Goal: Transaction & Acquisition: Purchase product/service

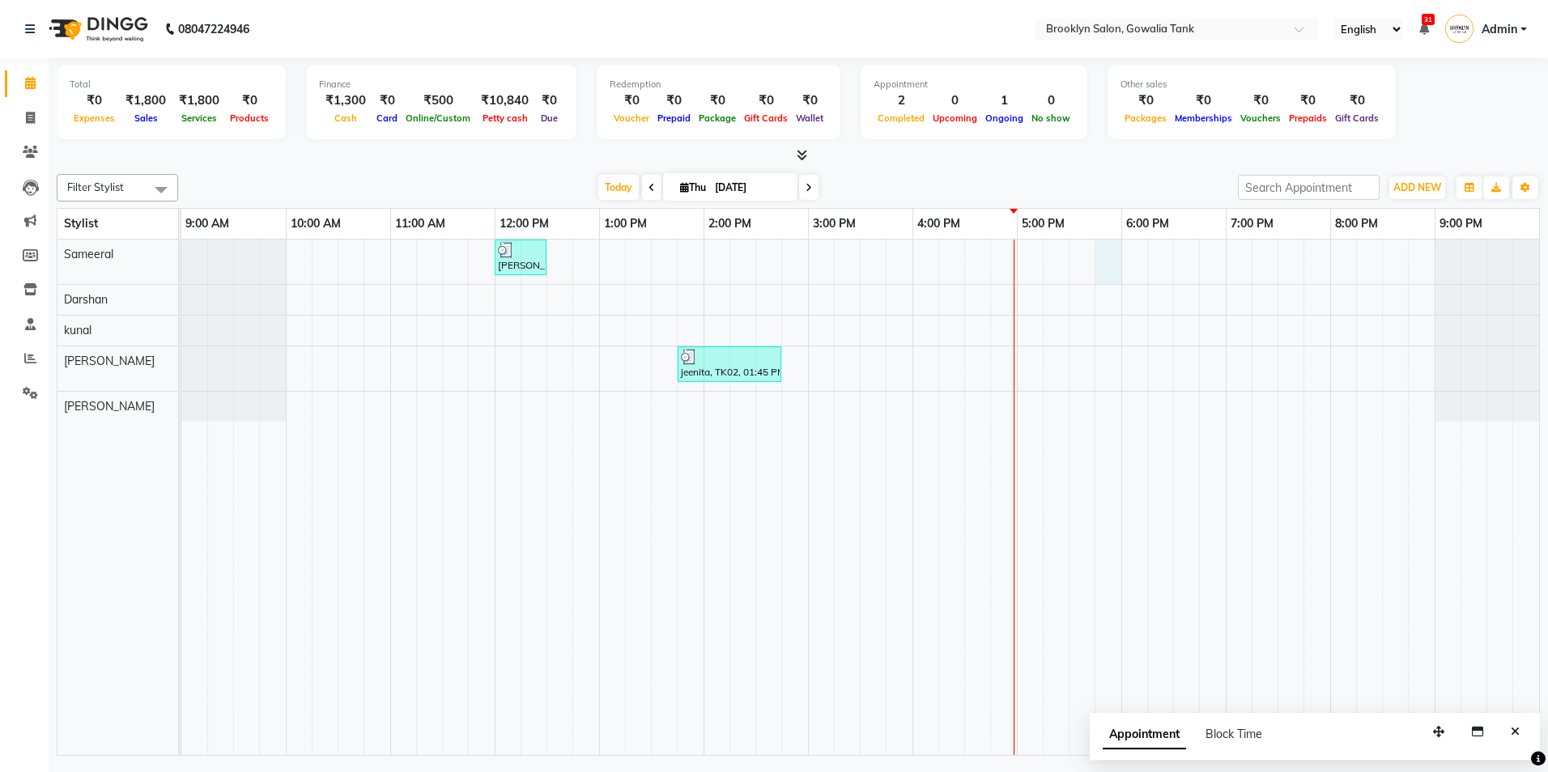
click at [1098, 255] on div "[PERSON_NAME], TK01, 12:00 PM-12:30 PM, Styling - Blast Dry - Stylist jeenita, …" at bounding box center [860, 498] width 1358 height 516
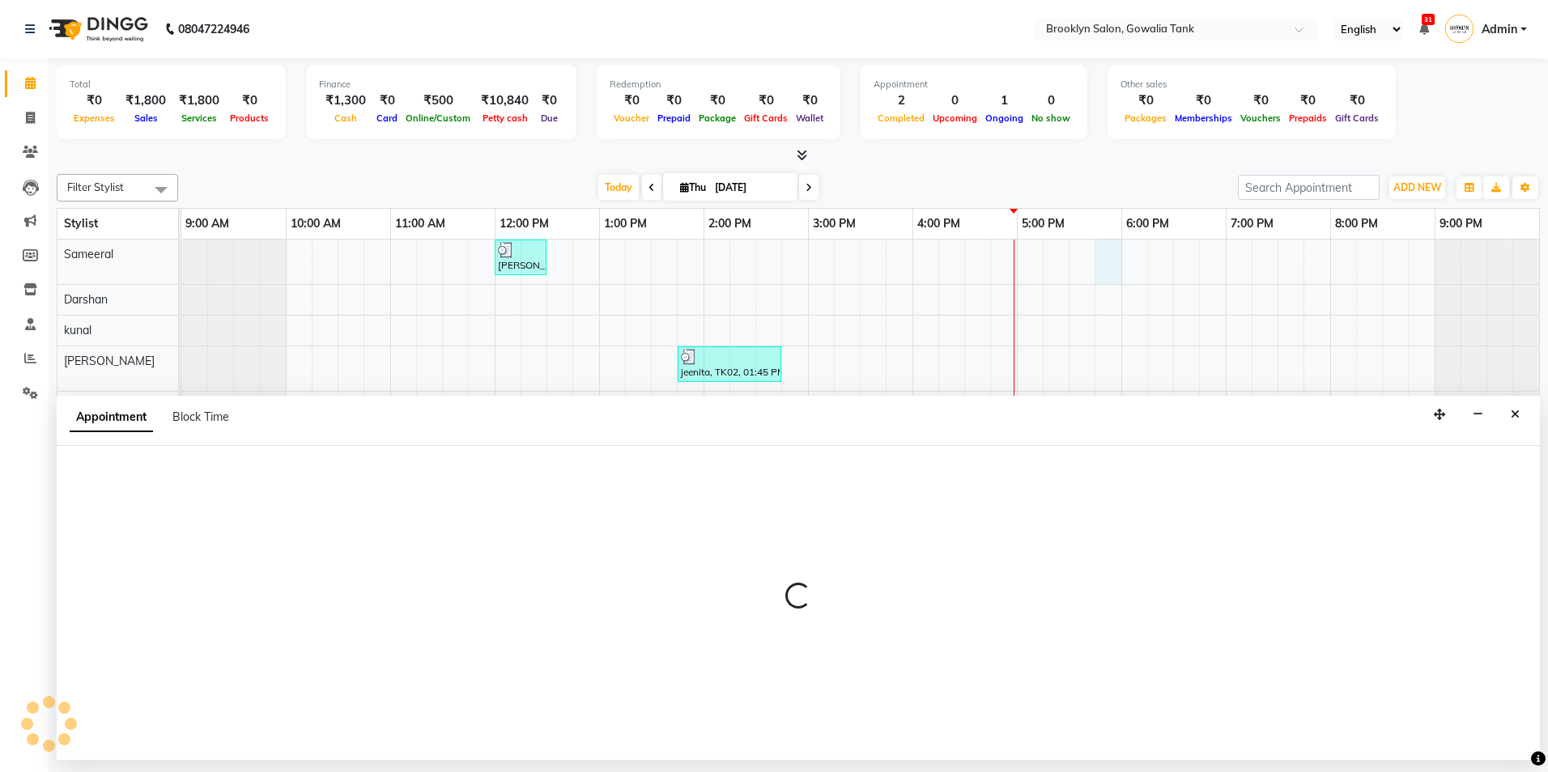
select select "3855"
select select "1065"
select select "tentative"
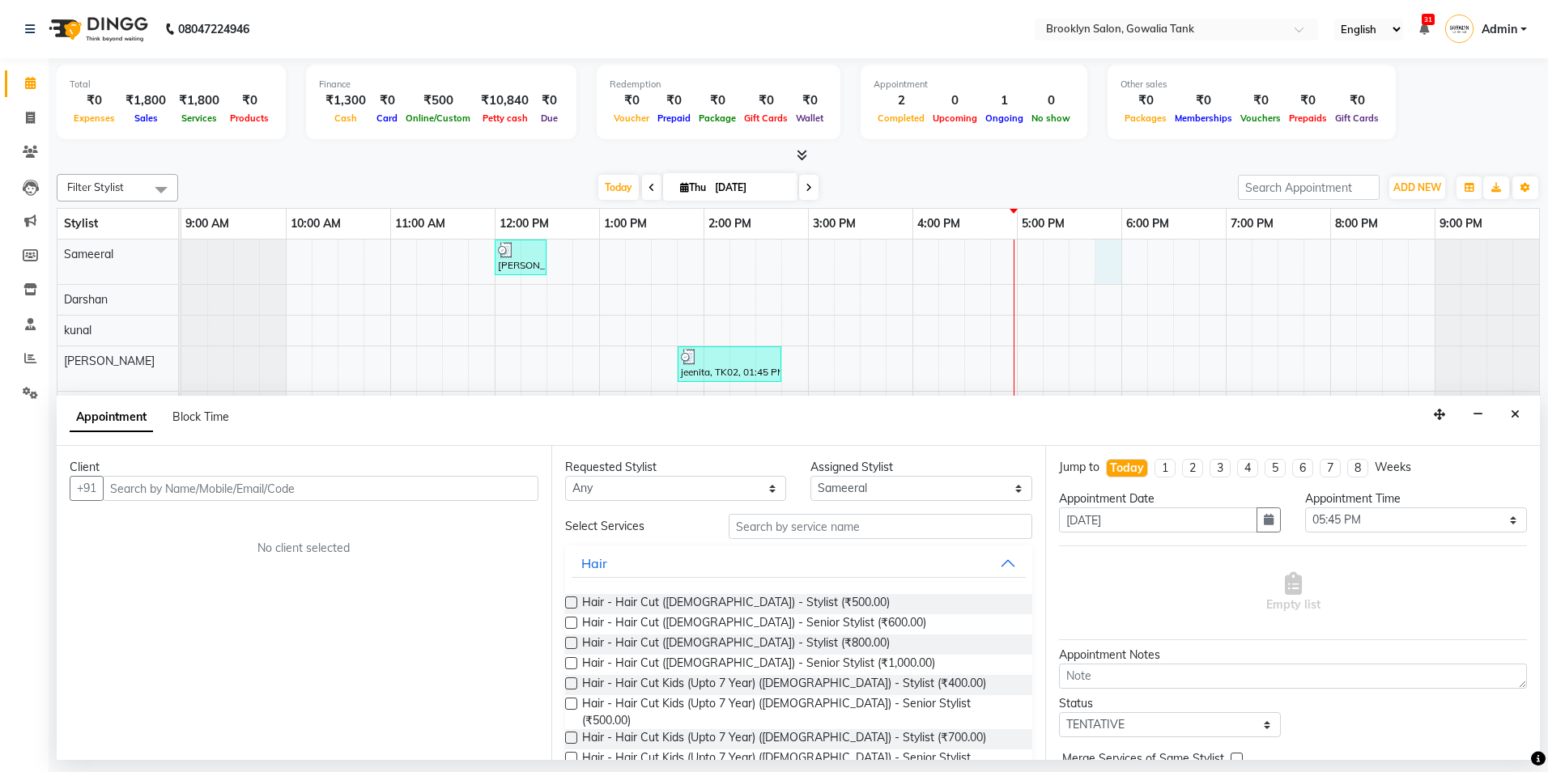
click at [495, 481] on input "text" at bounding box center [321, 488] width 436 height 25
click at [142, 528] on span "jeenita" at bounding box center [145, 523] width 42 height 16
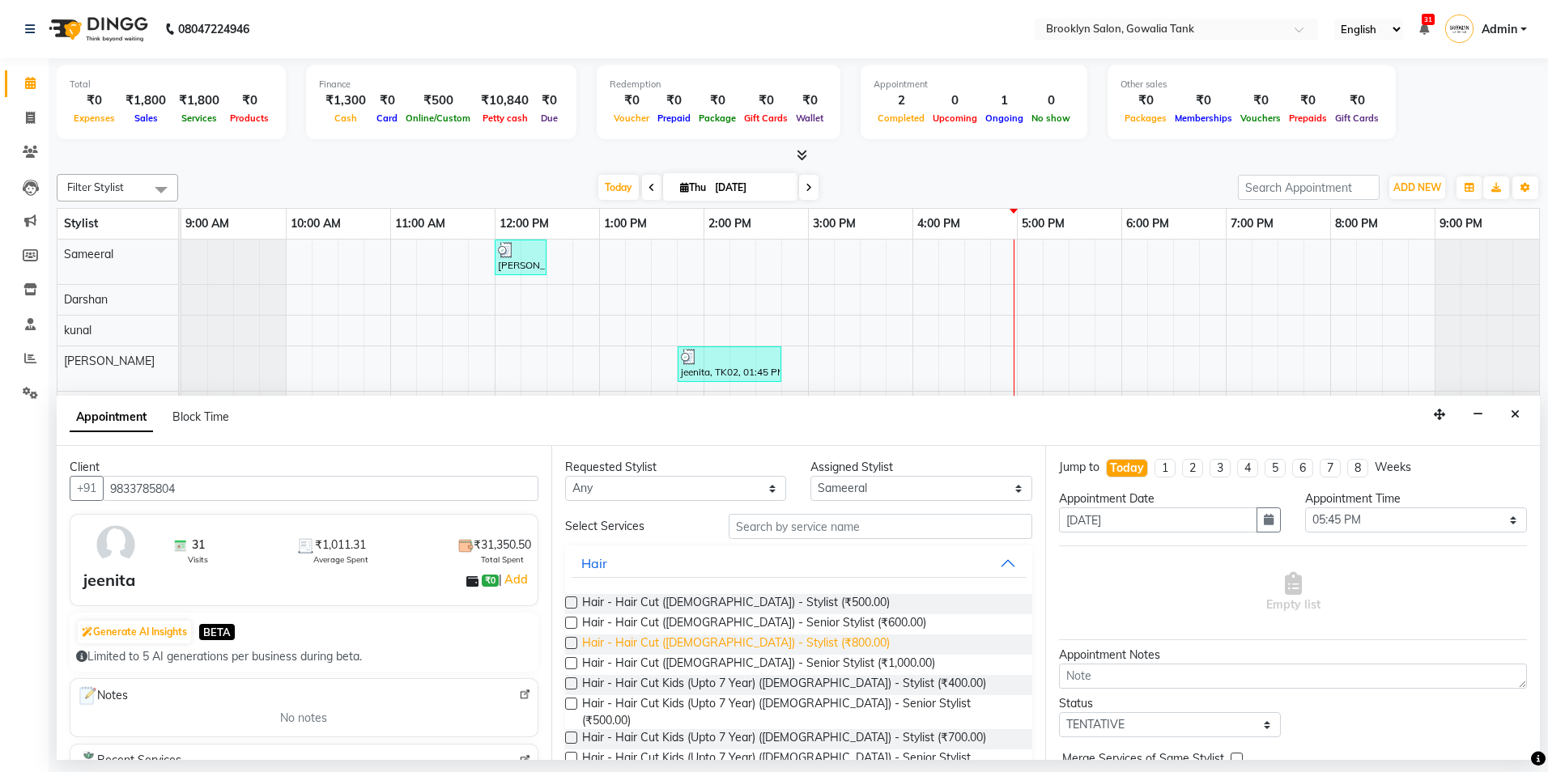
type input "9833785804"
click at [757, 638] on span "Hair - Hair Cut ([DEMOGRAPHIC_DATA]) - Stylist (₹800.00)" at bounding box center [736, 645] width 308 height 20
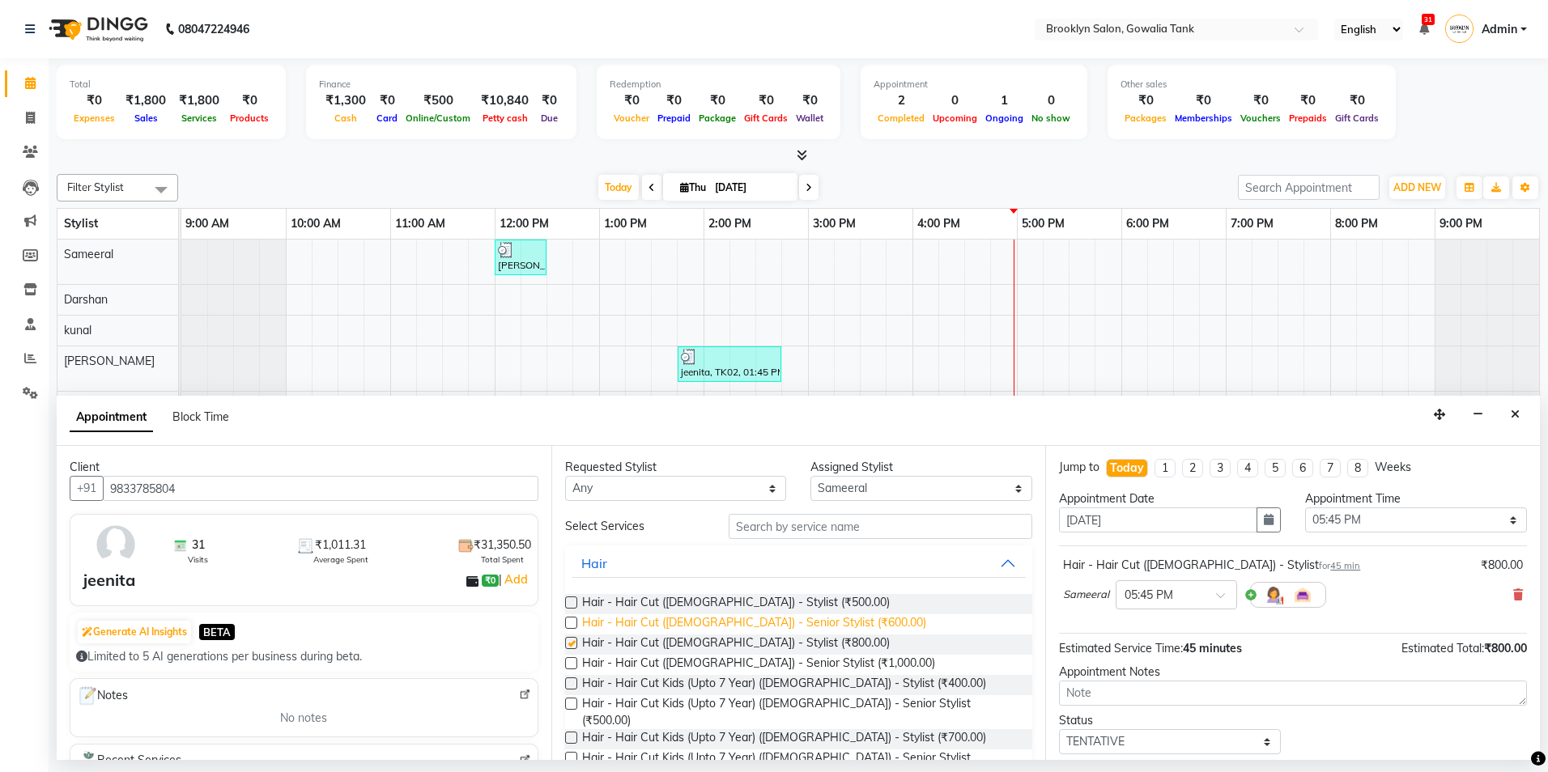
checkbox input "false"
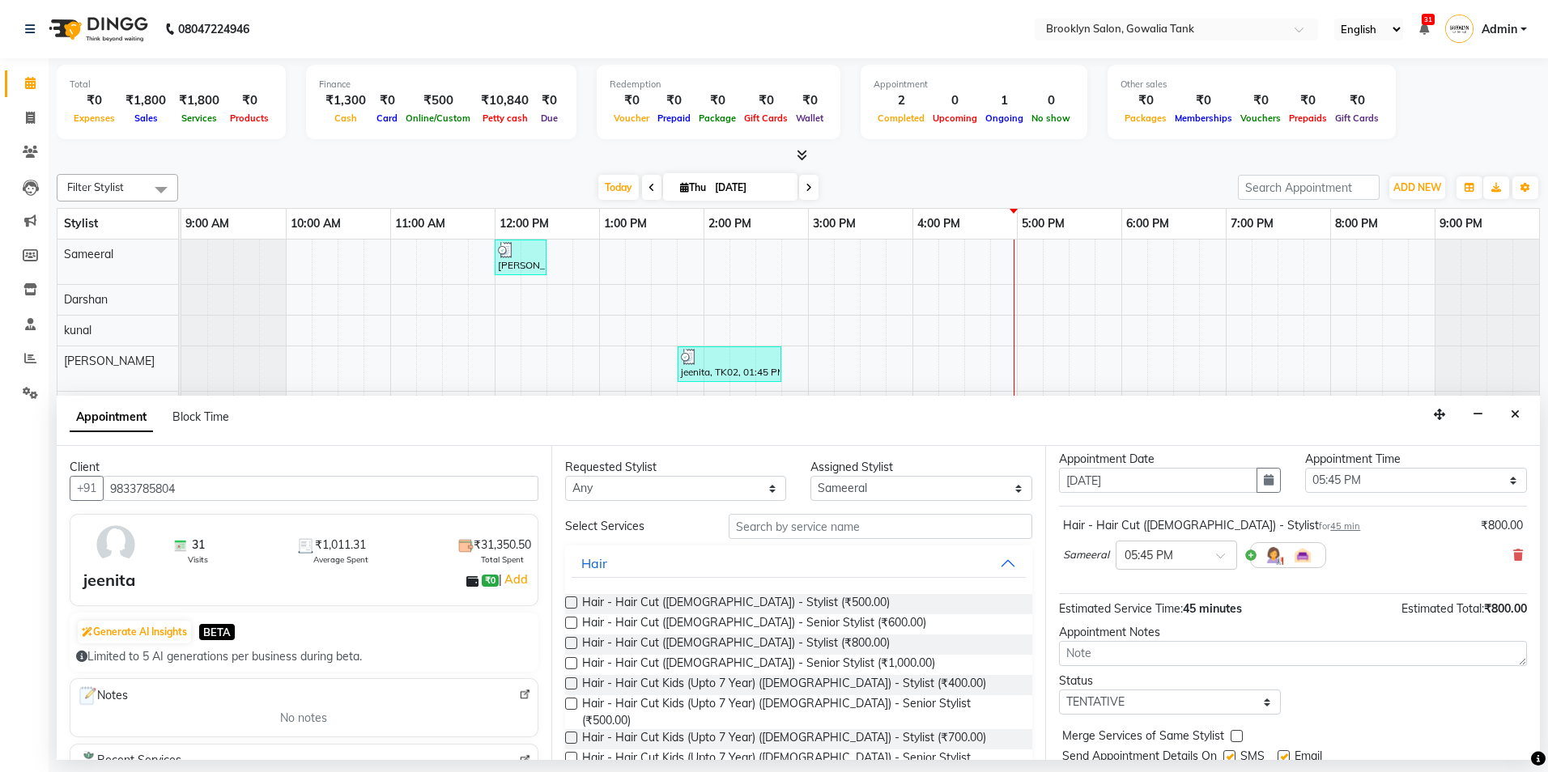
scroll to position [81, 0]
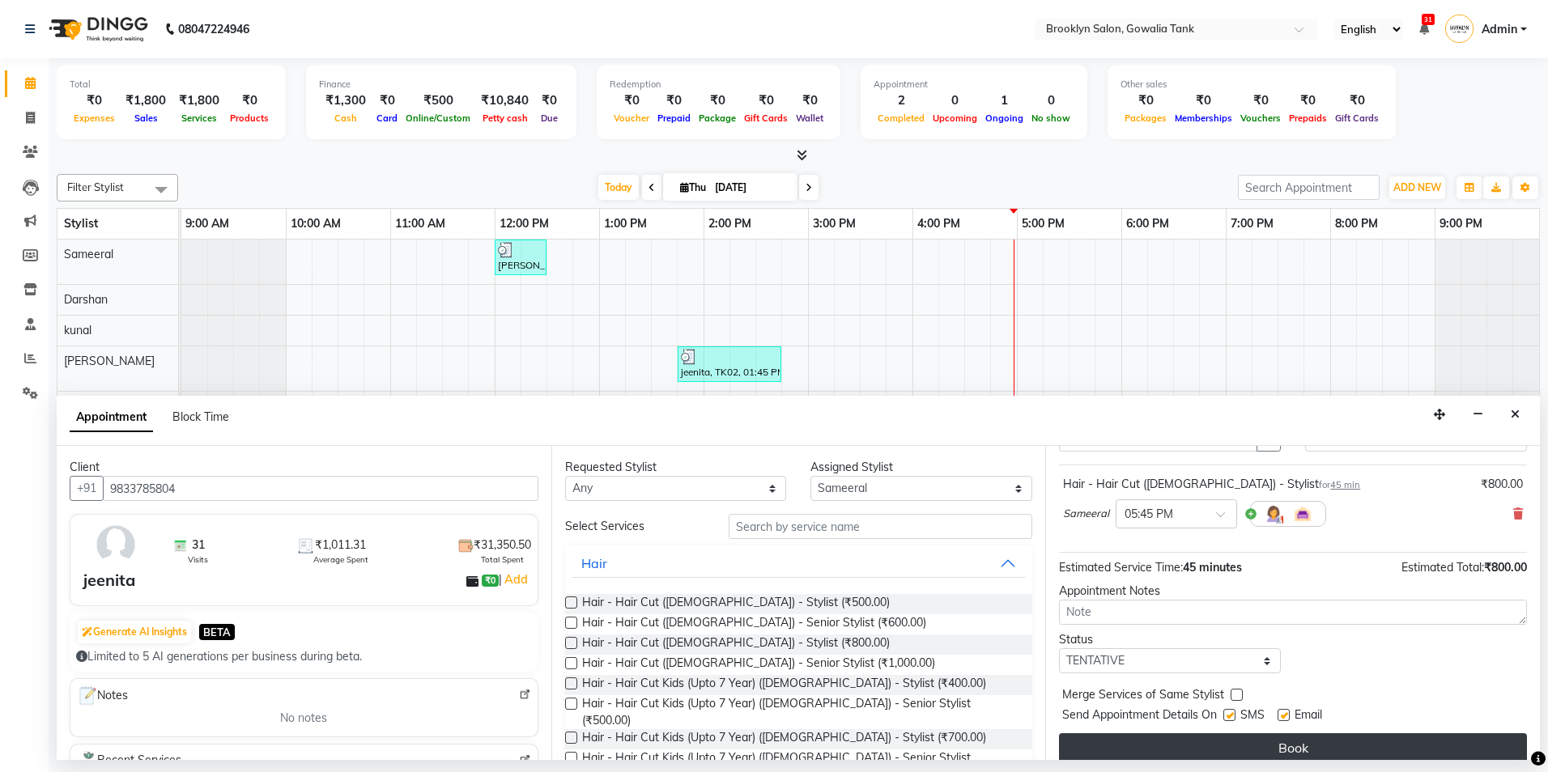
click at [1333, 747] on button "Book" at bounding box center [1293, 747] width 468 height 29
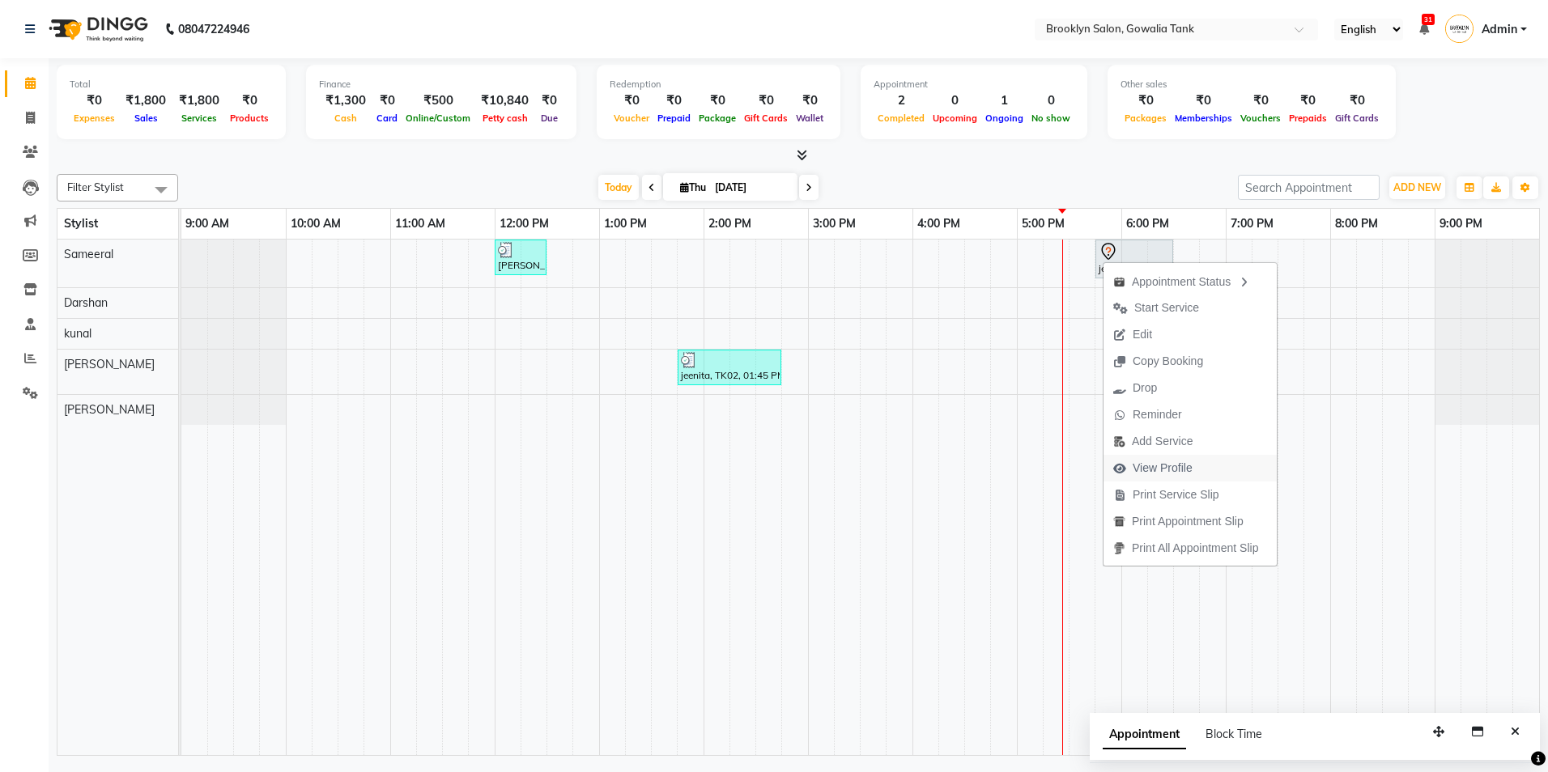
click at [1193, 478] on span "View Profile" at bounding box center [1152, 468] width 99 height 27
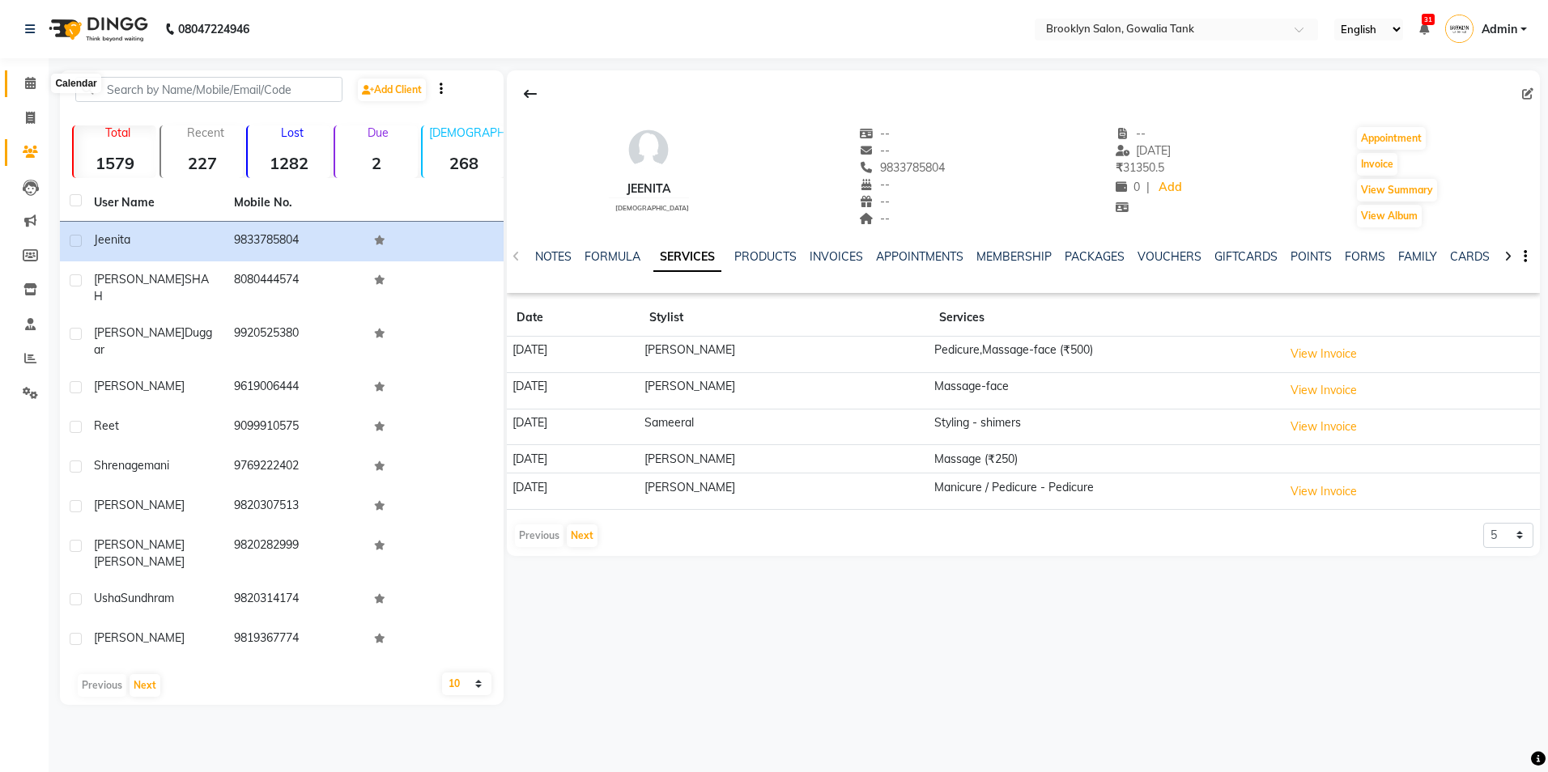
click at [25, 82] on icon at bounding box center [30, 83] width 11 height 12
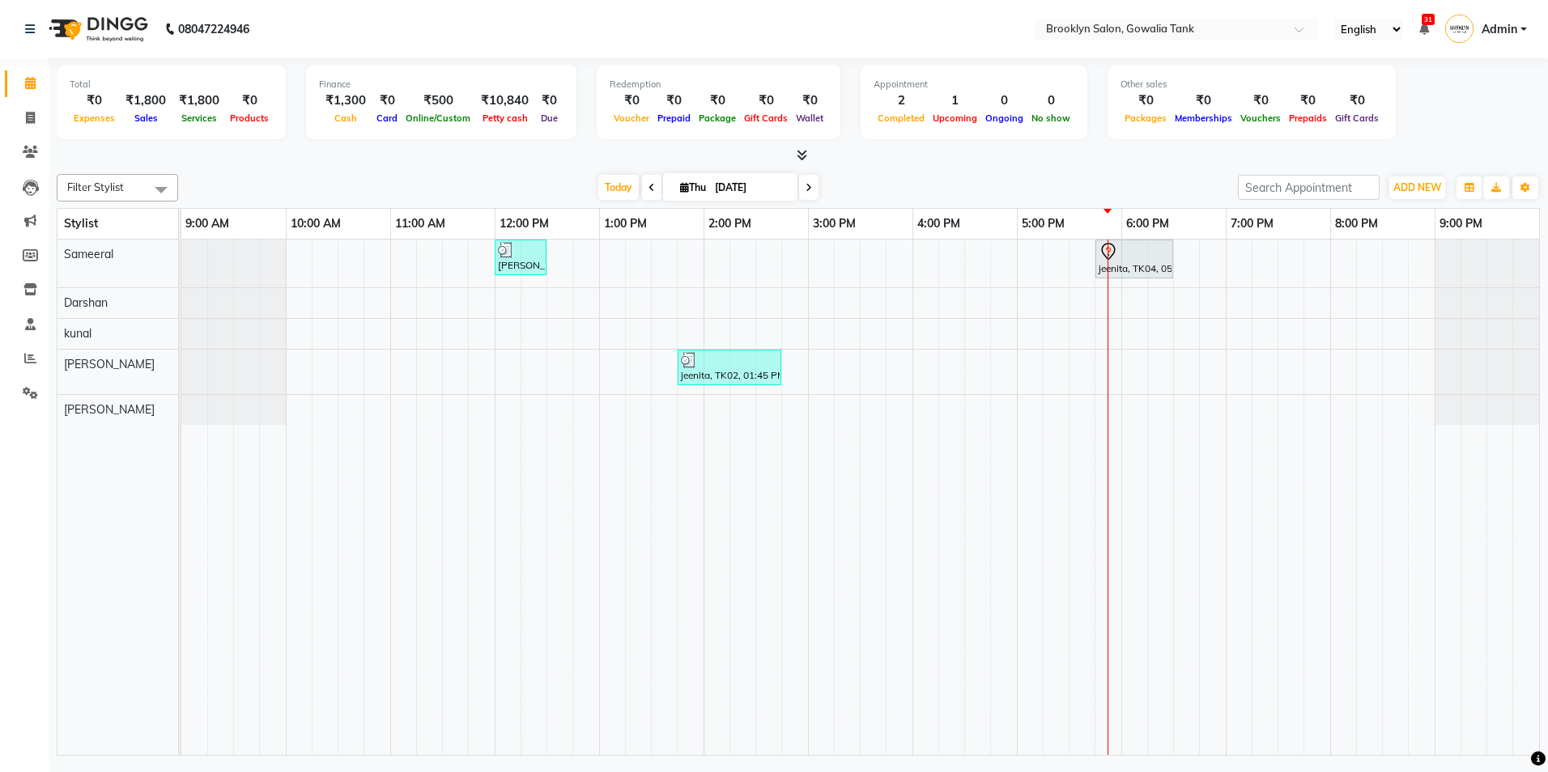
click at [805, 185] on icon at bounding box center [808, 188] width 6 height 10
type input "[DATE]"
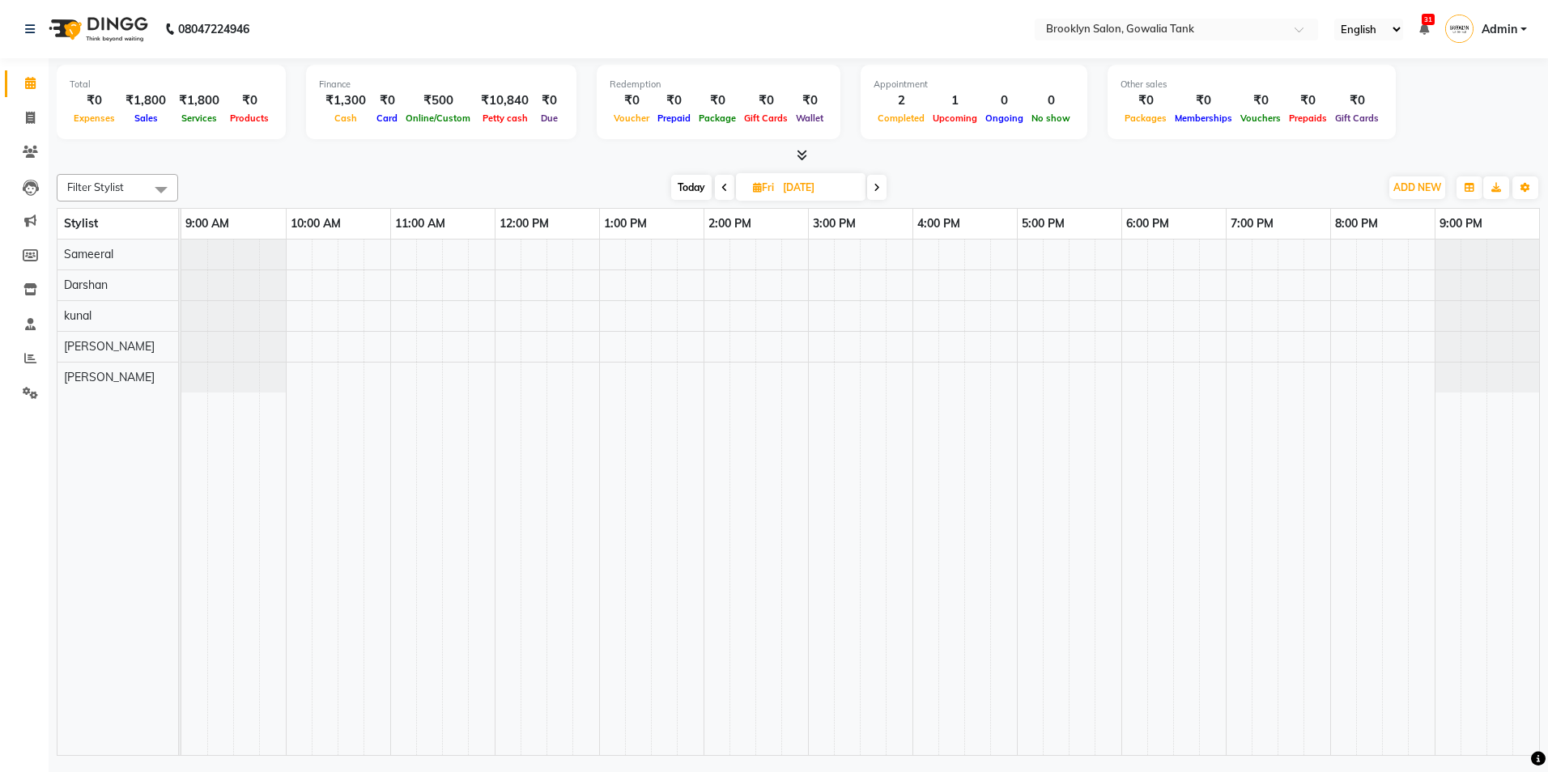
click at [409, 354] on div at bounding box center [860, 498] width 1358 height 516
select select "24048"
select select "tentative"
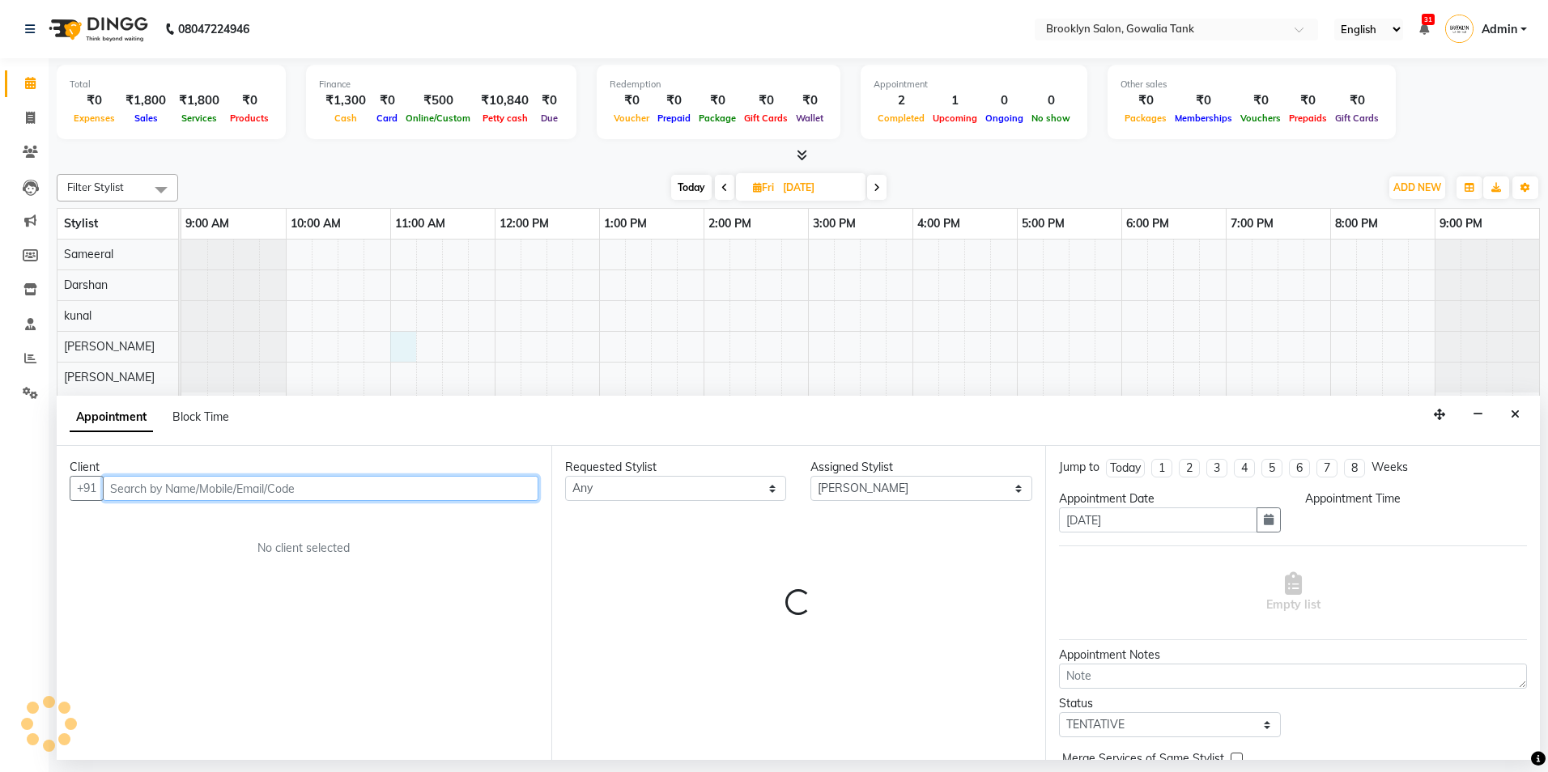
select select "660"
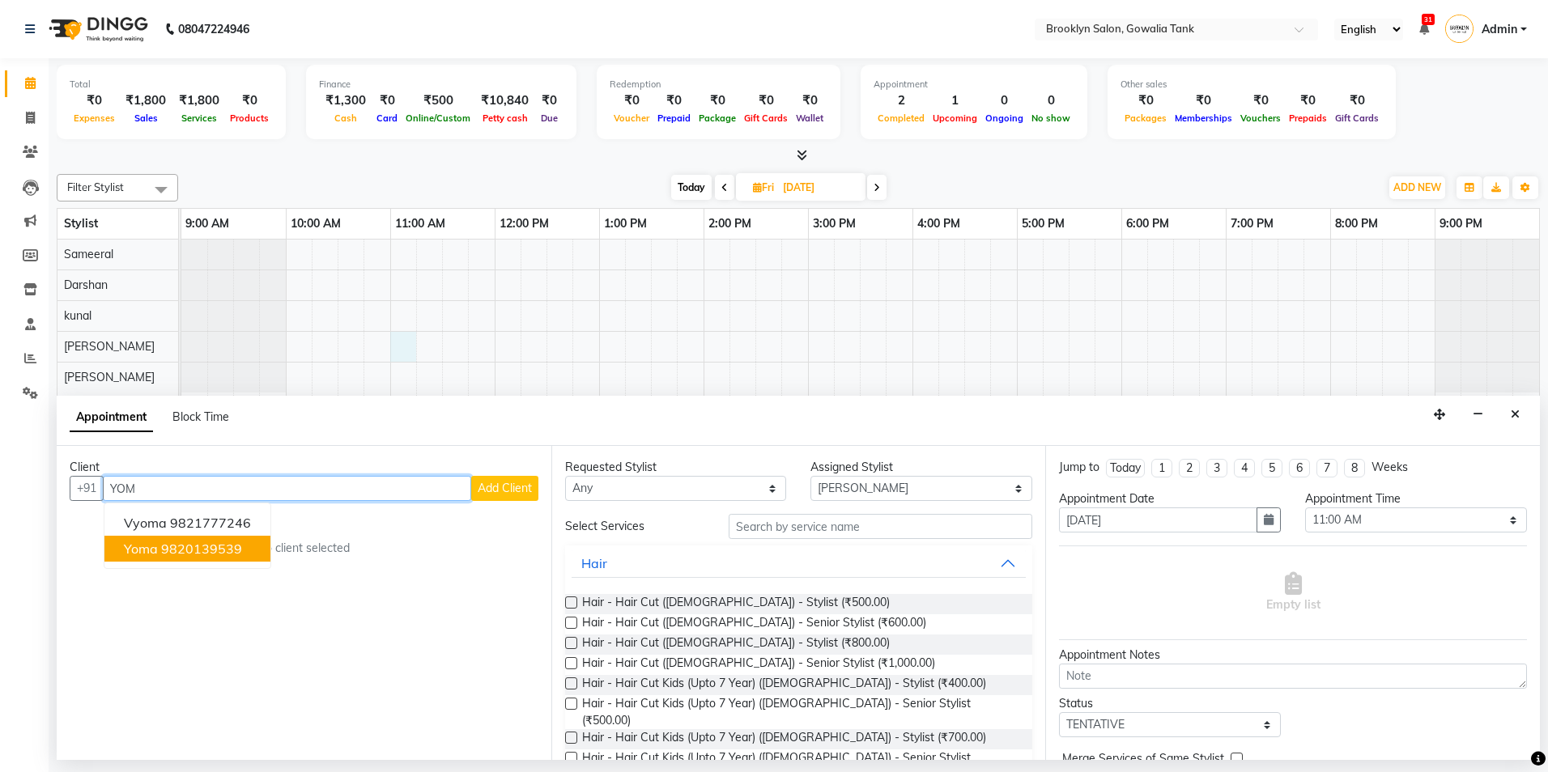
click at [246, 558] on button "yoma 9820139539" at bounding box center [187, 549] width 166 height 26
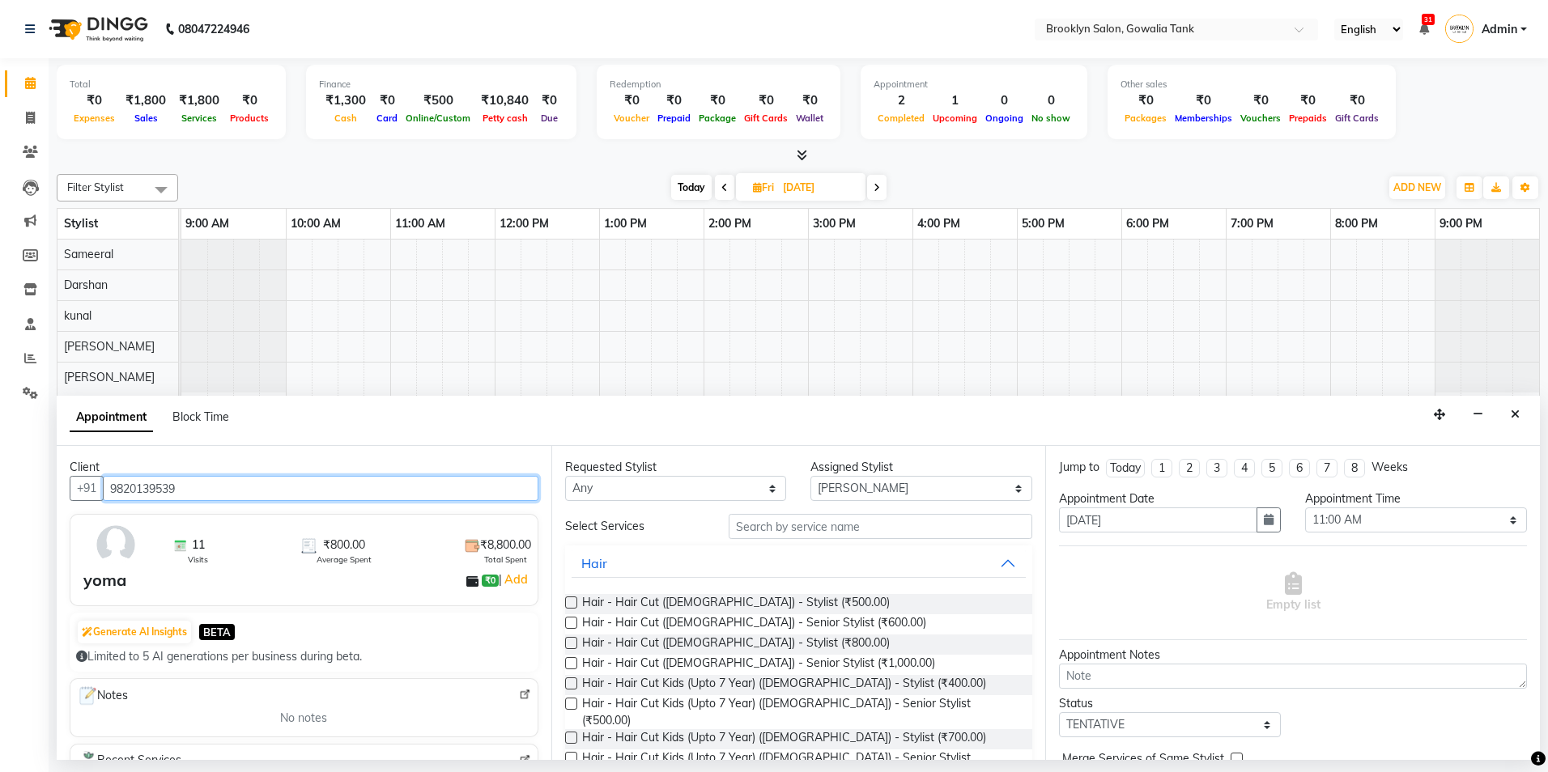
type input "9820139539"
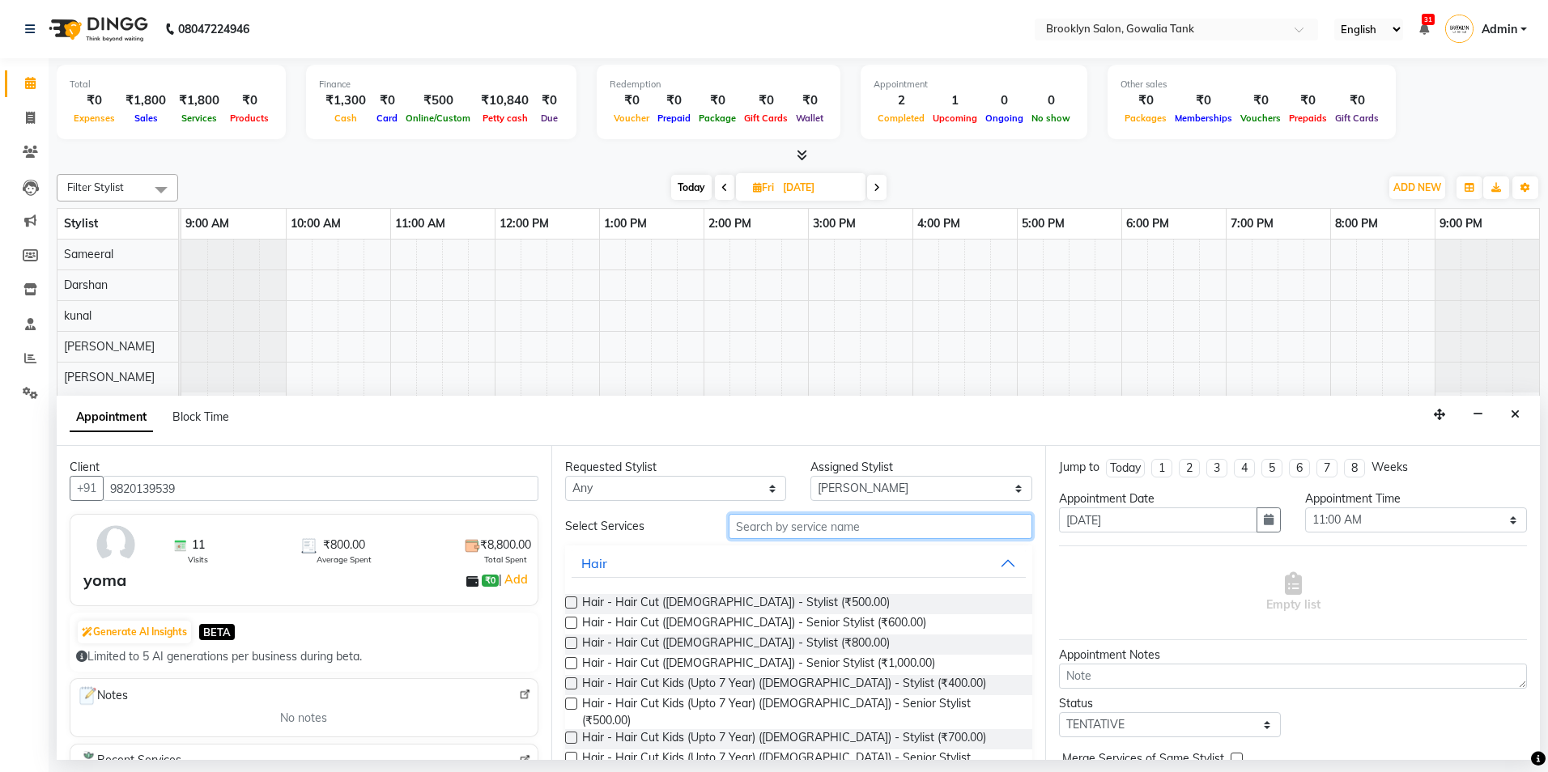
click at [778, 526] on input "text" at bounding box center [881, 526] width 304 height 25
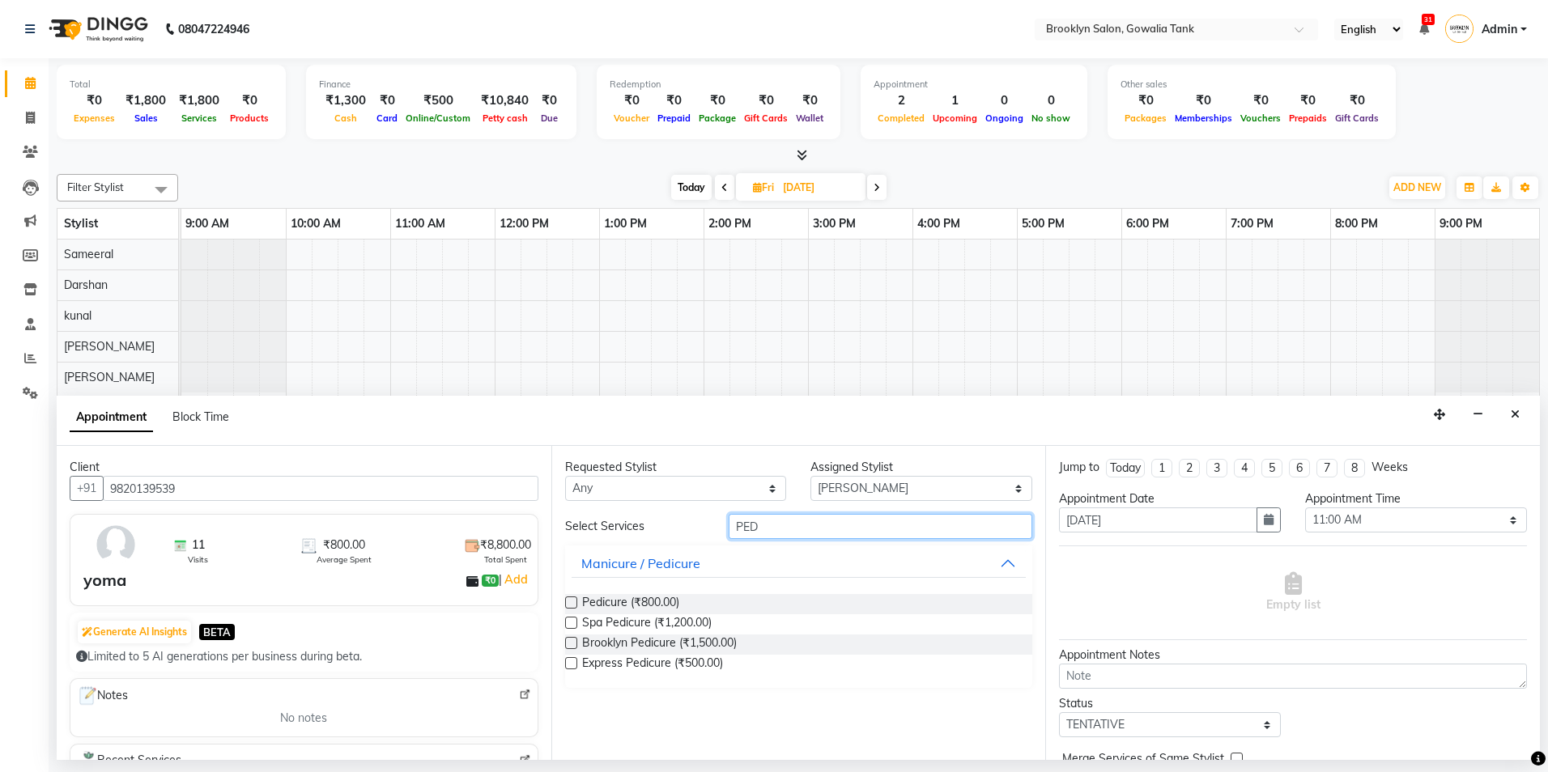
type input "PED"
click at [573, 601] on label at bounding box center [571, 603] width 12 height 12
click at [573, 601] on input "checkbox" at bounding box center [570, 604] width 11 height 11
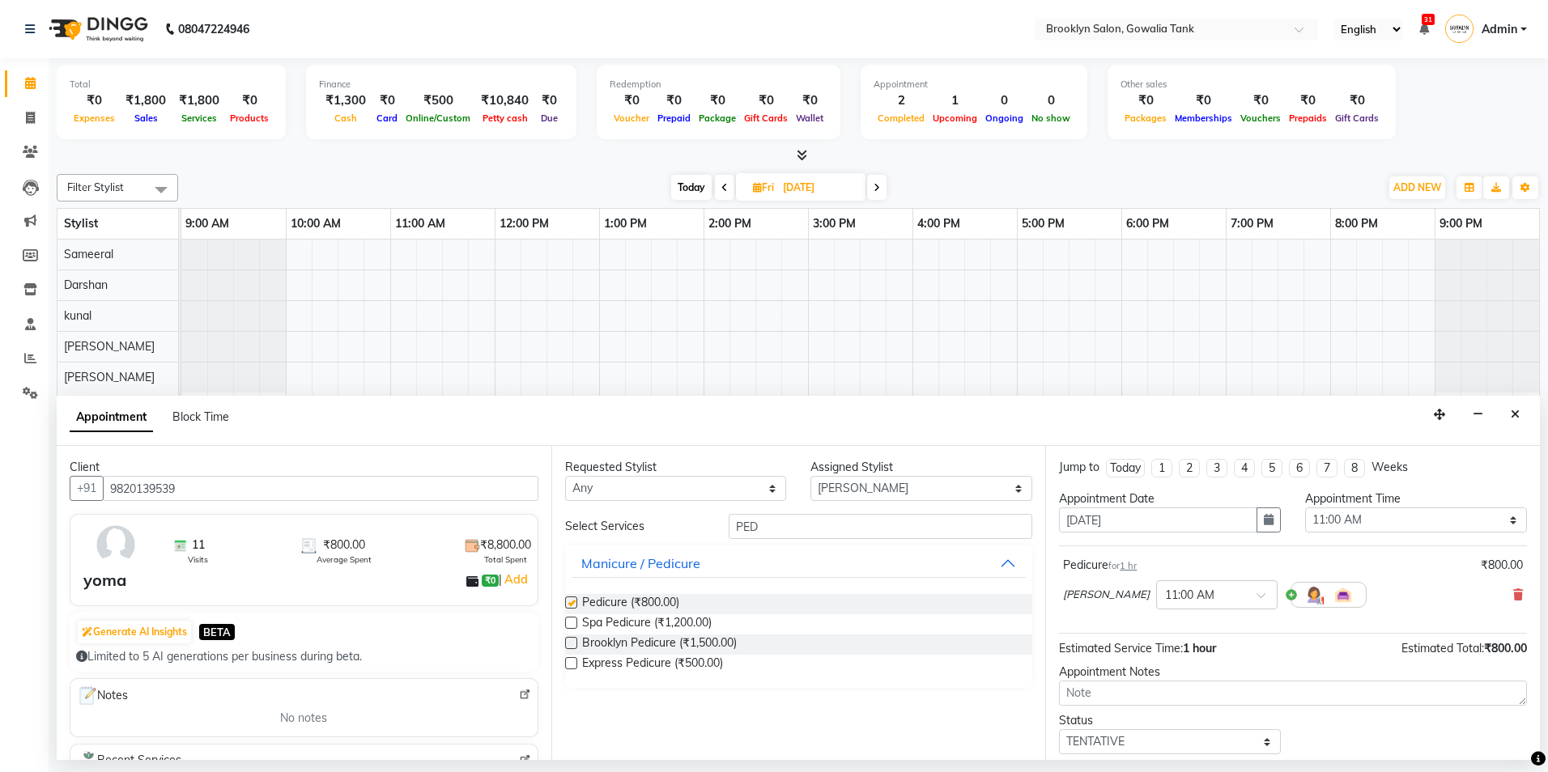
checkbox input "false"
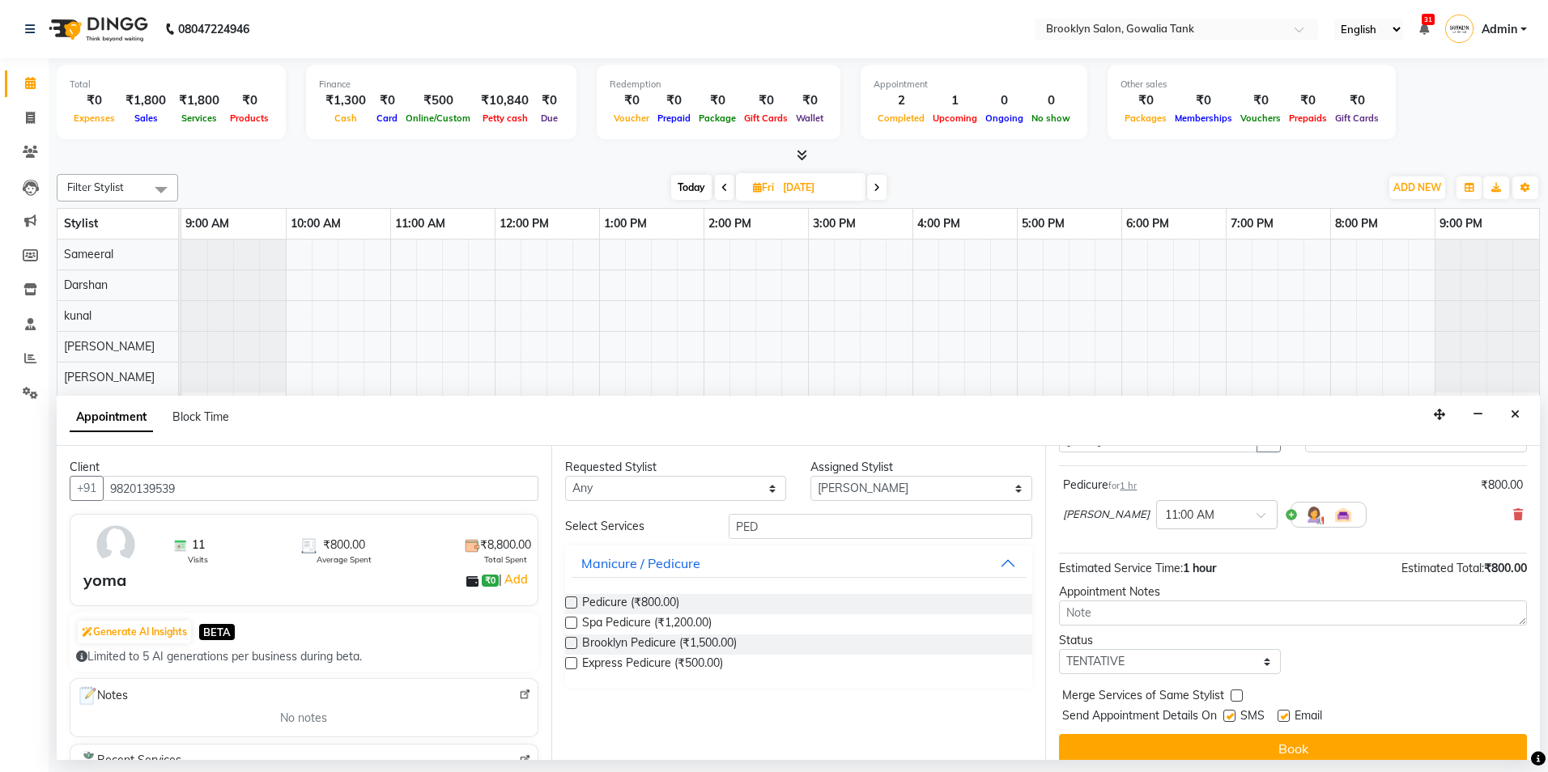
scroll to position [81, 0]
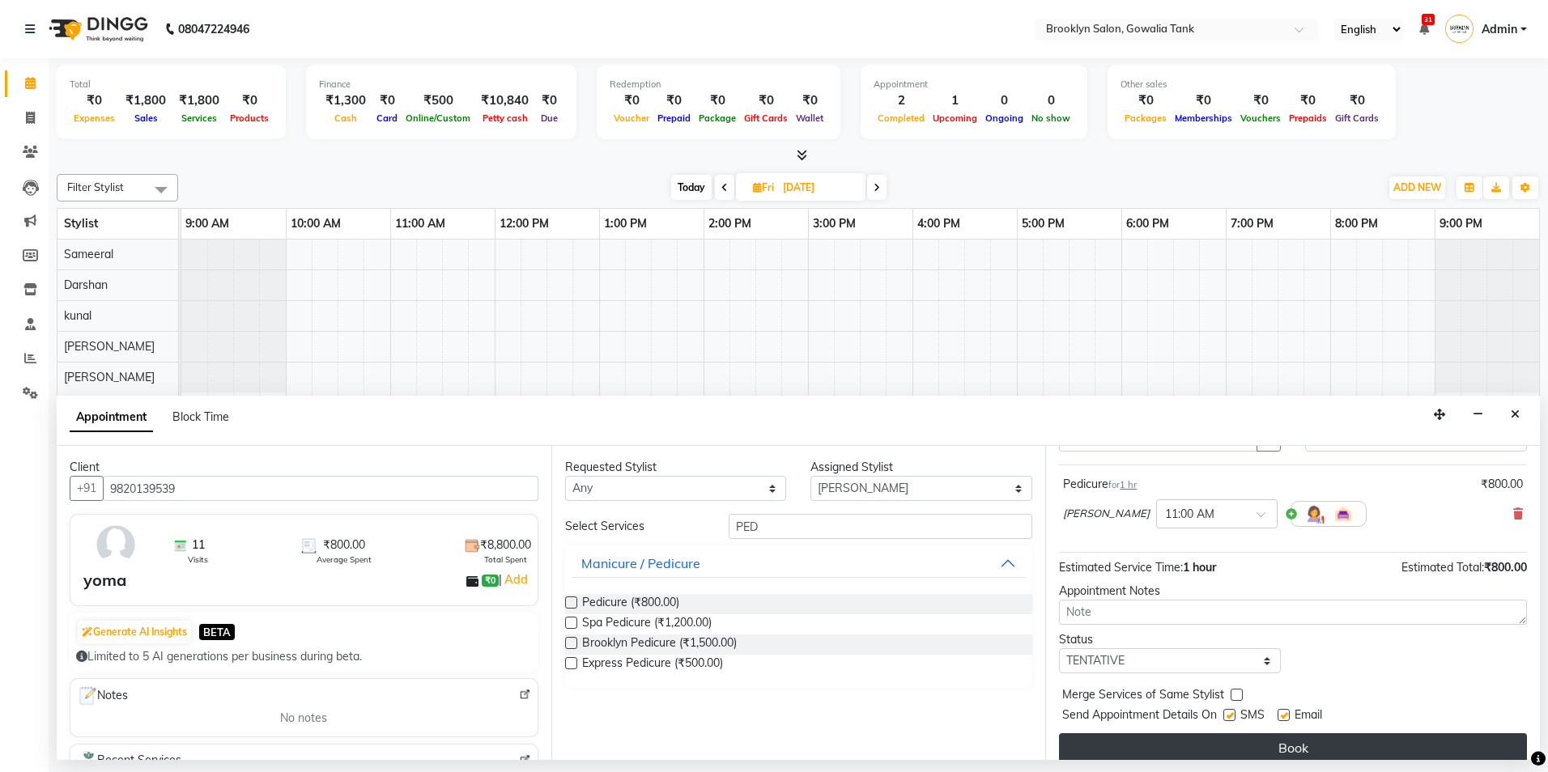
click at [1223, 752] on button "Book" at bounding box center [1293, 747] width 468 height 29
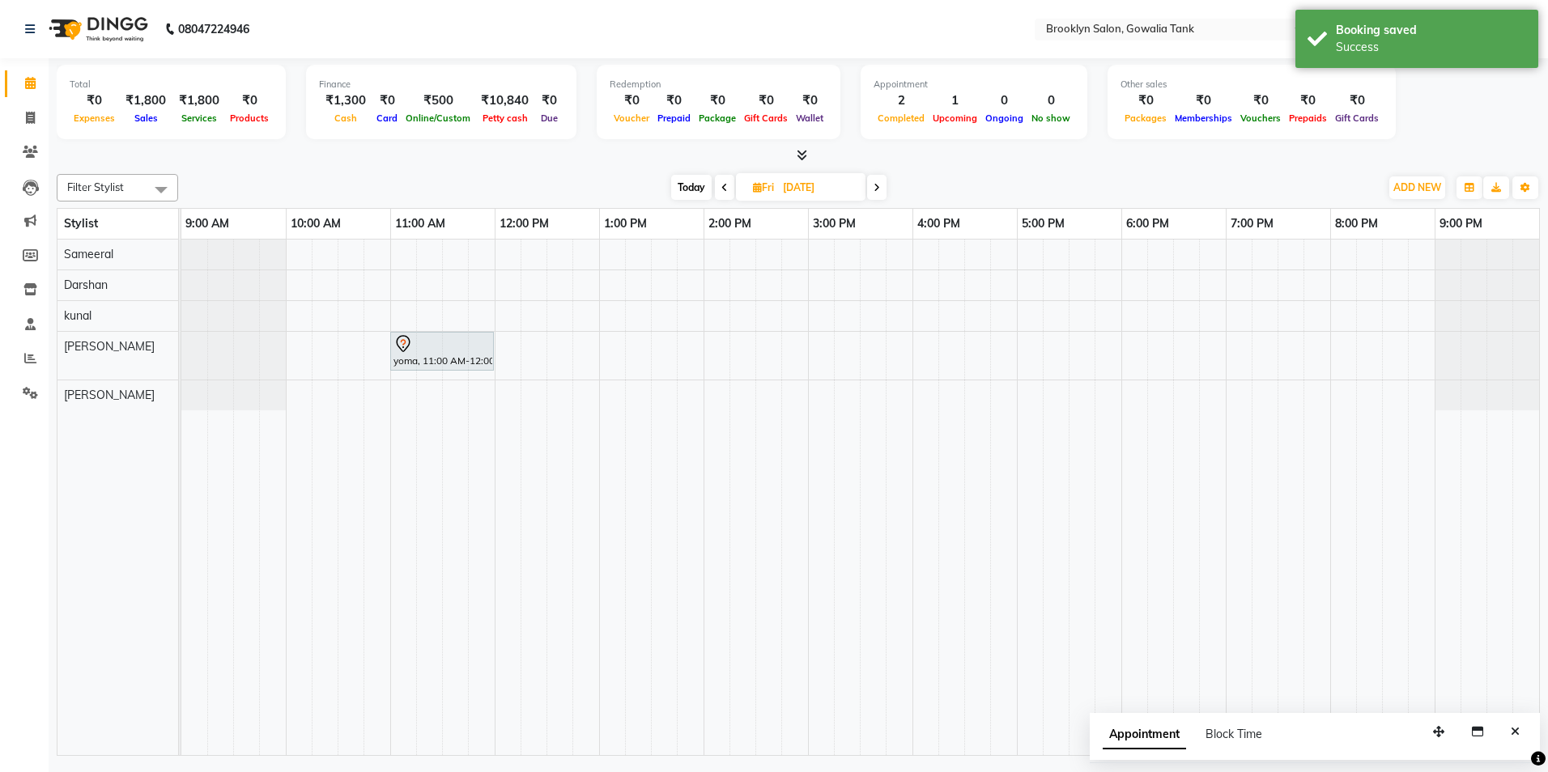
click at [882, 187] on span at bounding box center [876, 187] width 19 height 25
click at [678, 185] on span "Today" at bounding box center [689, 187] width 40 height 25
type input "[DATE]"
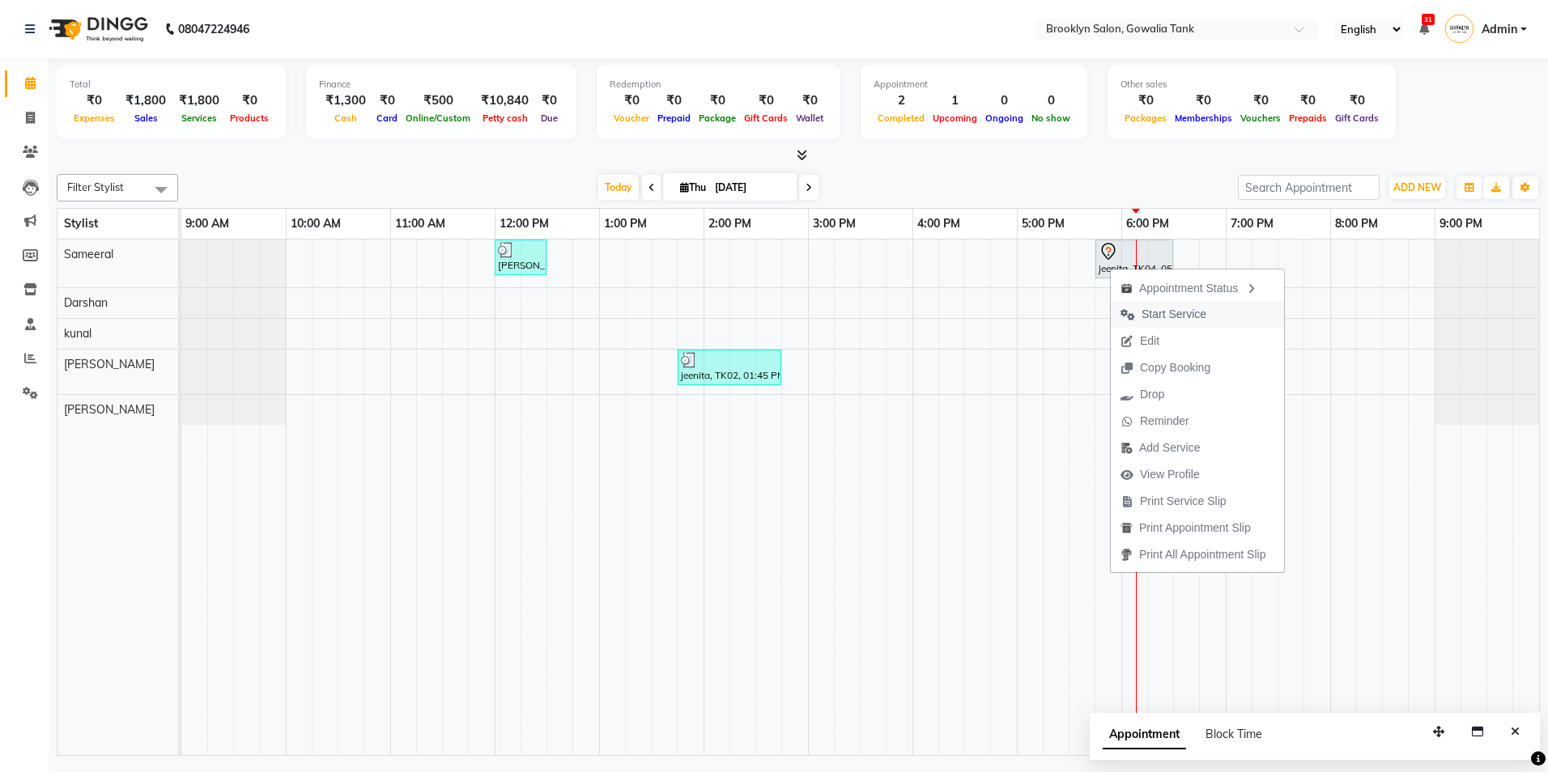
click at [1157, 317] on span "Start Service" at bounding box center [1173, 314] width 65 height 17
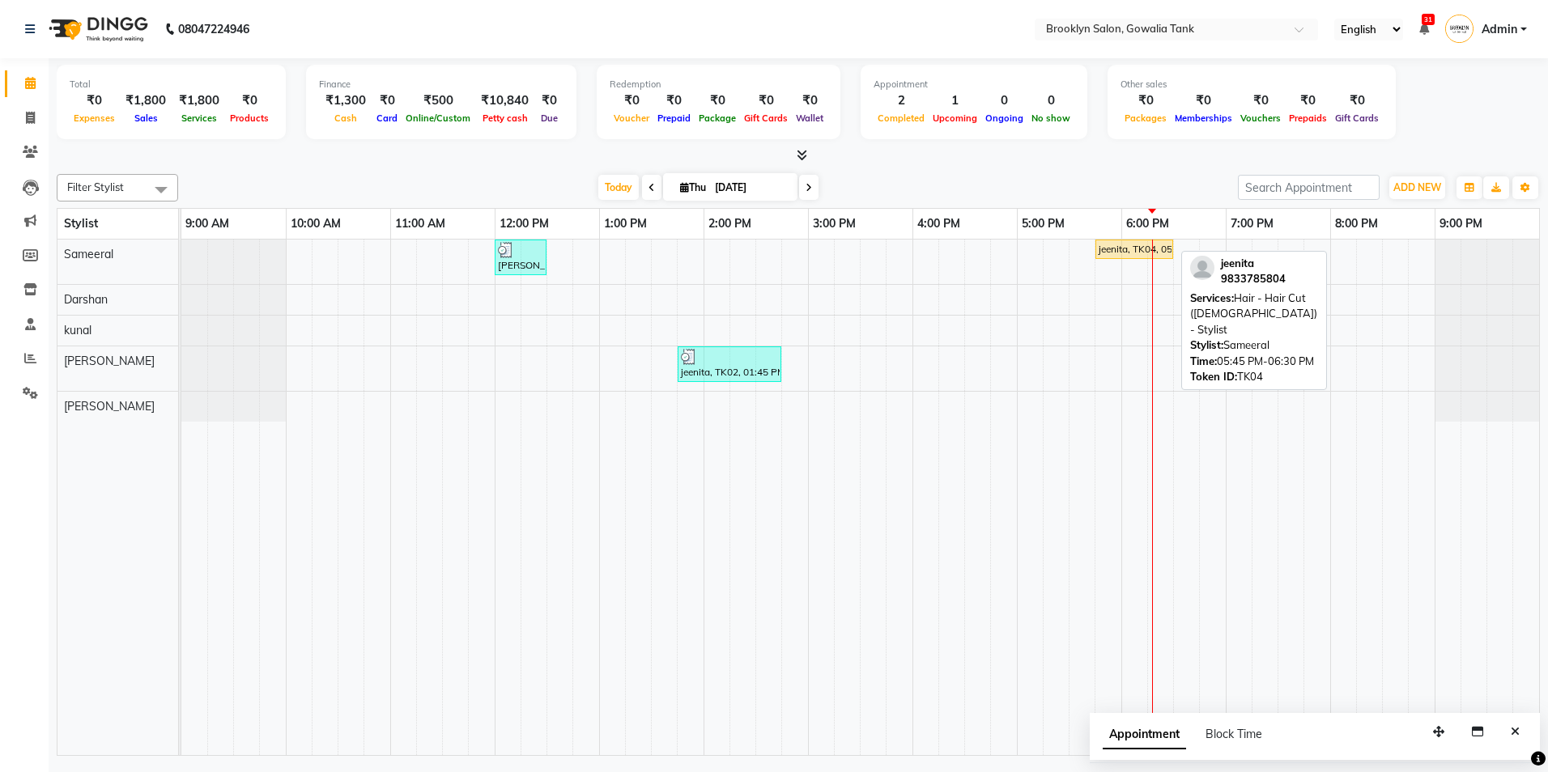
click at [1119, 248] on div "jeenita, TK04, 05:45 PM-06:30 PM, Hair - Hair Cut ([DEMOGRAPHIC_DATA]) - Stylist" at bounding box center [1134, 249] width 74 height 15
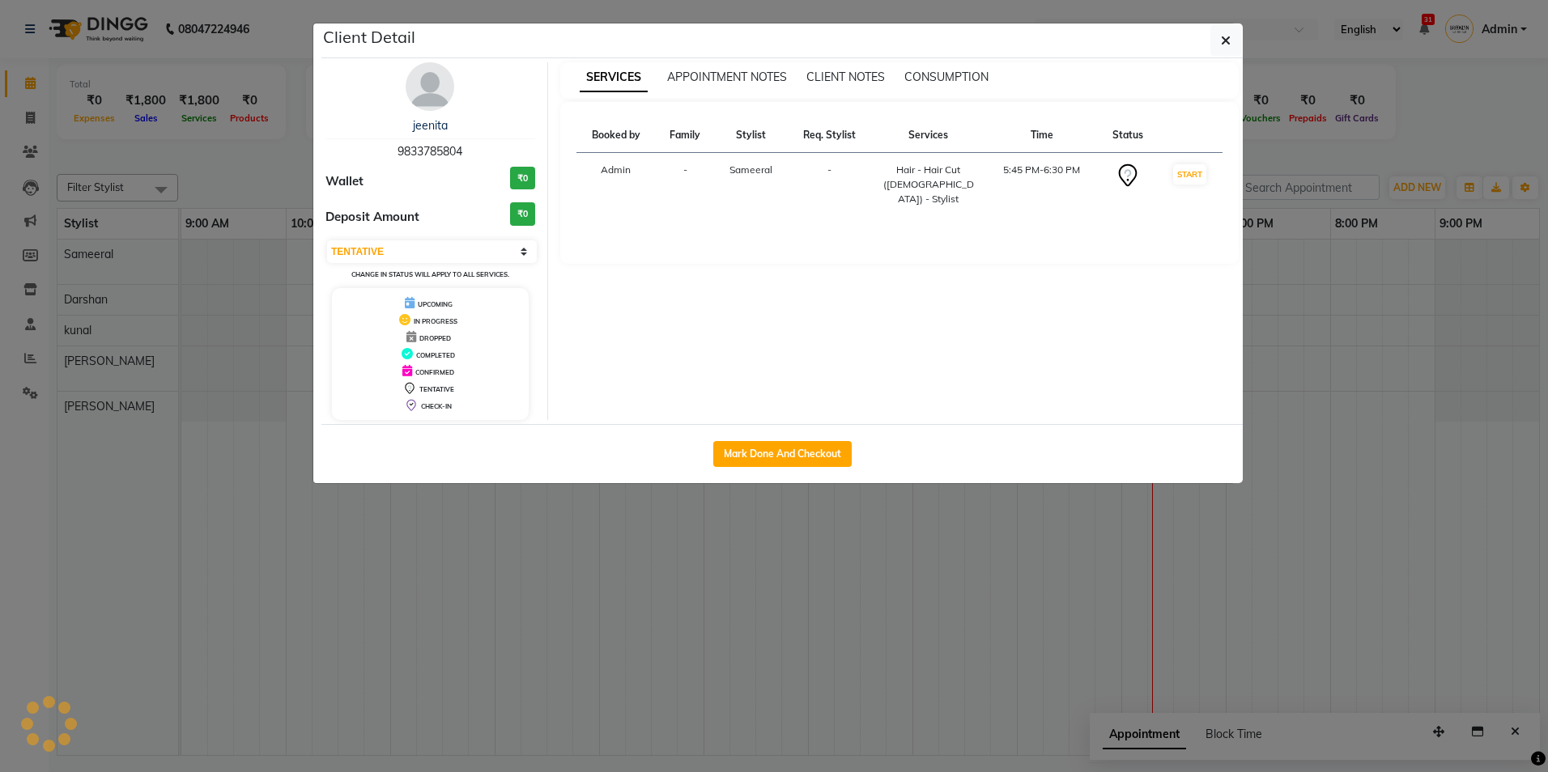
select select "1"
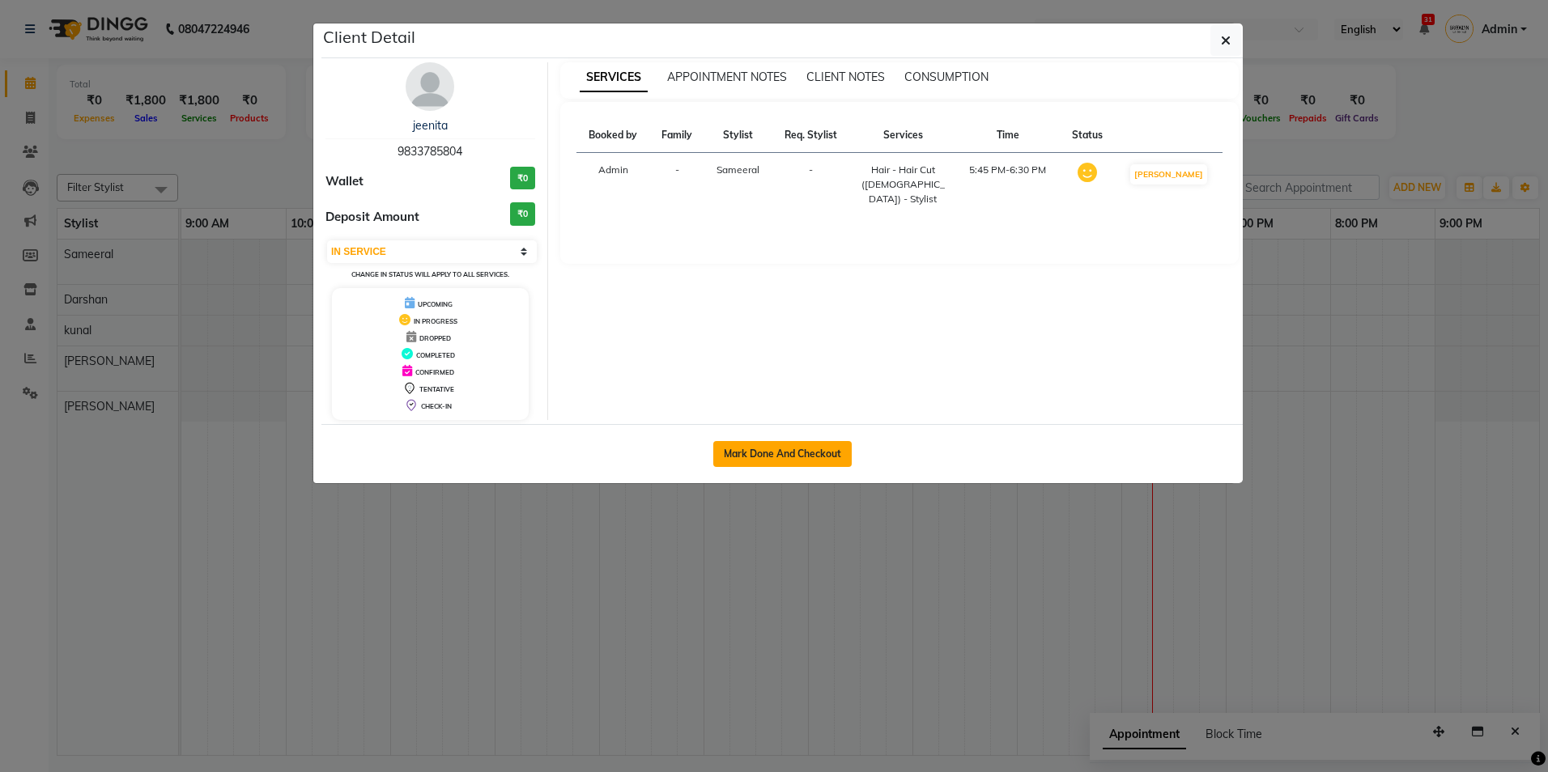
click at [801, 456] on button "Mark Done And Checkout" at bounding box center [782, 454] width 138 height 26
select select "service"
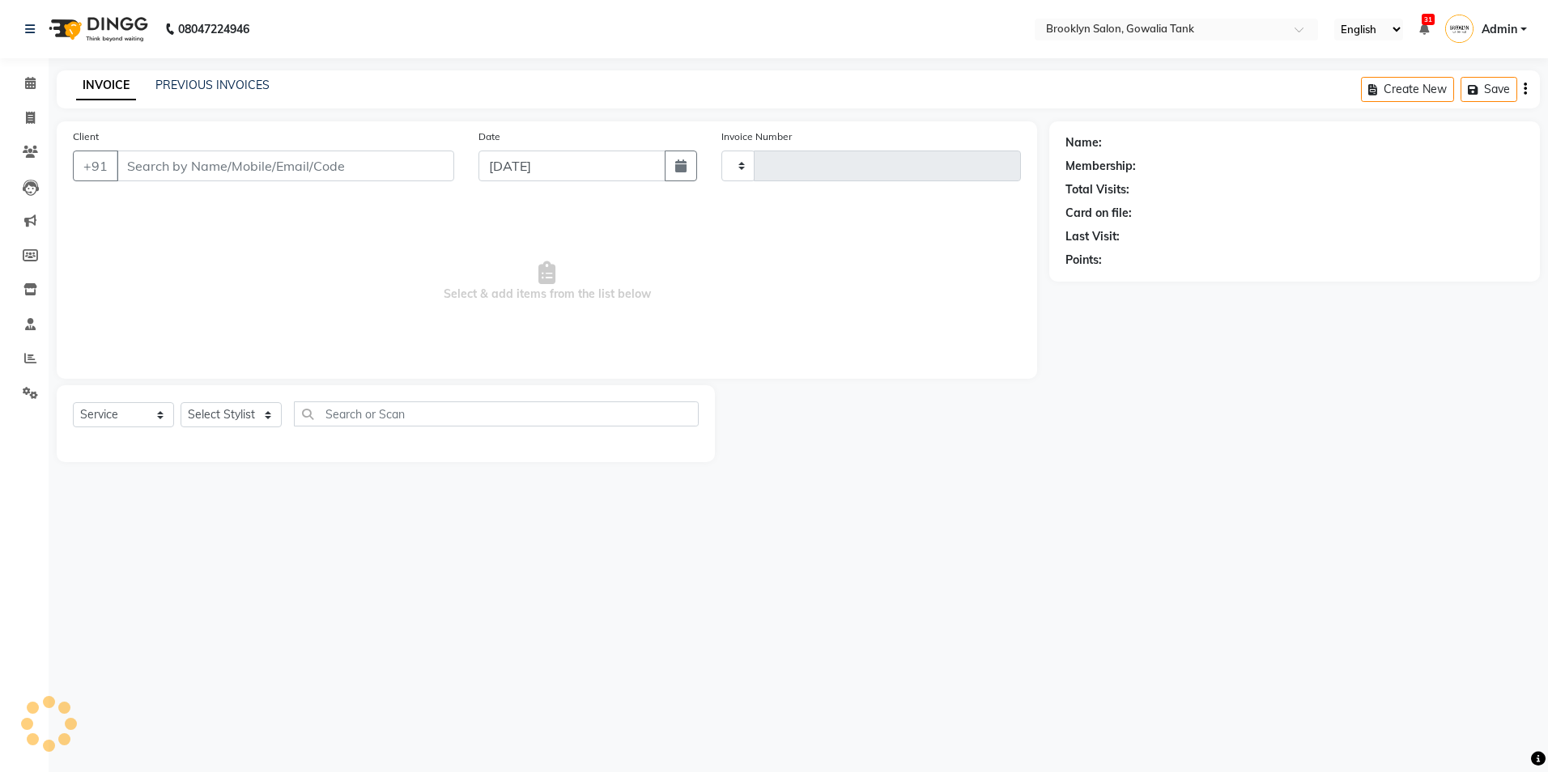
type input "0846"
select select "131"
type input "9833785804"
select select "3855"
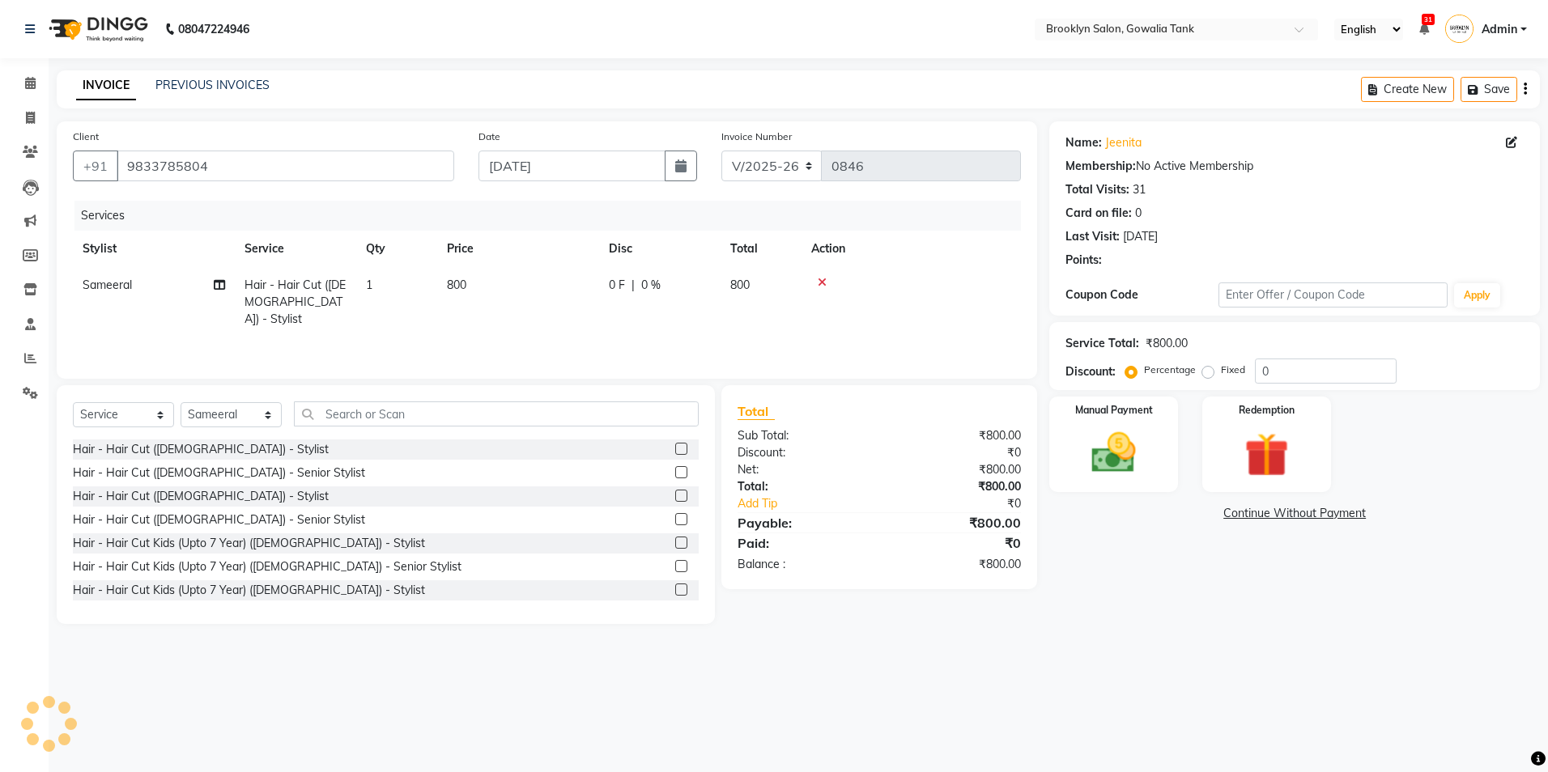
click at [516, 278] on td "800" at bounding box center [518, 302] width 162 height 70
select select "3855"
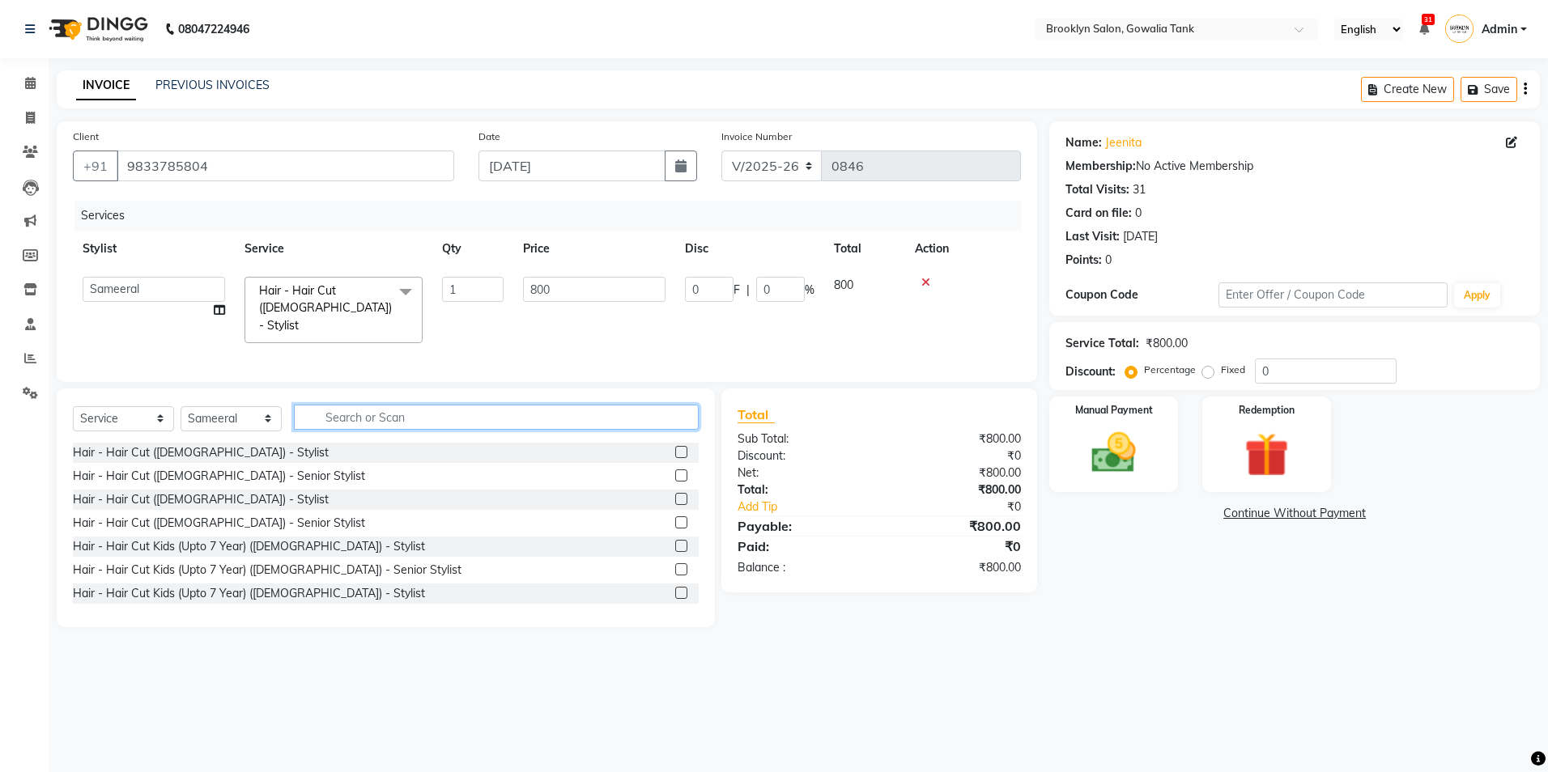
click at [388, 413] on input "text" at bounding box center [496, 417] width 405 height 25
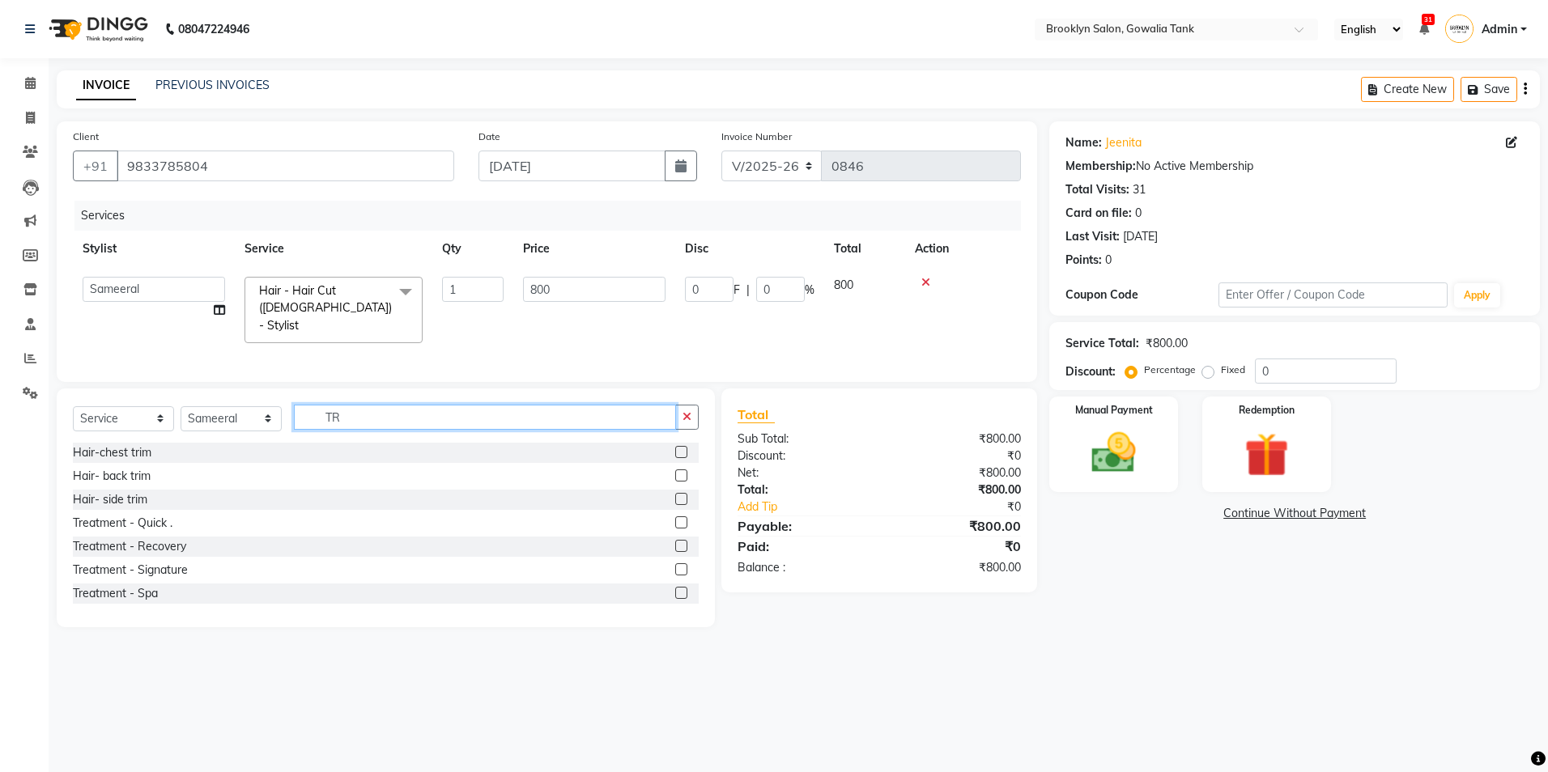
type input "T"
type input "SH"
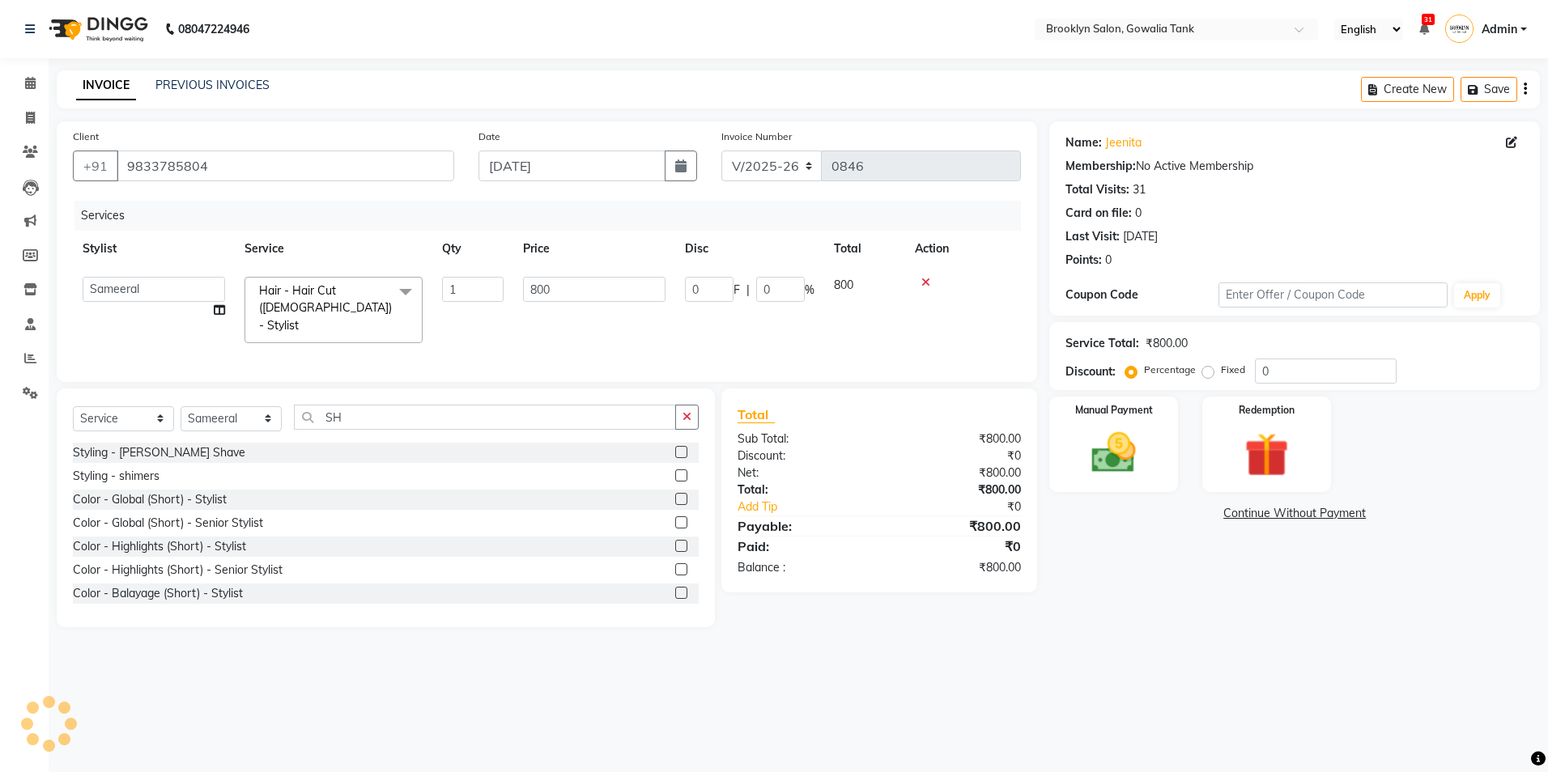
click at [675, 471] on label at bounding box center [681, 476] width 12 height 12
click at [675, 471] on input "checkbox" at bounding box center [680, 476] width 11 height 11
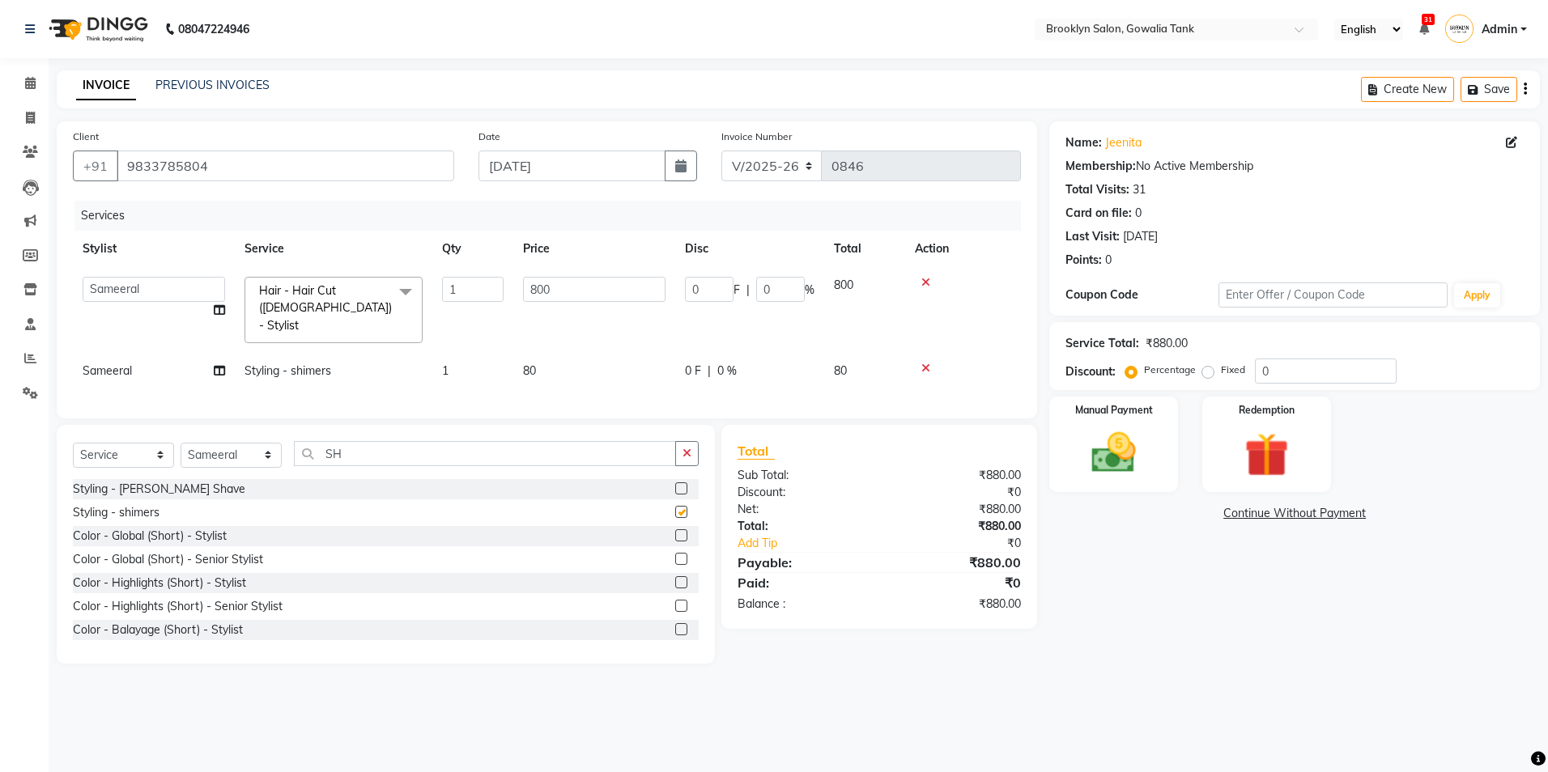
checkbox input "false"
click at [629, 353] on td "80" at bounding box center [594, 371] width 162 height 36
select select "3855"
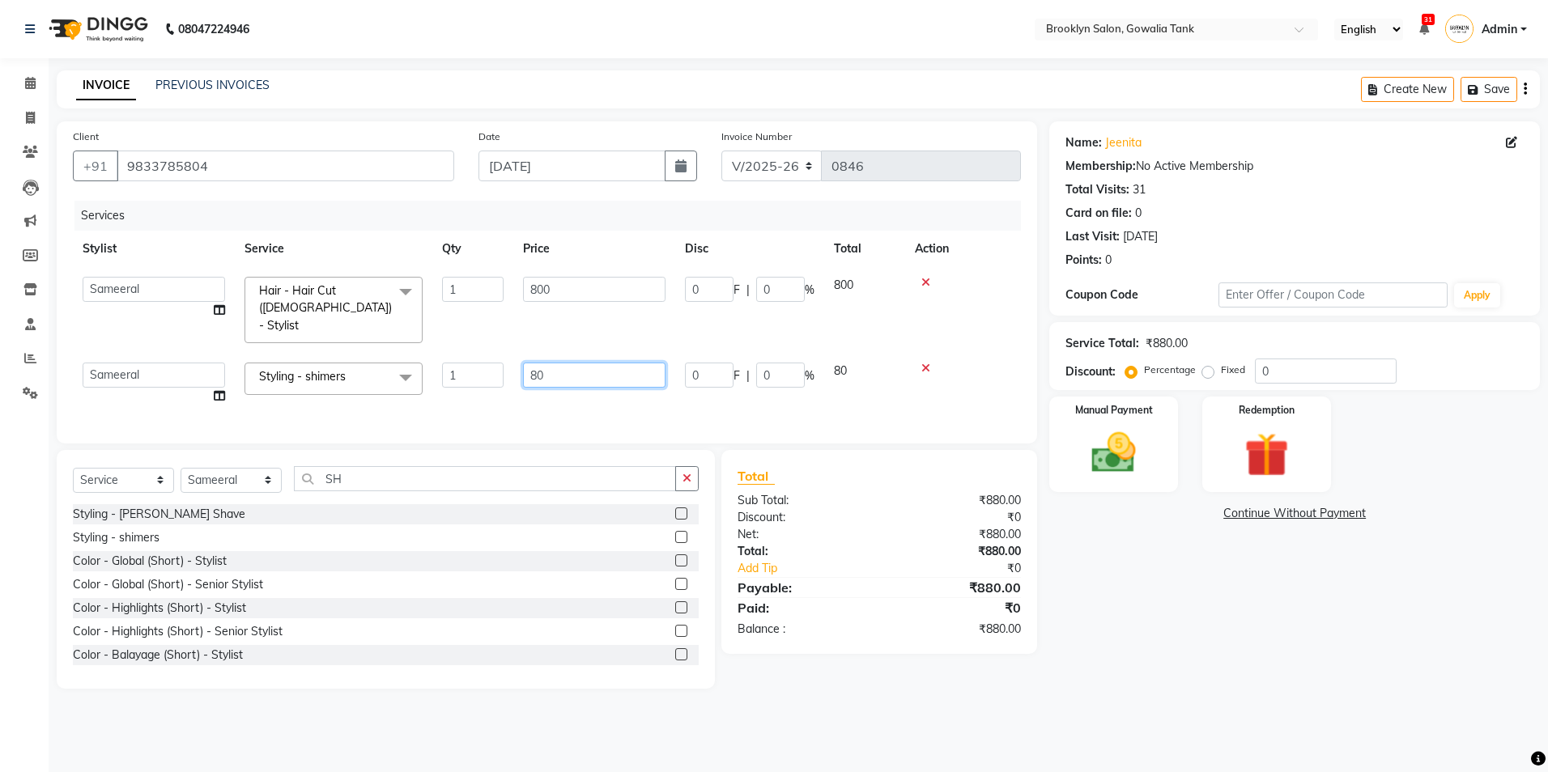
drag, startPoint x: 568, startPoint y: 351, endPoint x: 426, endPoint y: 369, distance: 143.6
click at [440, 373] on tr "[PERSON_NAME] Darshan kunal [PERSON_NAME] Sameeral Styling - shimers x Hair - H…" at bounding box center [547, 384] width 948 height 62
type input "50"
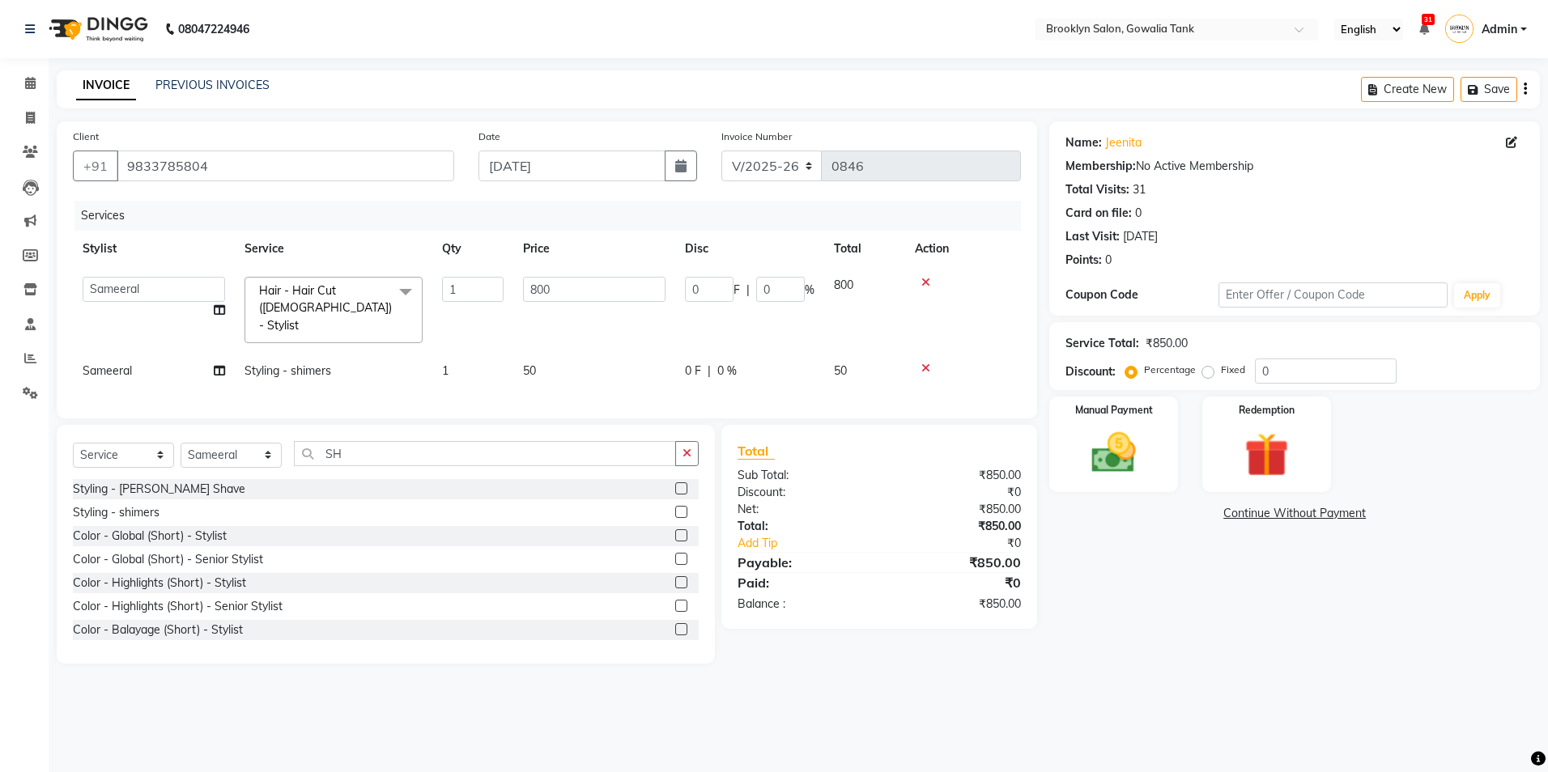
click at [461, 353] on td "1" at bounding box center [472, 371] width 81 height 36
select select "3855"
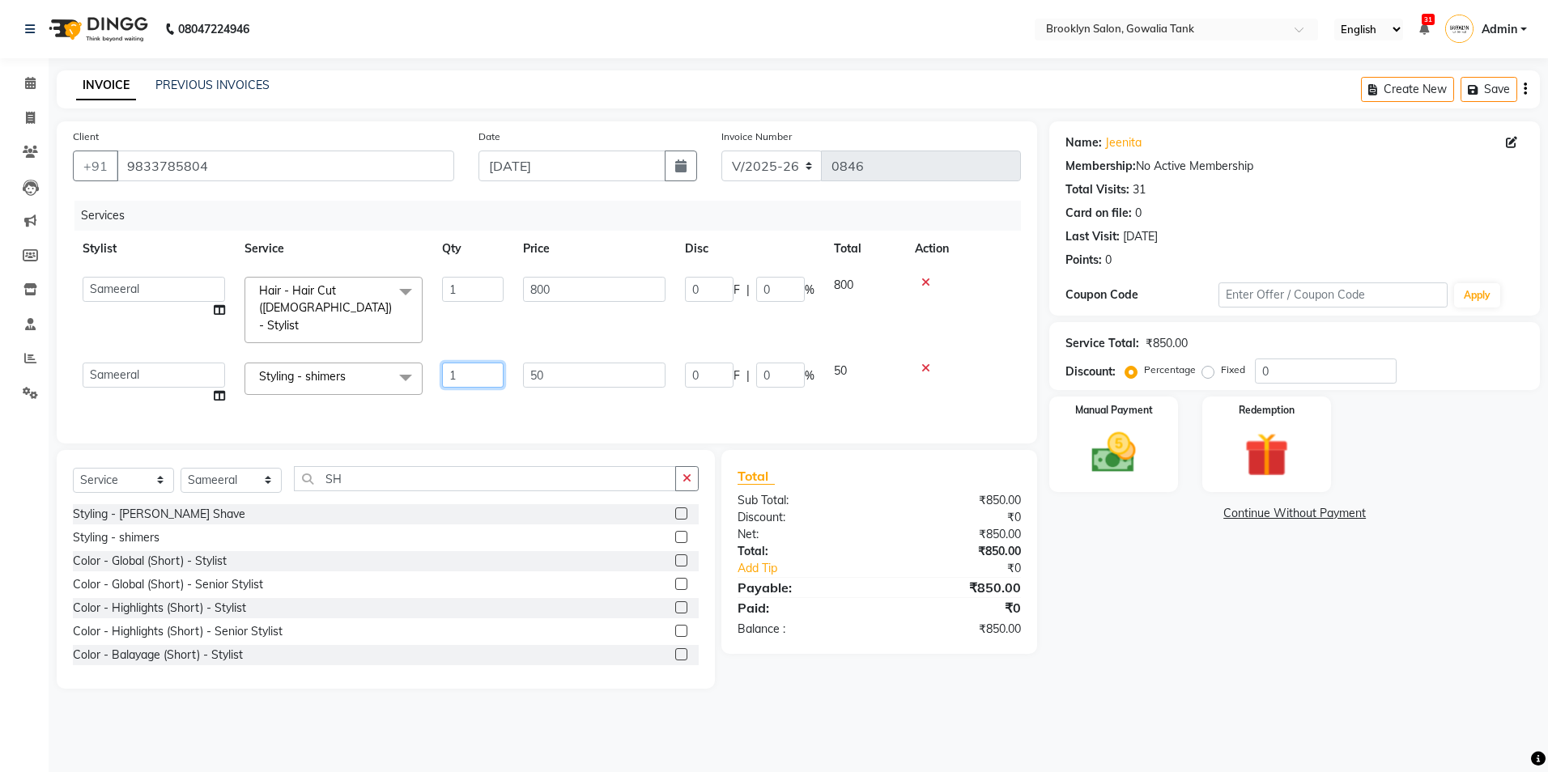
drag, startPoint x: 489, startPoint y: 356, endPoint x: 396, endPoint y: 357, distance: 93.1
click at [396, 357] on tr "[PERSON_NAME] Darshan kunal [PERSON_NAME] Sameeral Styling - shimers x Hair - H…" at bounding box center [547, 384] width 948 height 62
type input "6"
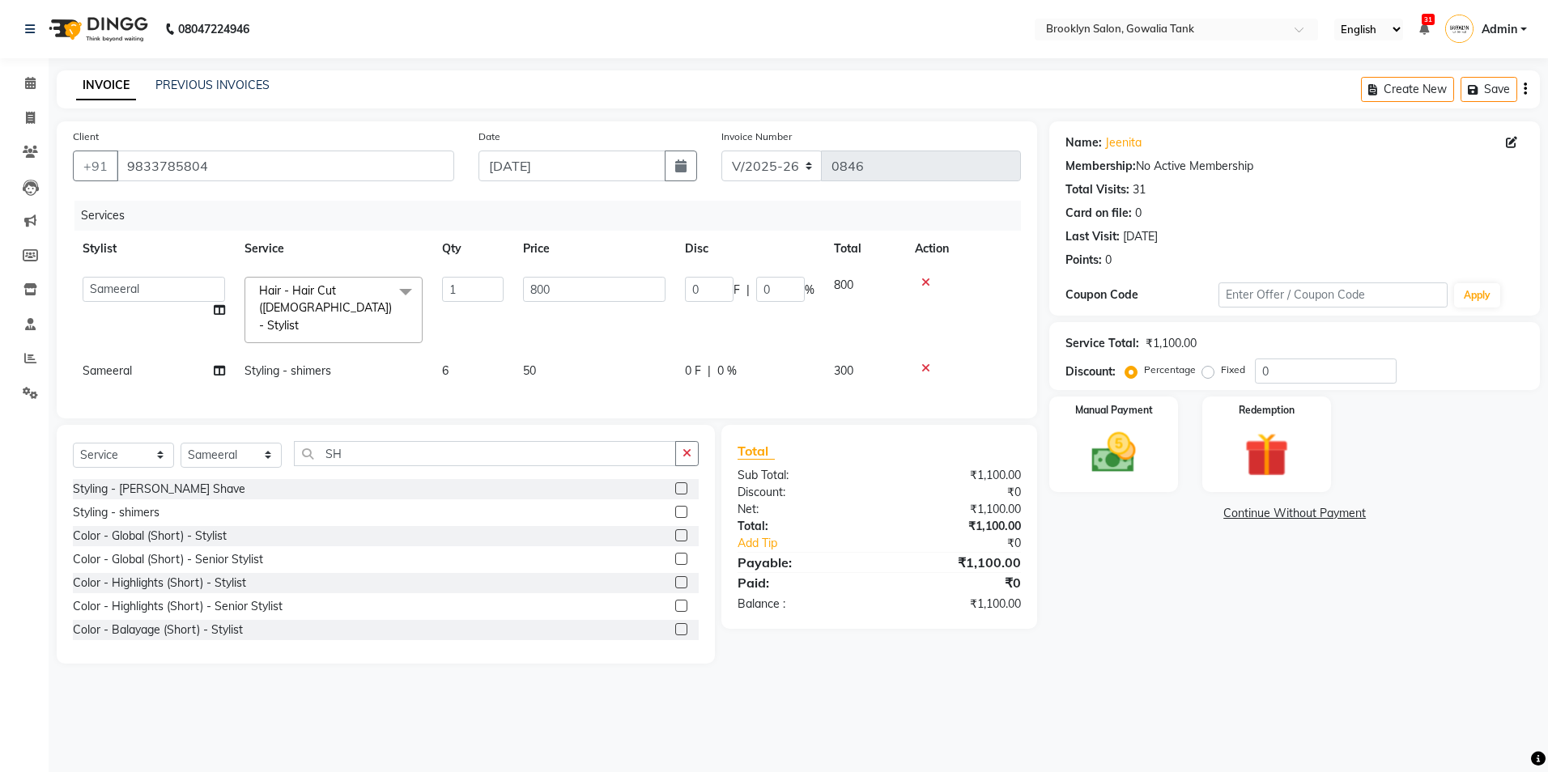
click at [1178, 649] on div "Name: Jeenita Membership: No Active Membership Total Visits: 31 Card on file: 0…" at bounding box center [1300, 392] width 503 height 542
click at [1094, 459] on img at bounding box center [1113, 453] width 75 height 53
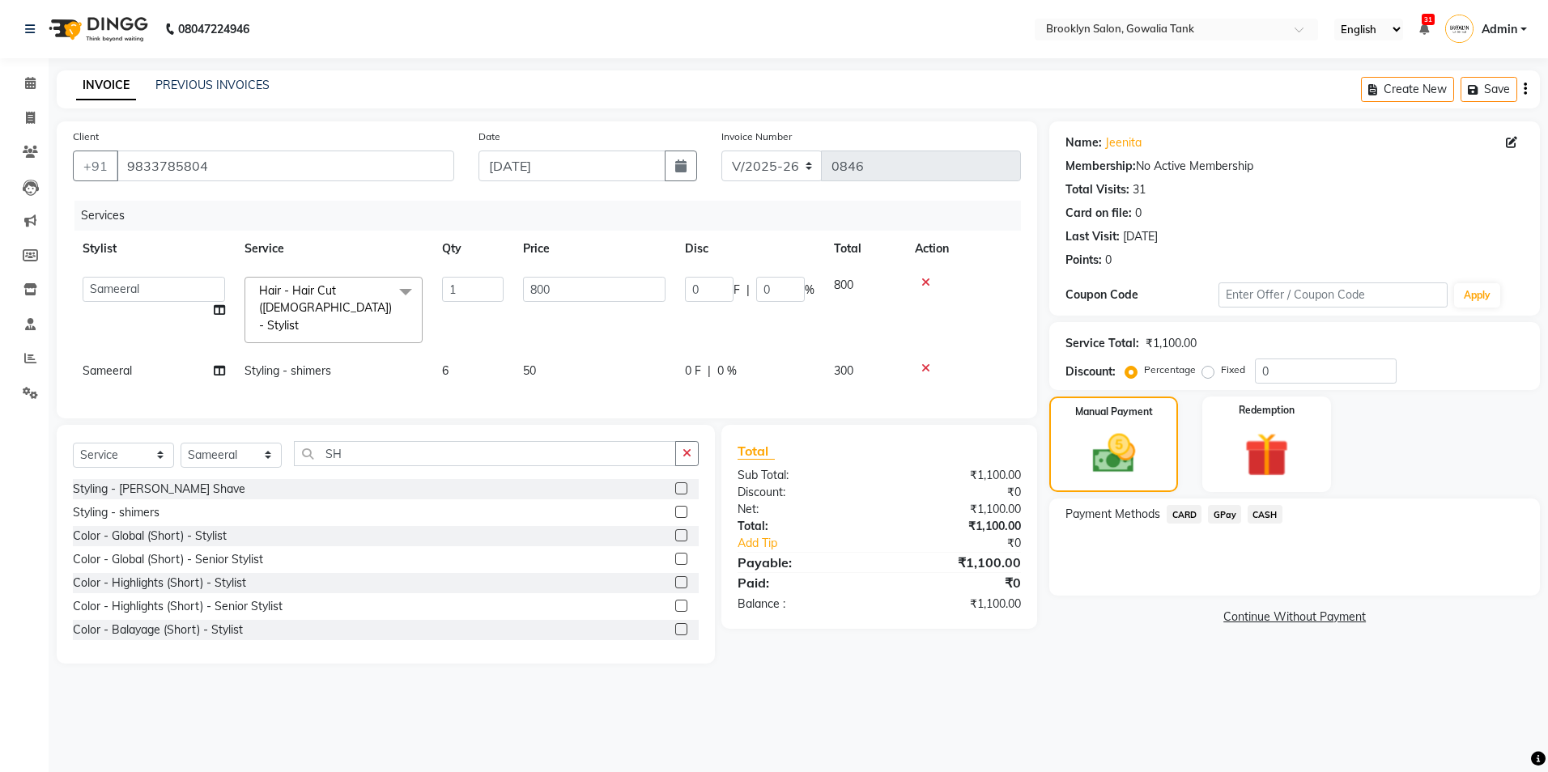
click at [1273, 514] on span "CASH" at bounding box center [1264, 514] width 35 height 19
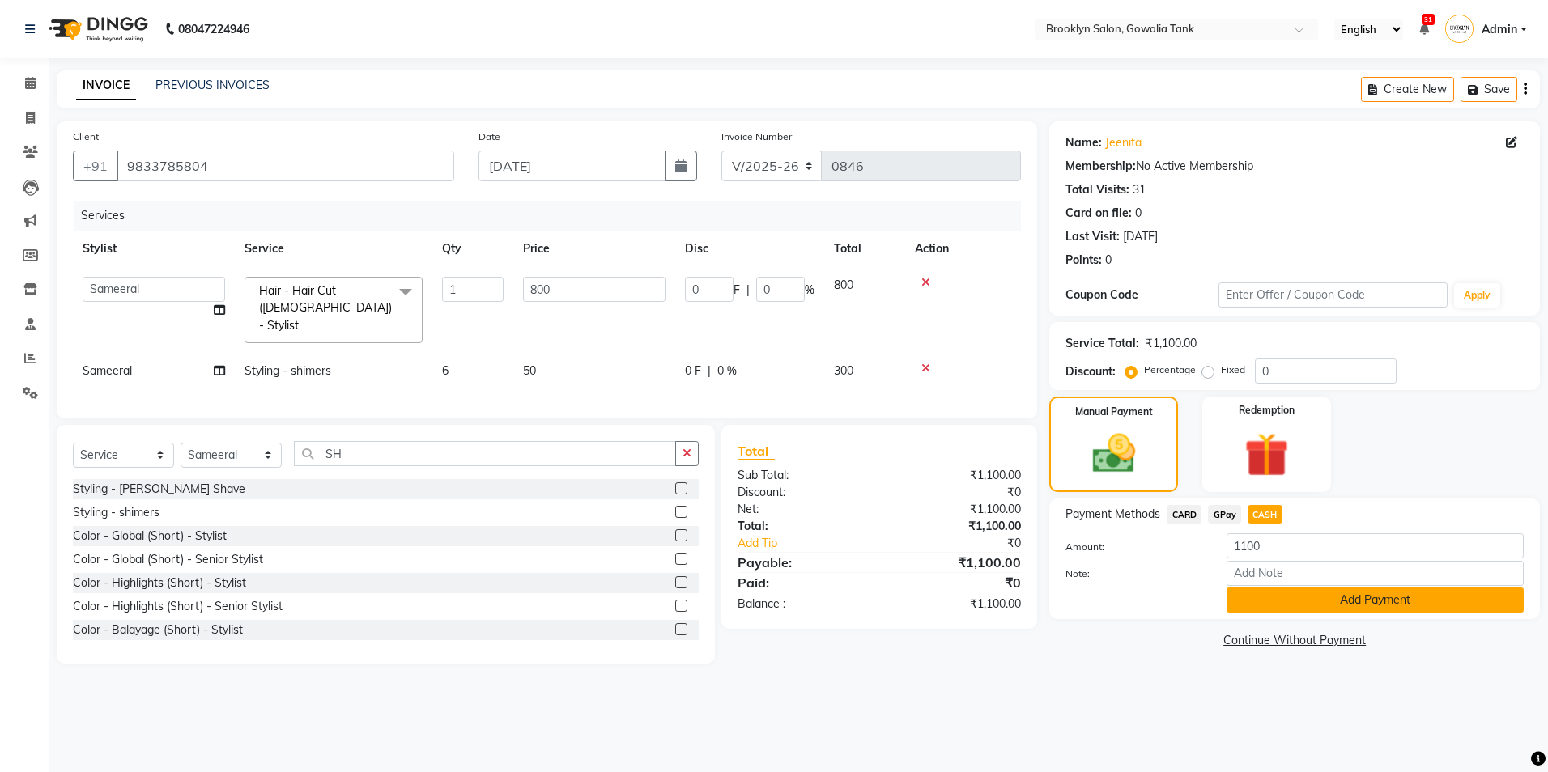
click at [1279, 598] on button "Add Payment" at bounding box center [1374, 600] width 297 height 25
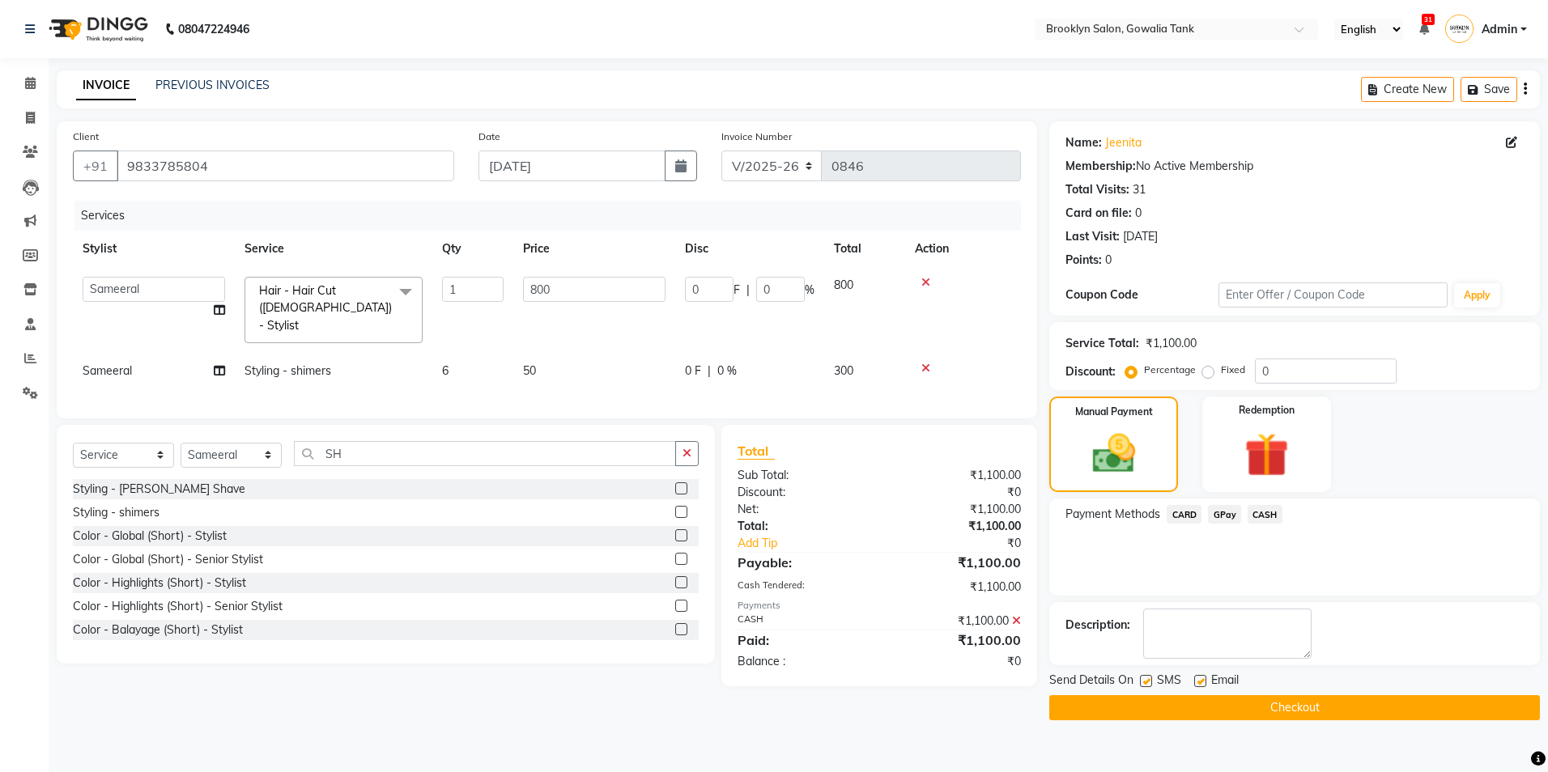
click at [1295, 716] on button "Checkout" at bounding box center [1294, 707] width 491 height 25
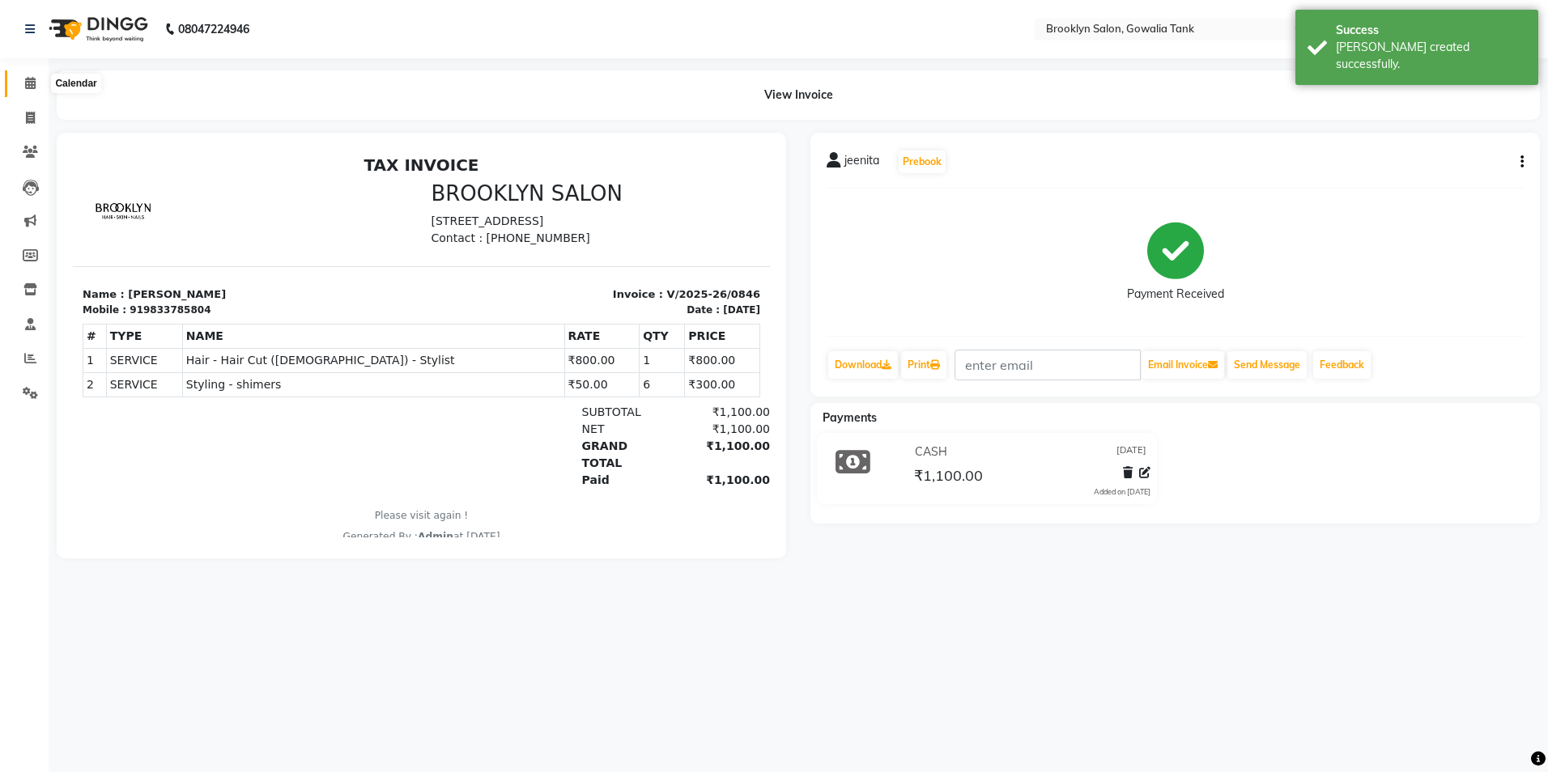
click at [25, 87] on icon at bounding box center [30, 83] width 11 height 12
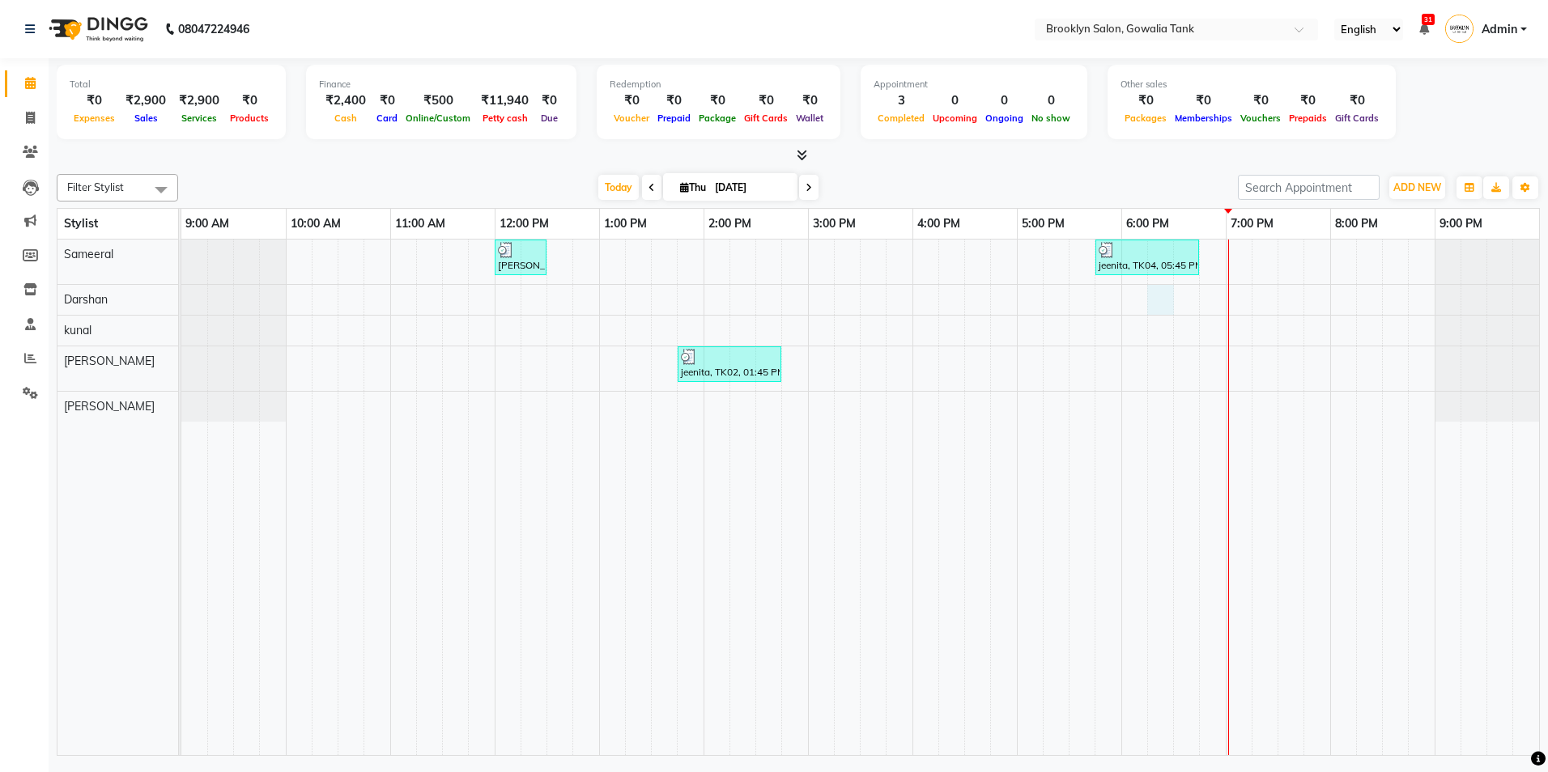
click at [1148, 304] on div "[PERSON_NAME], TK01, 12:00 PM-12:30 PM, Styling - Blast Dry - Stylist jeenita, …" at bounding box center [860, 498] width 1358 height 516
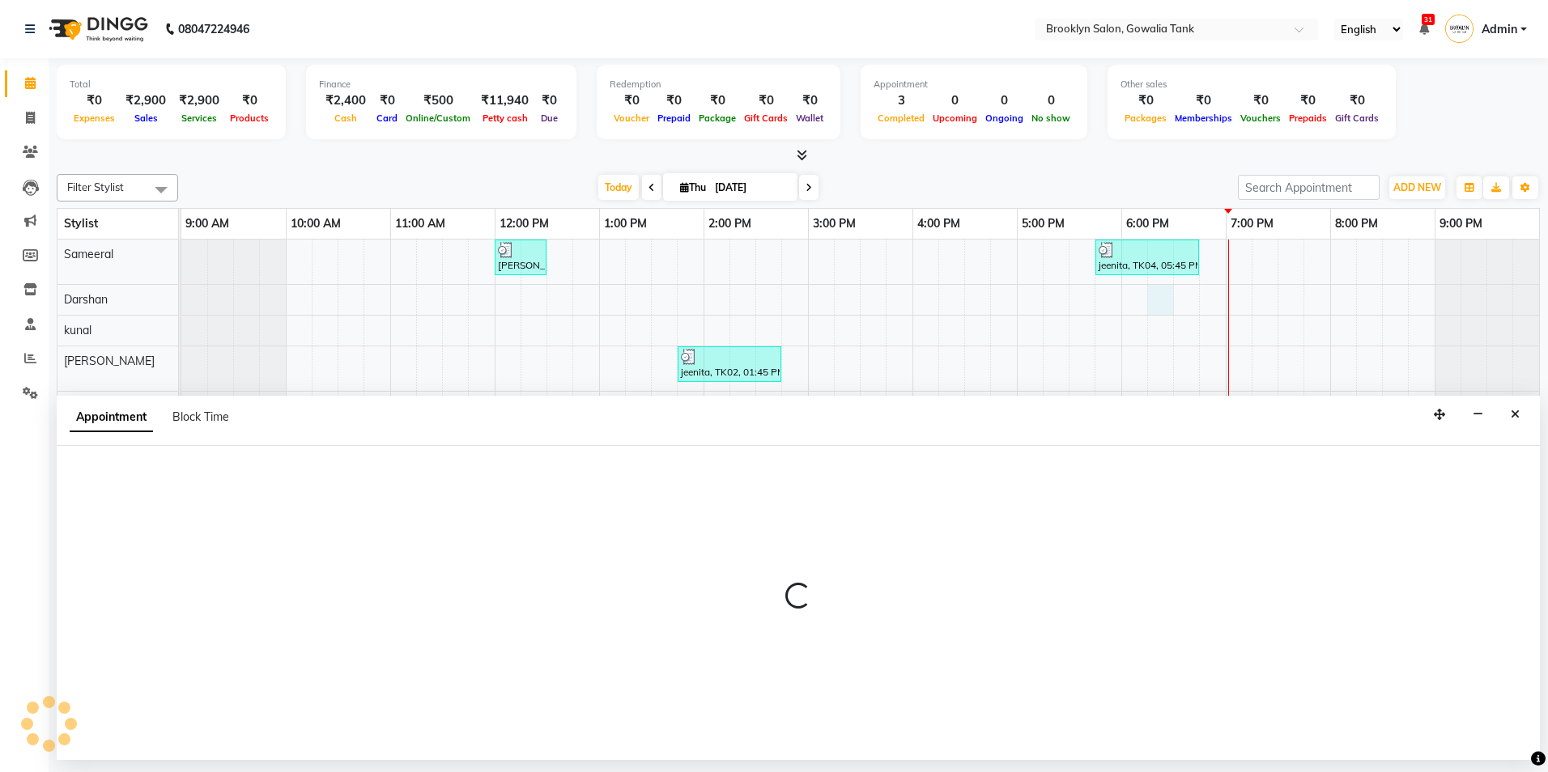
select select "3856"
select select "1095"
select select "tentative"
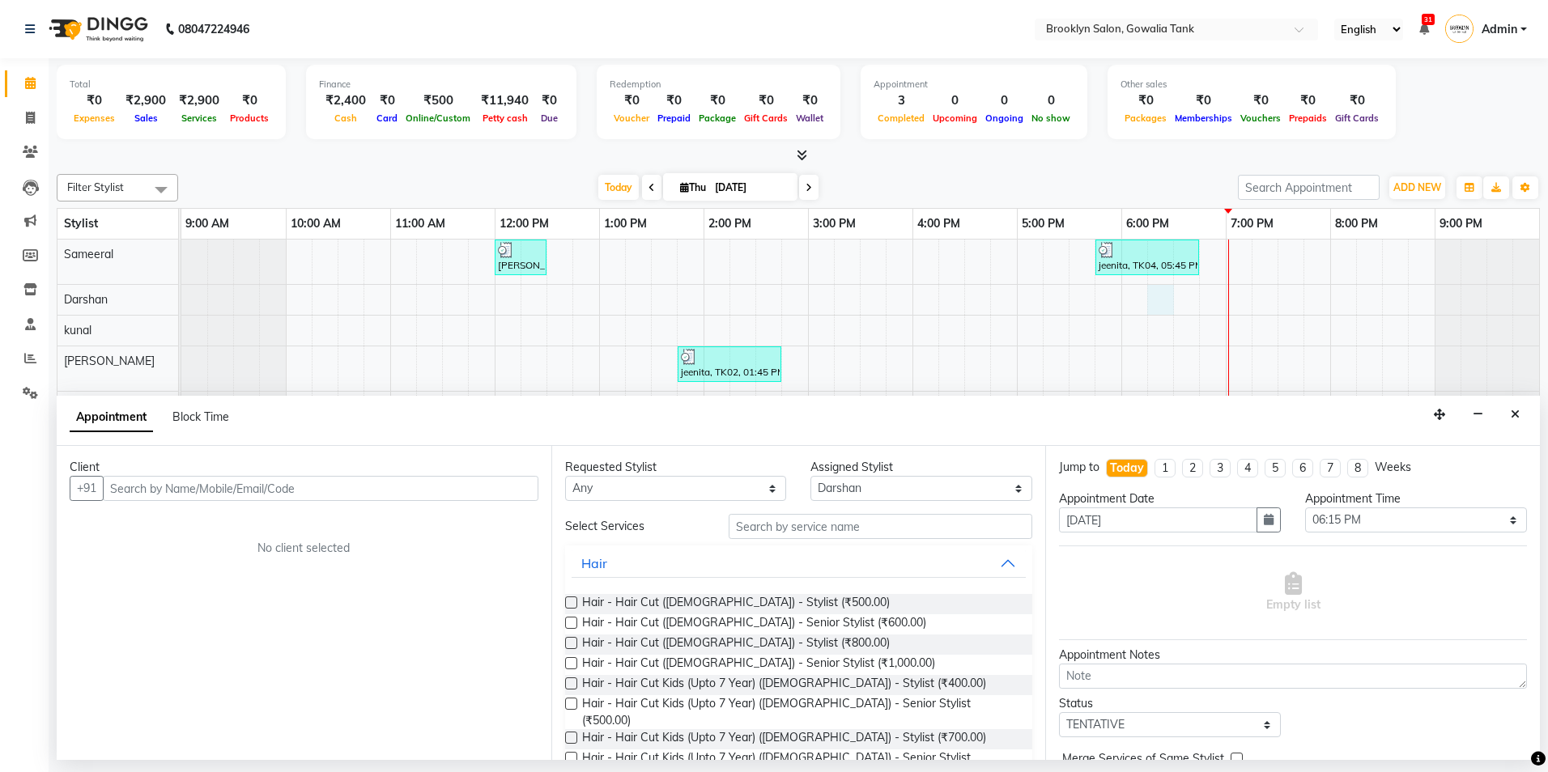
click at [135, 482] on input "text" at bounding box center [321, 488] width 436 height 25
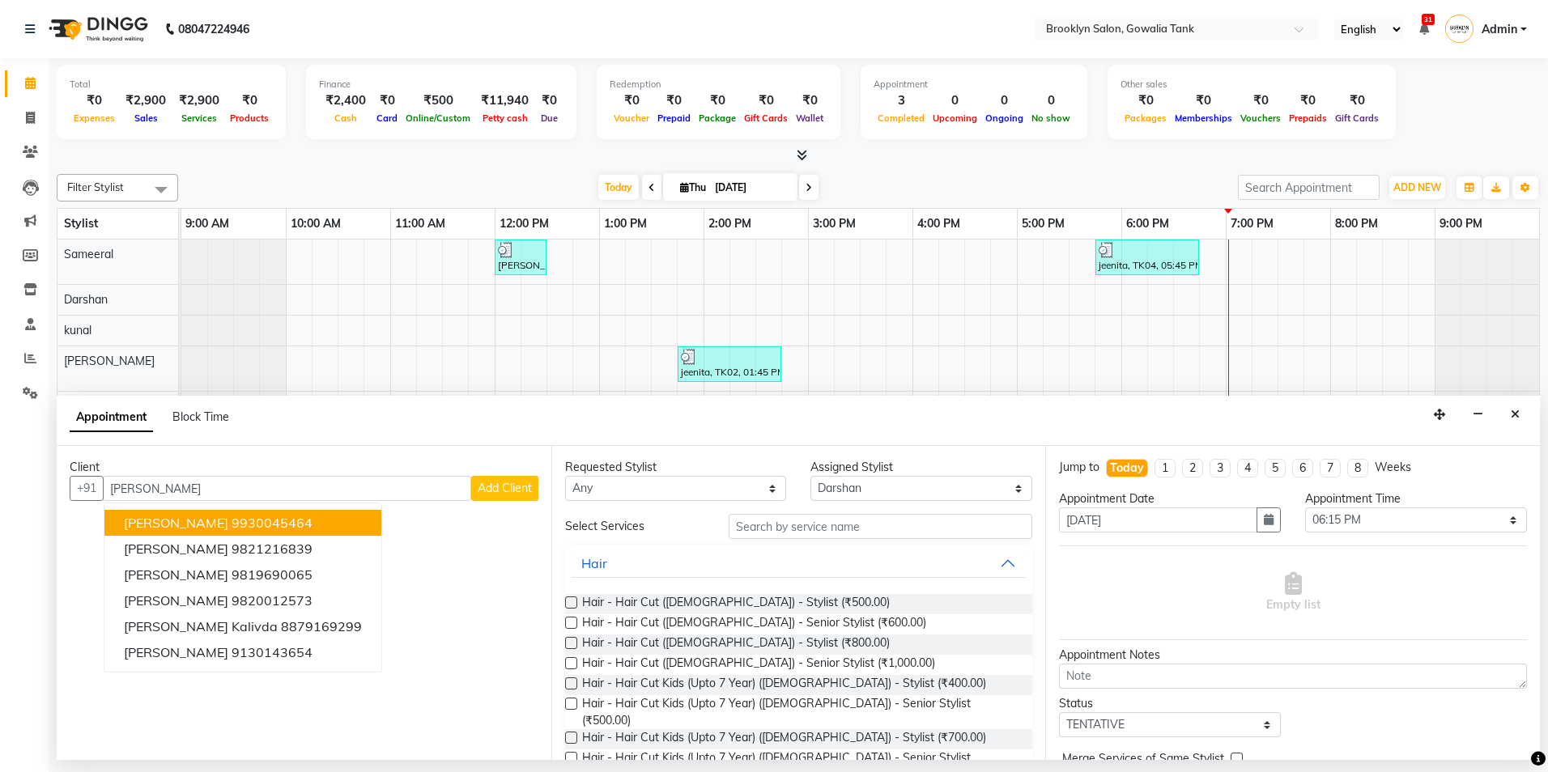
click at [269, 490] on input "[PERSON_NAME]" at bounding box center [287, 488] width 368 height 25
type input "R"
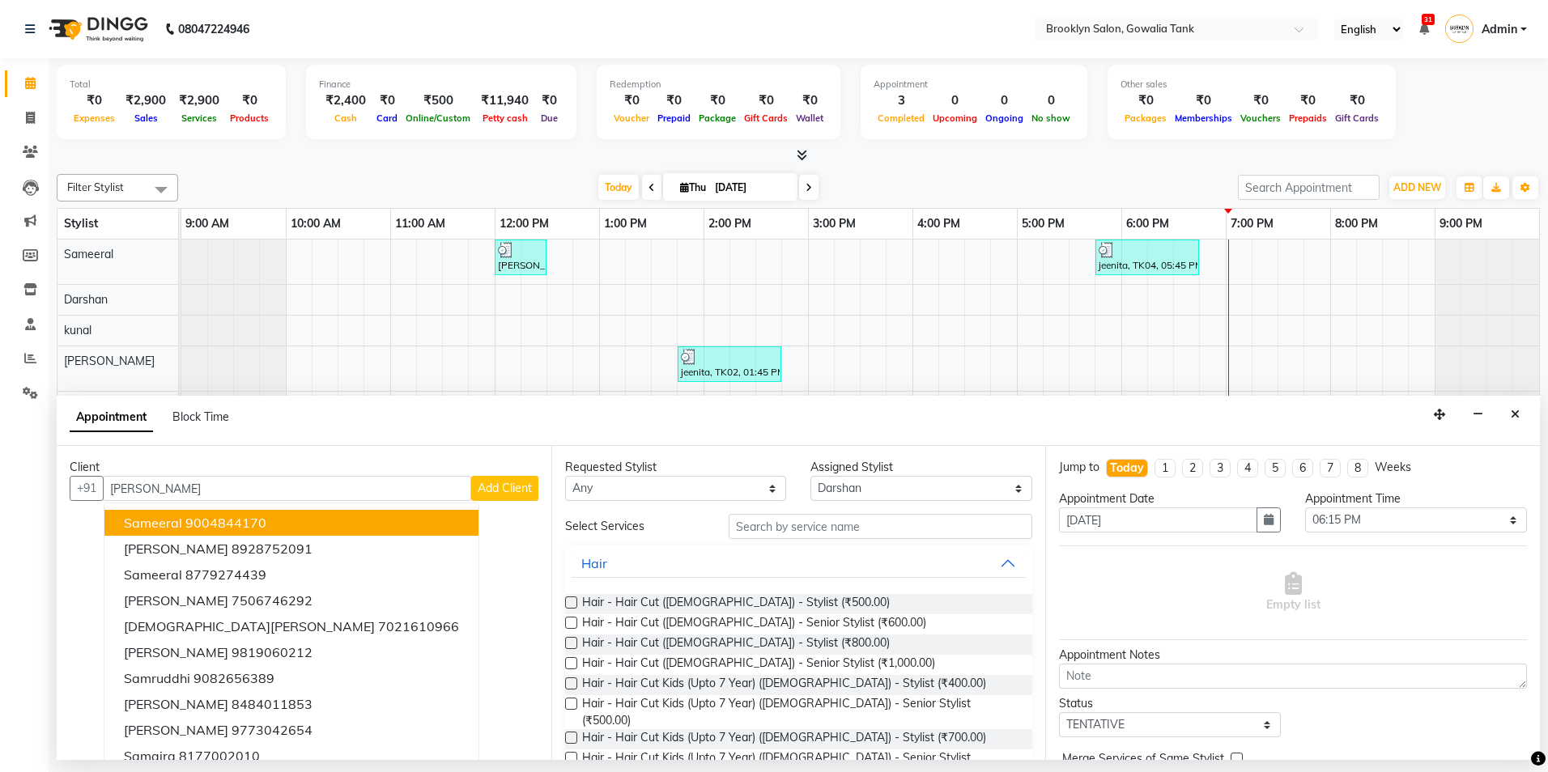
click at [268, 517] on button "sameeral 9004844170" at bounding box center [291, 523] width 374 height 26
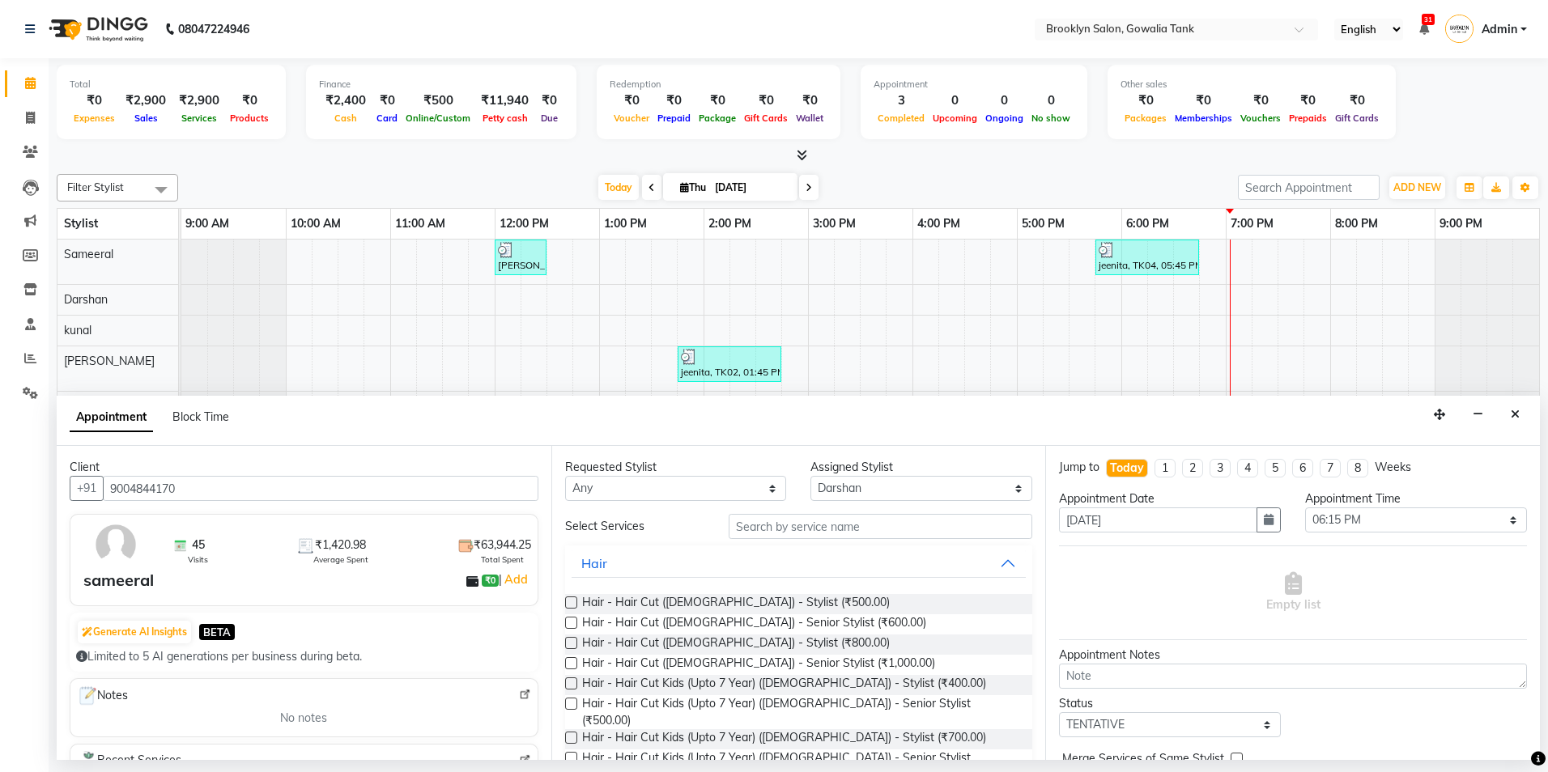
type input "9004844170"
click at [886, 520] on input "text" at bounding box center [881, 526] width 304 height 25
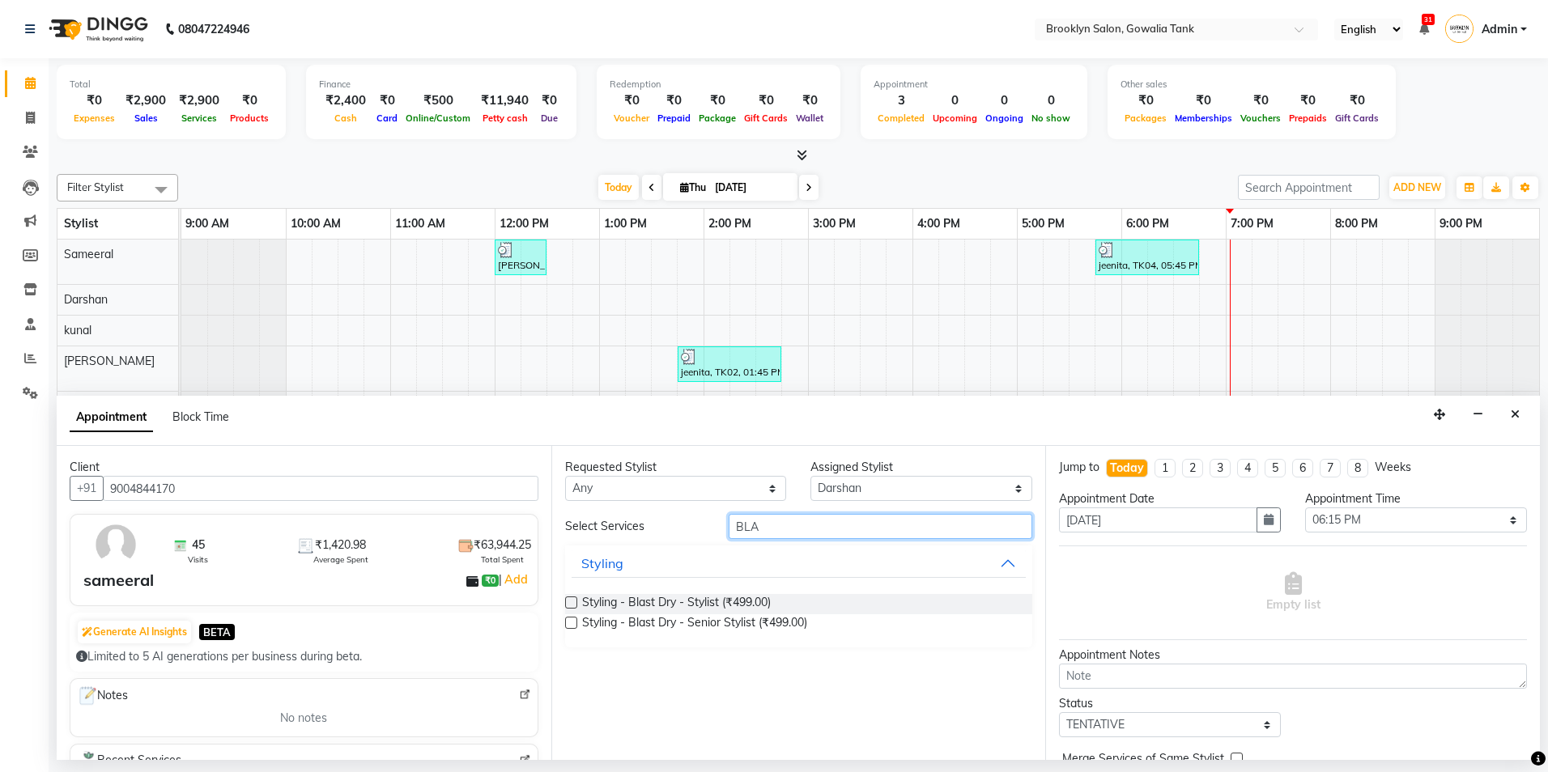
type input "BLA"
click at [568, 602] on label at bounding box center [571, 603] width 12 height 12
click at [568, 602] on input "checkbox" at bounding box center [570, 604] width 11 height 11
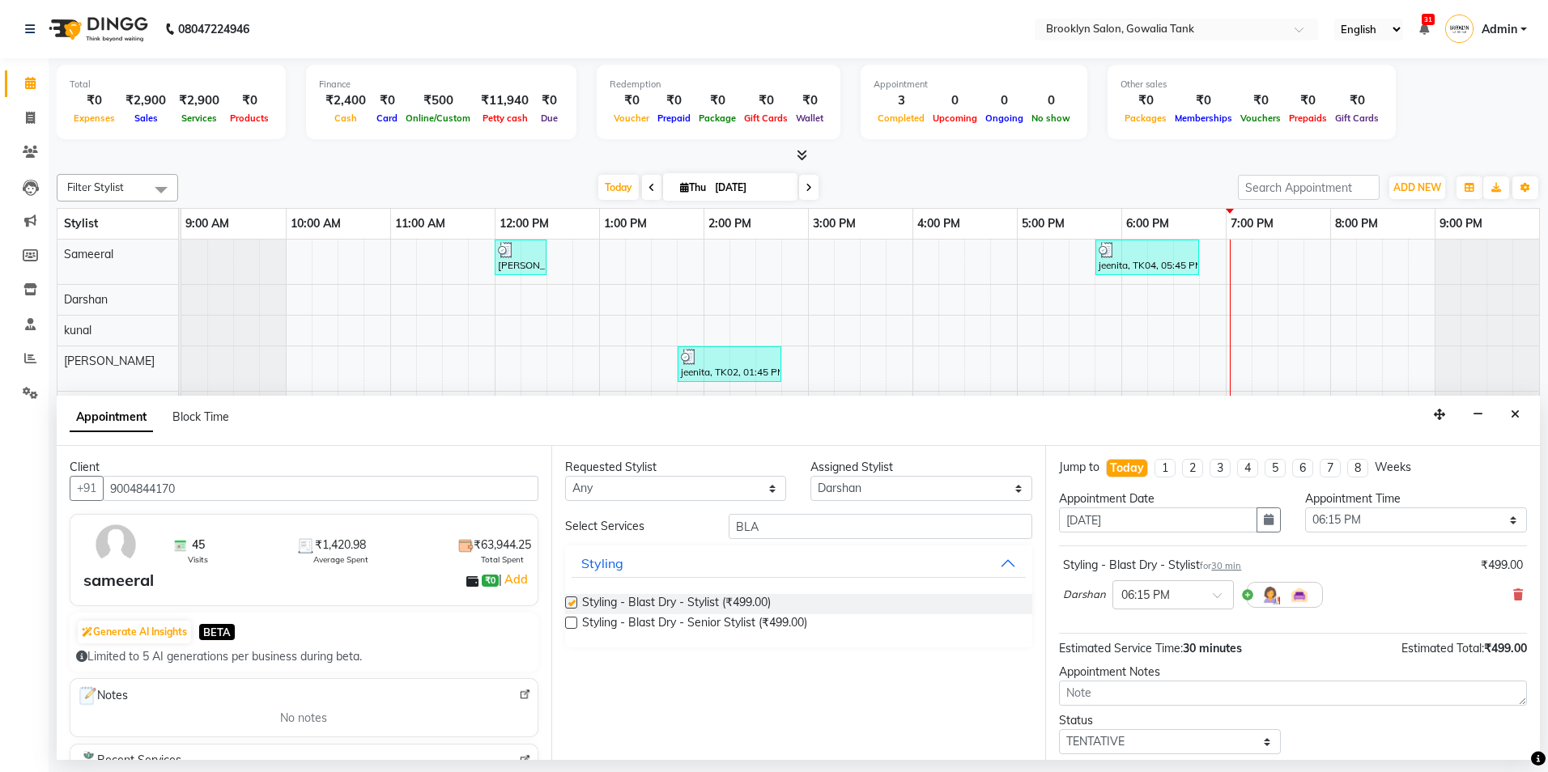
checkbox input "false"
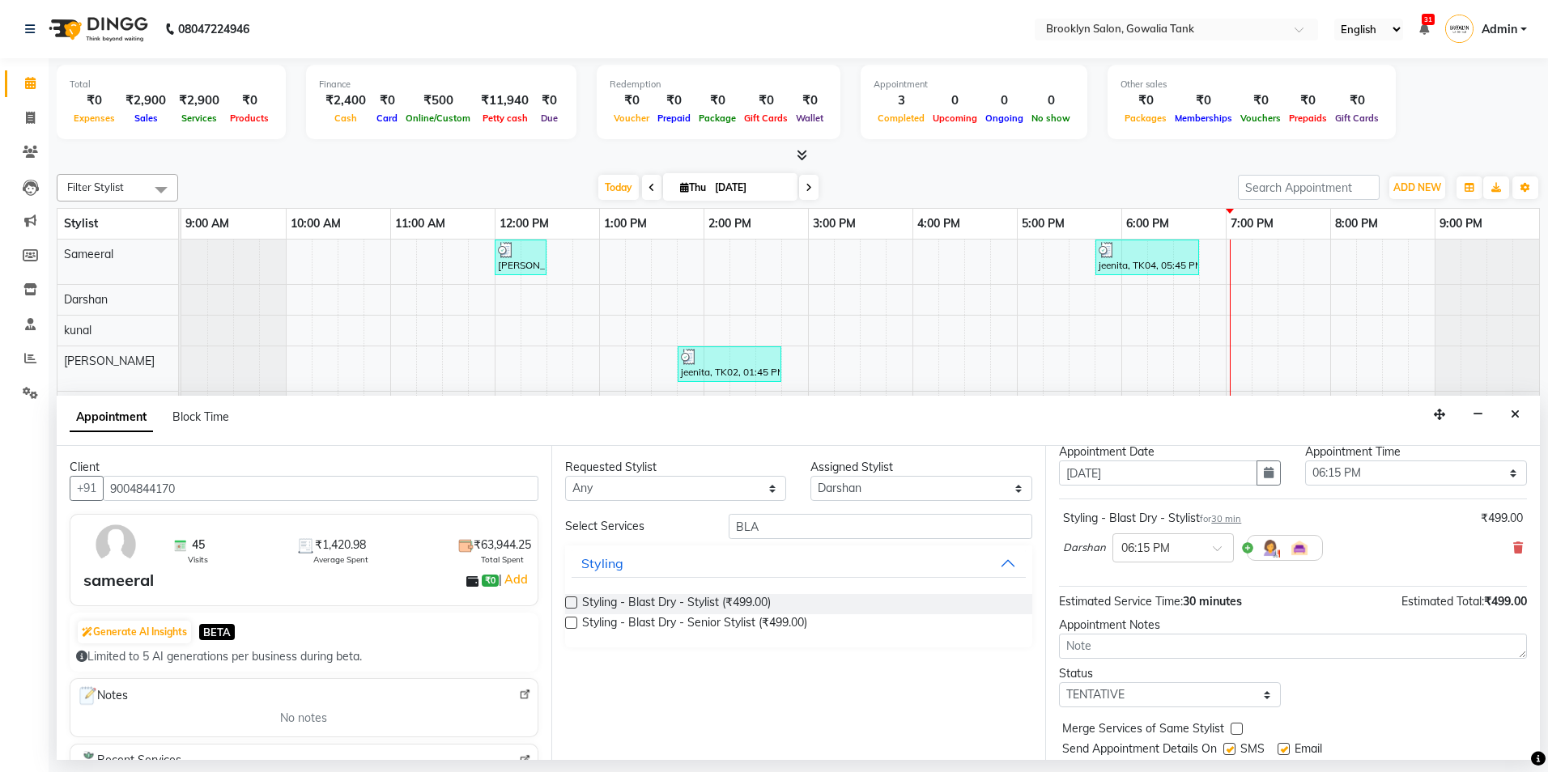
scroll to position [96, 0]
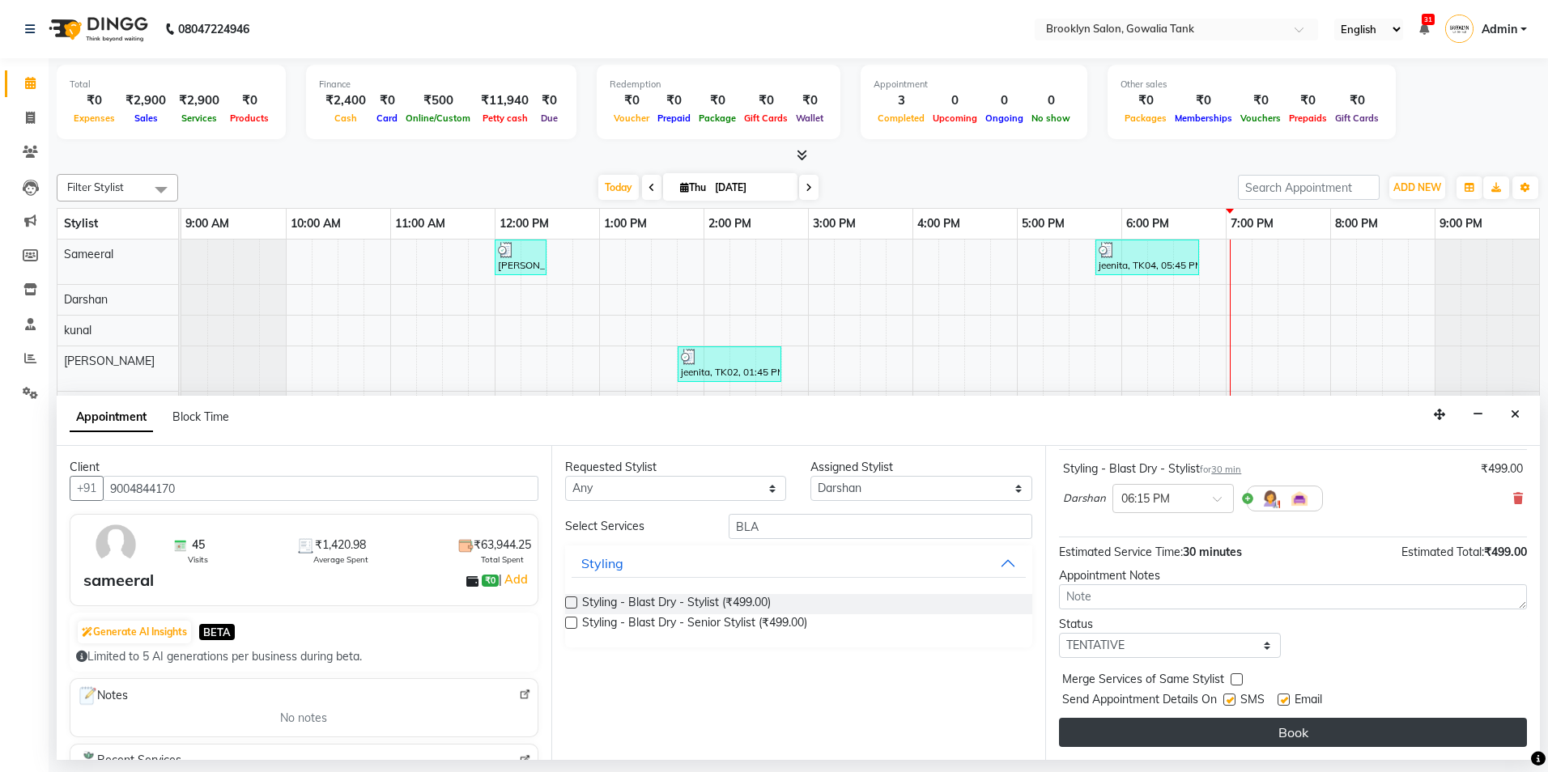
click at [1107, 737] on button "Book" at bounding box center [1293, 732] width 468 height 29
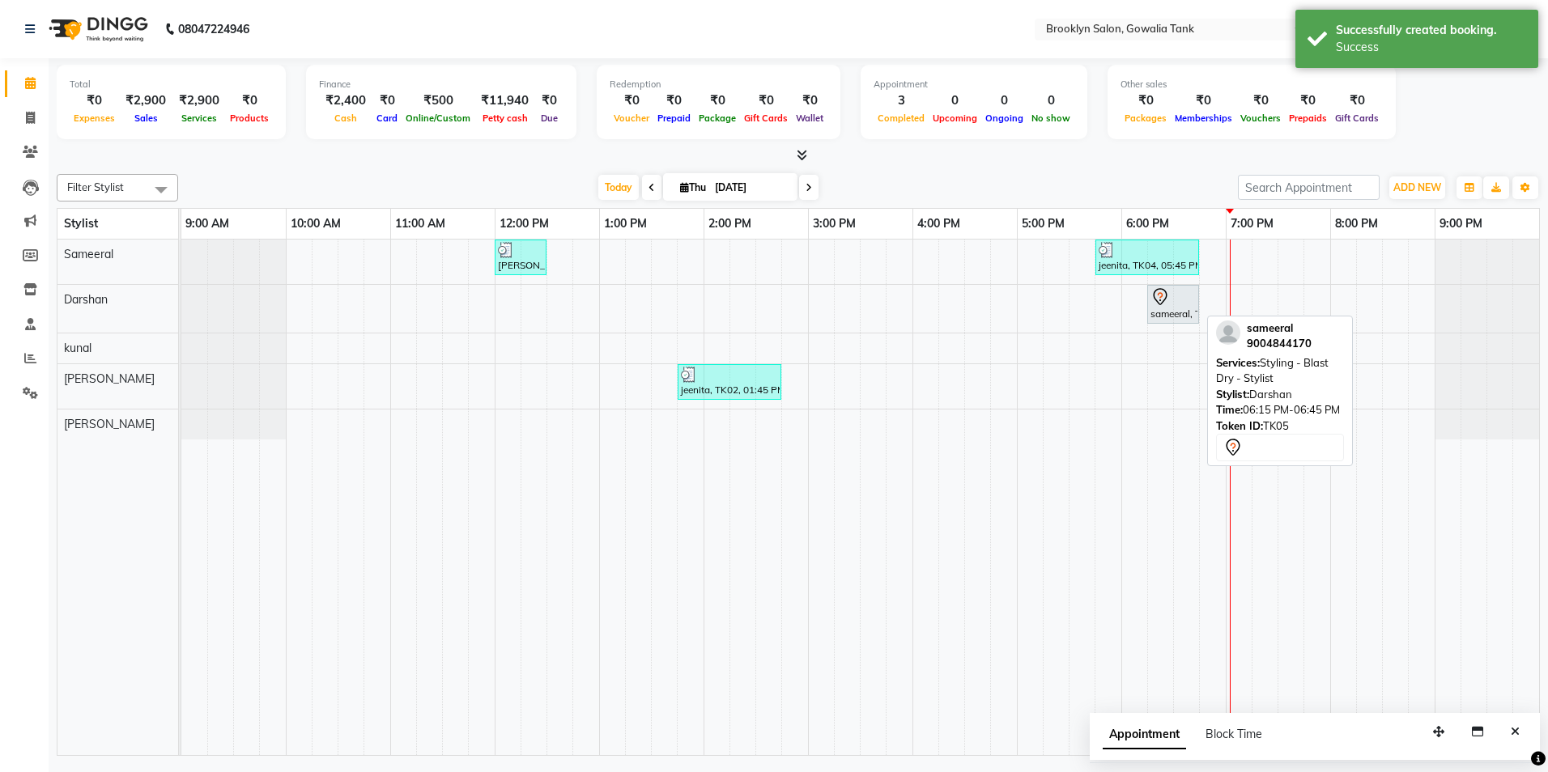
click at [1164, 305] on icon at bounding box center [1159, 296] width 19 height 19
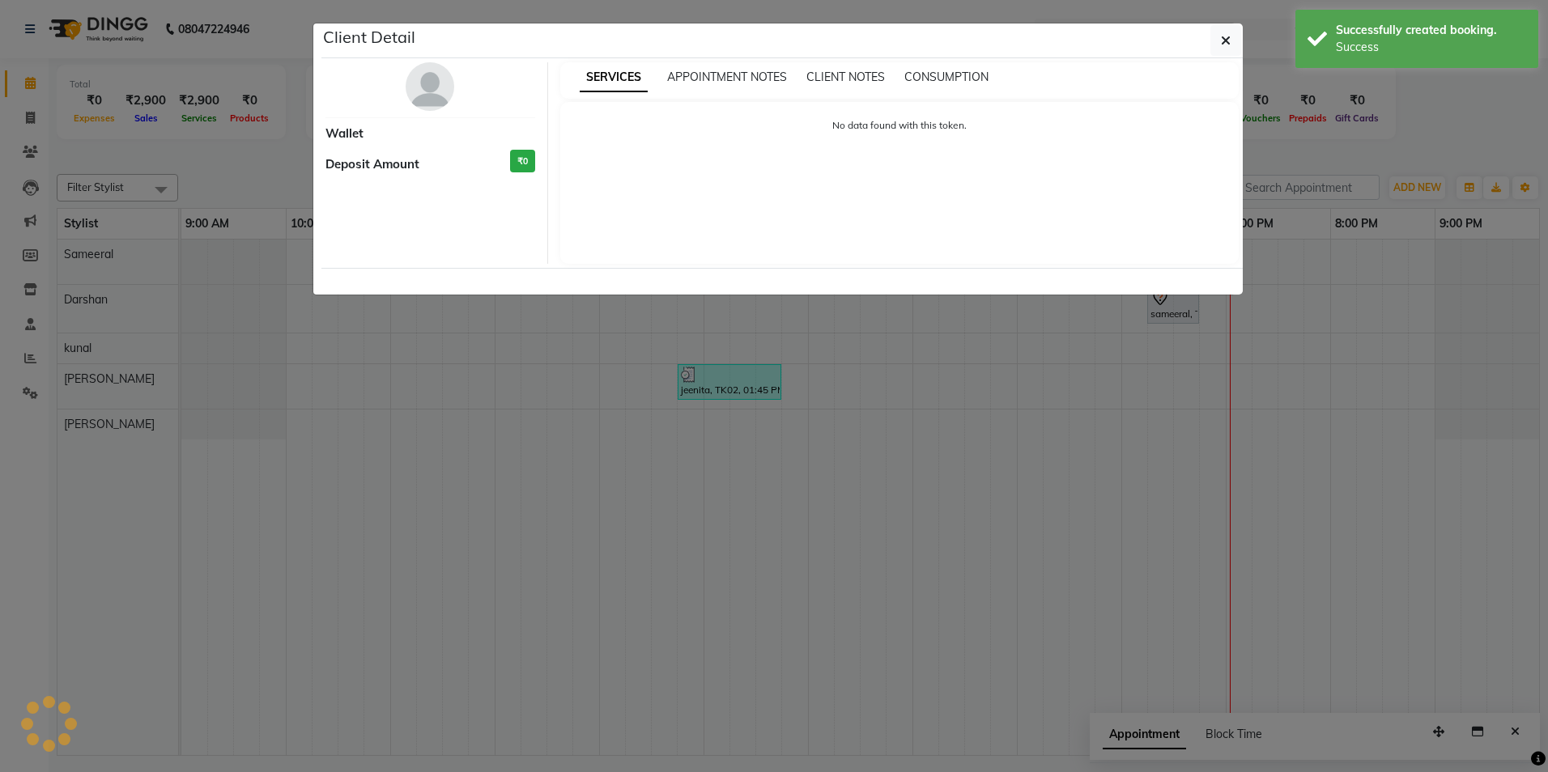
select select "7"
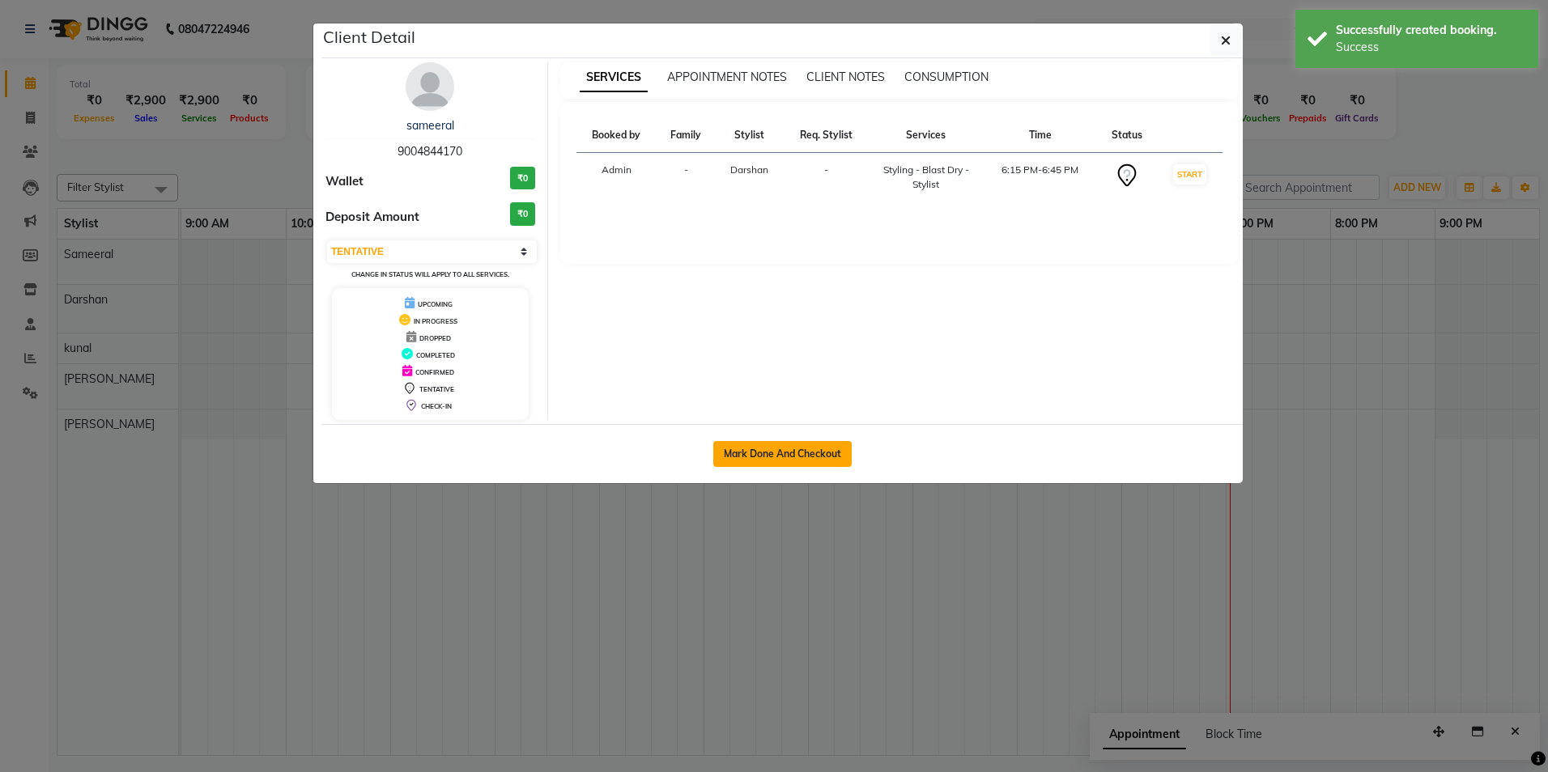
click at [808, 457] on button "Mark Done And Checkout" at bounding box center [782, 454] width 138 height 26
select select "service"
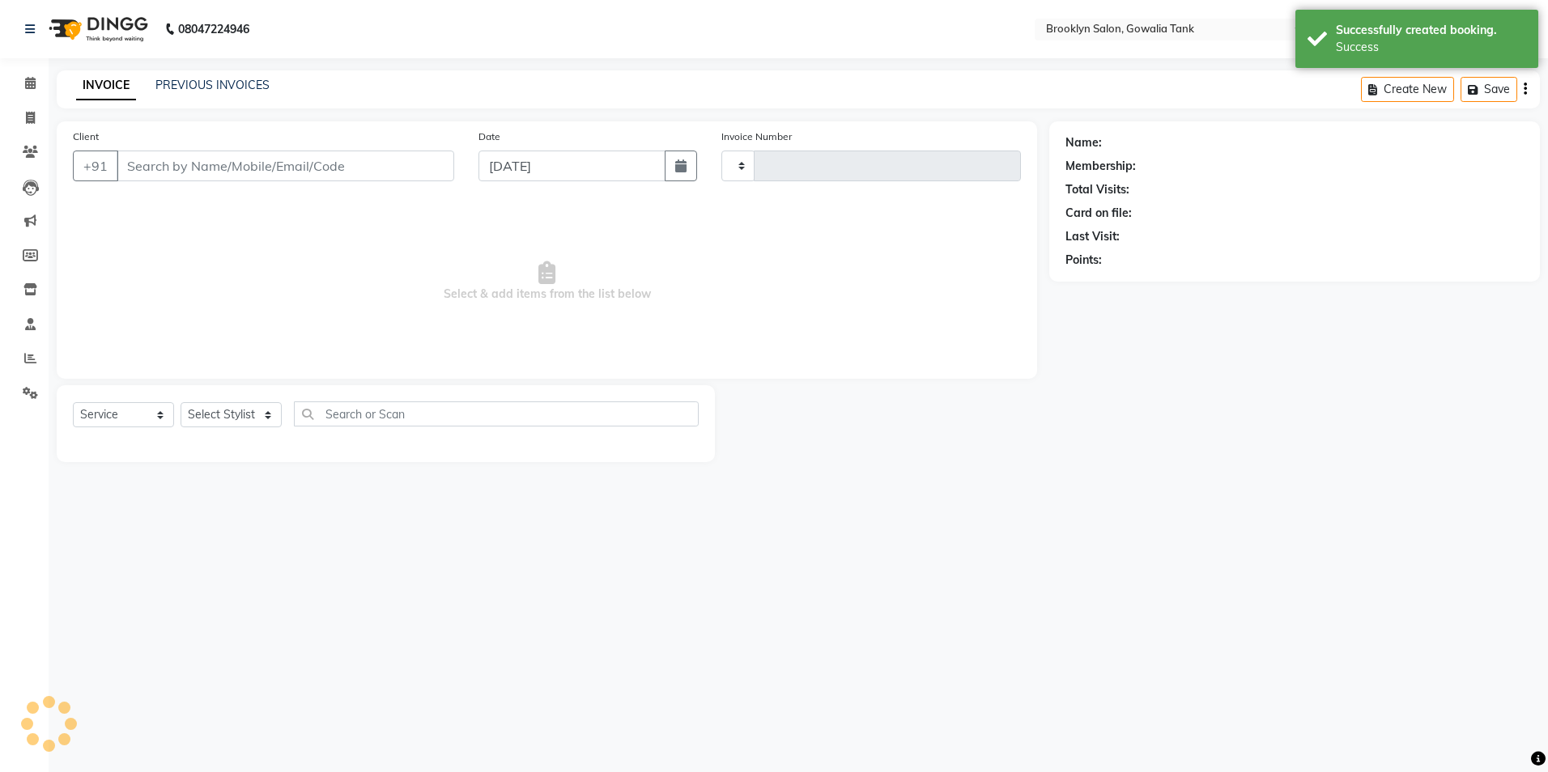
type input "0847"
select select "131"
type input "9004844170"
select select "3856"
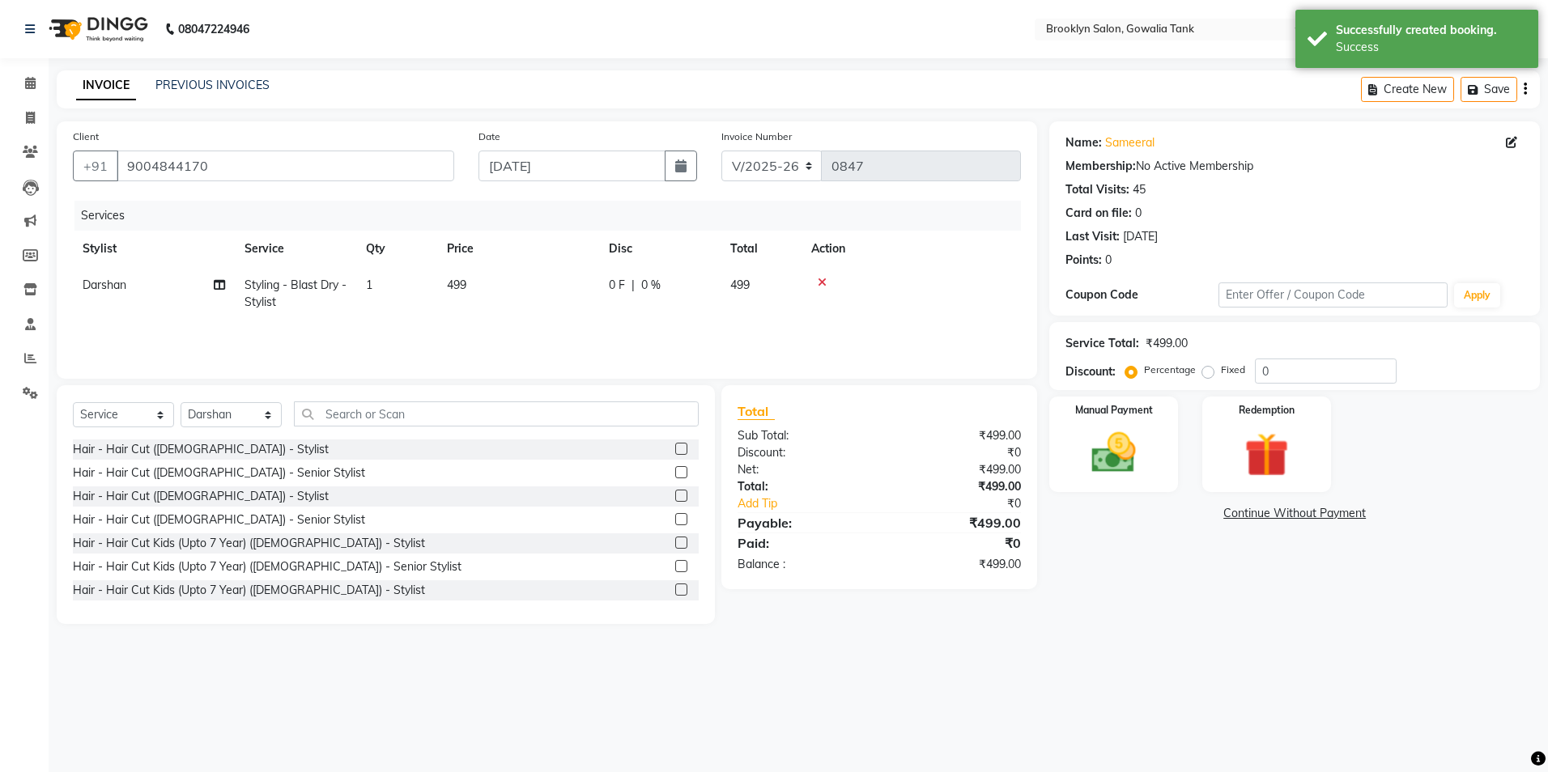
click at [502, 279] on td "499" at bounding box center [518, 293] width 162 height 53
select select "3856"
drag, startPoint x: 571, startPoint y: 288, endPoint x: 430, endPoint y: 325, distance: 145.5
click at [430, 325] on tr "[PERSON_NAME] Darshan kunal [PERSON_NAME] Sameeral Styling - Blast Dry - Stylis…" at bounding box center [547, 301] width 948 height 69
type input "500"
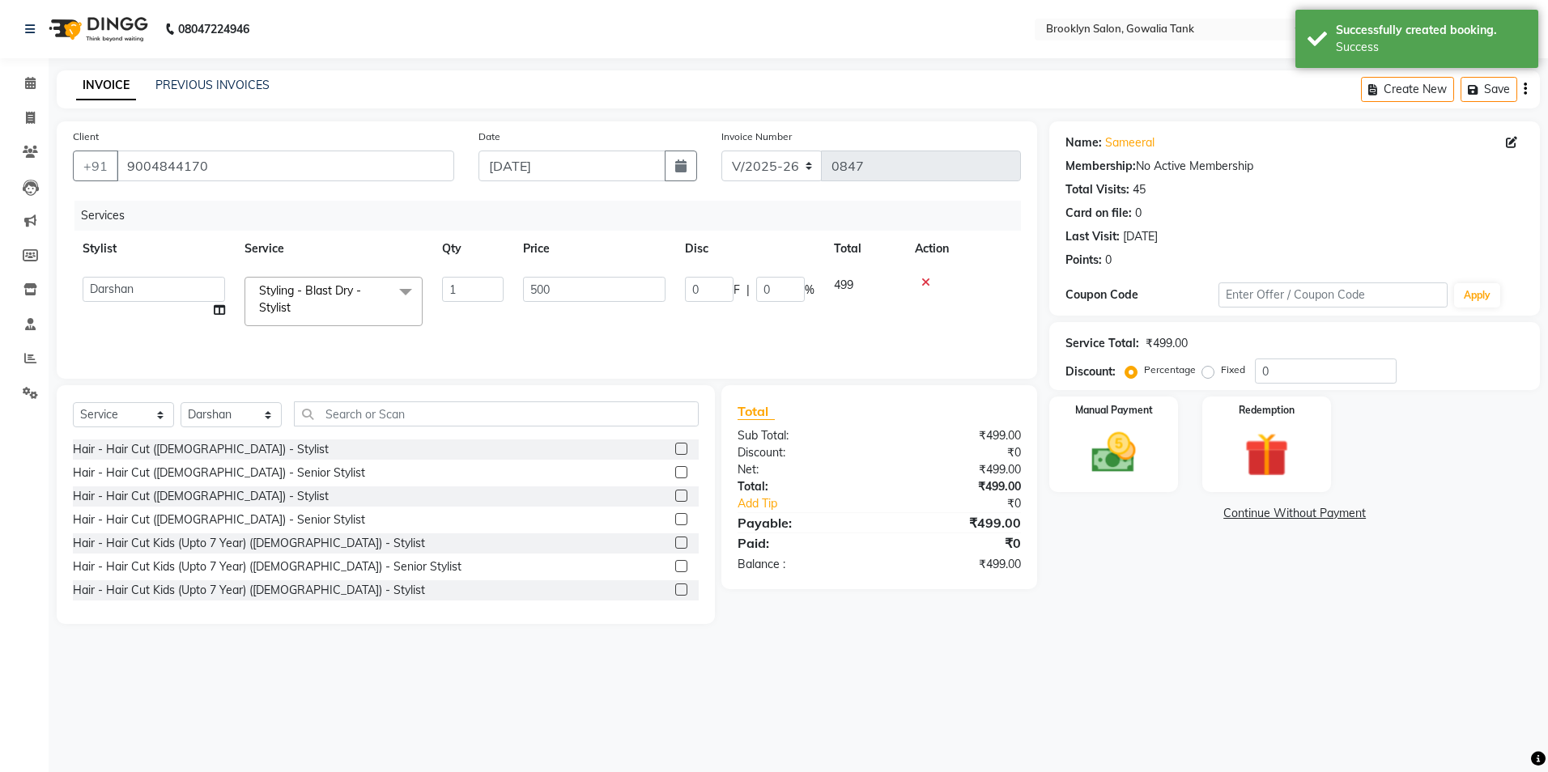
click at [1044, 647] on main "INVOICE PREVIOUS INVOICES Create New Save Client [PHONE_NUMBER] Date [DATE] Inv…" at bounding box center [798, 359] width 1499 height 578
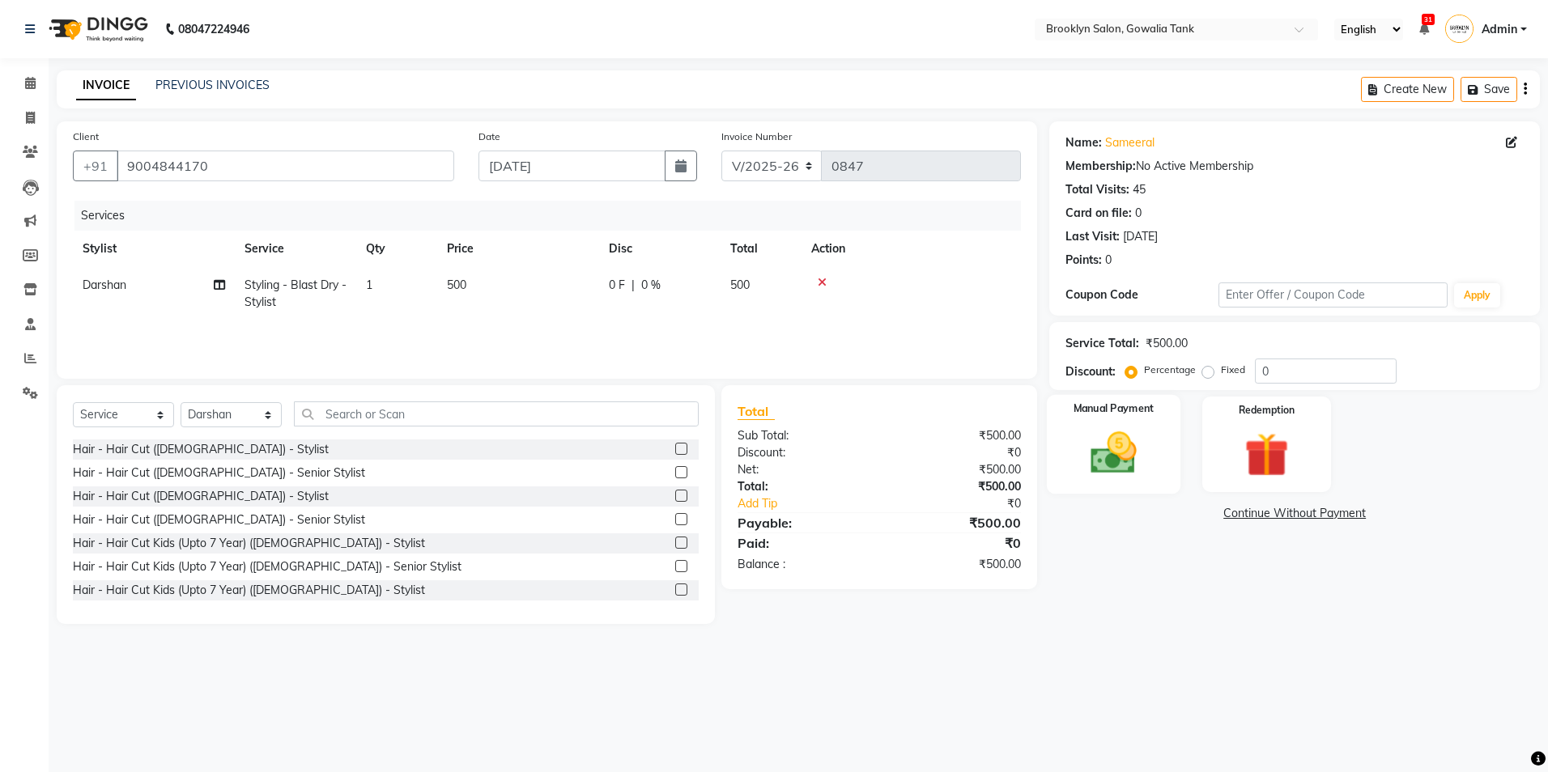
click at [1145, 436] on img at bounding box center [1113, 453] width 75 height 53
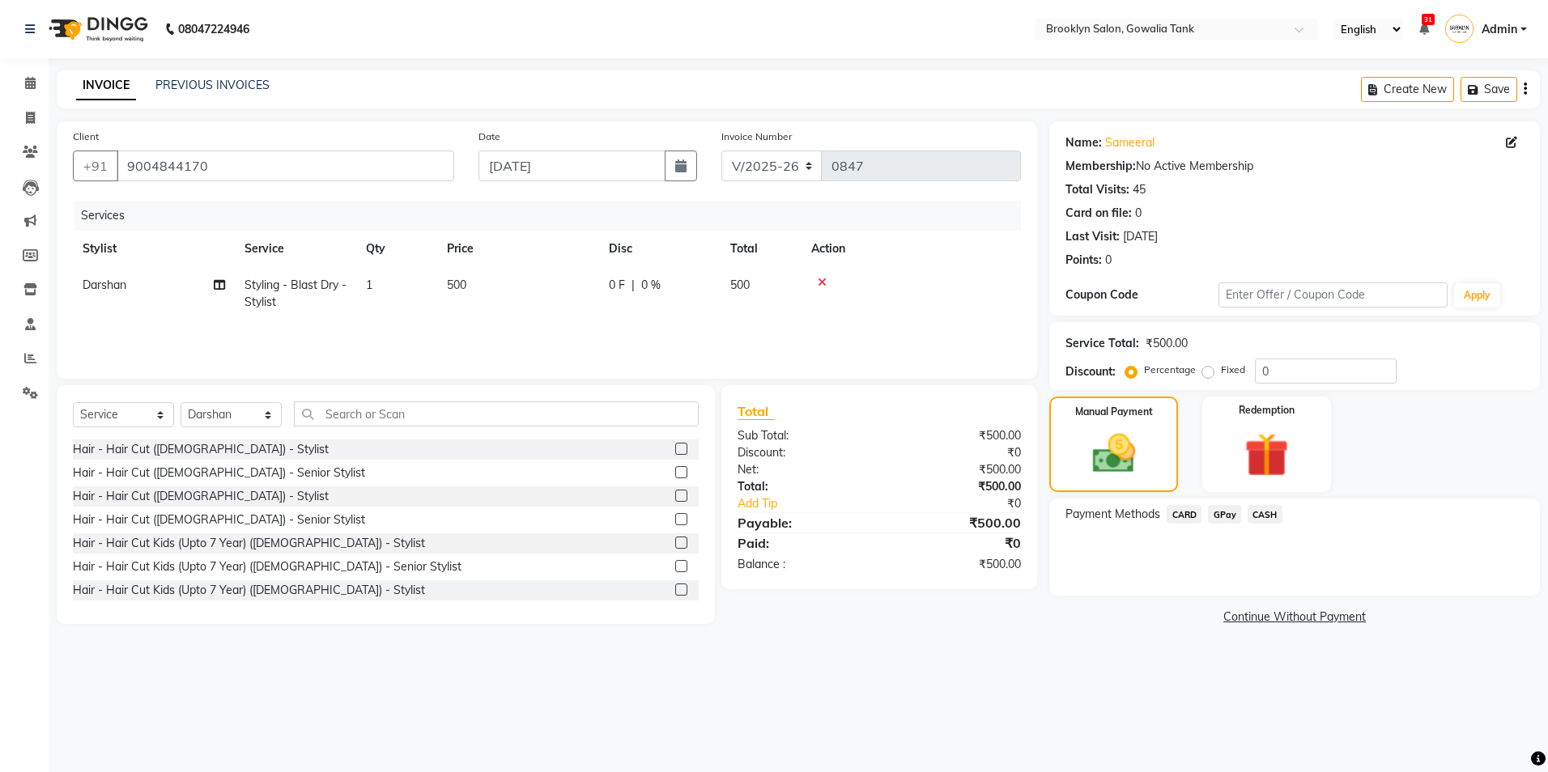
click at [1258, 515] on span "CASH" at bounding box center [1264, 514] width 35 height 19
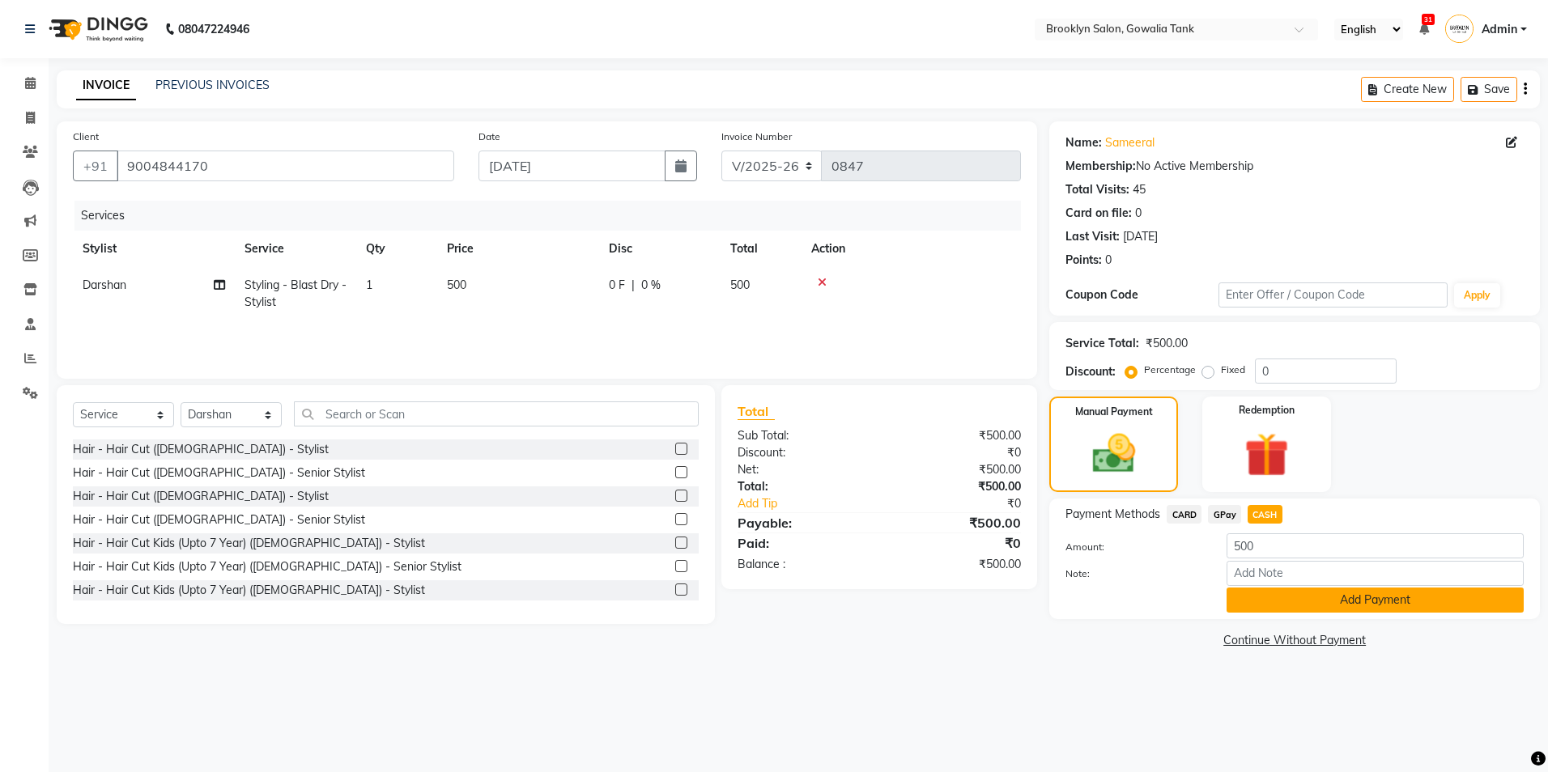
click at [1273, 602] on button "Add Payment" at bounding box center [1374, 600] width 297 height 25
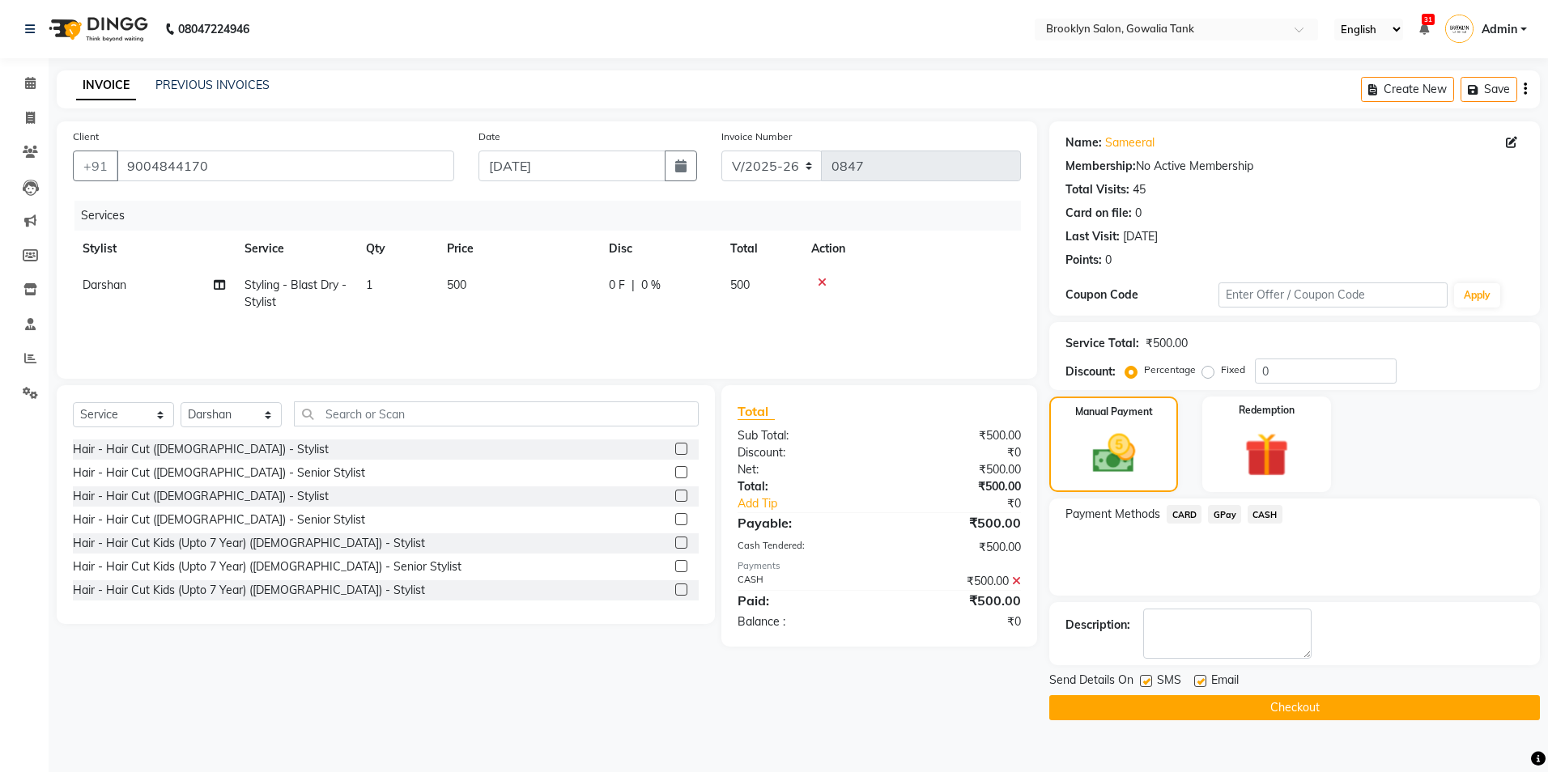
click at [1293, 703] on button "Checkout" at bounding box center [1294, 707] width 491 height 25
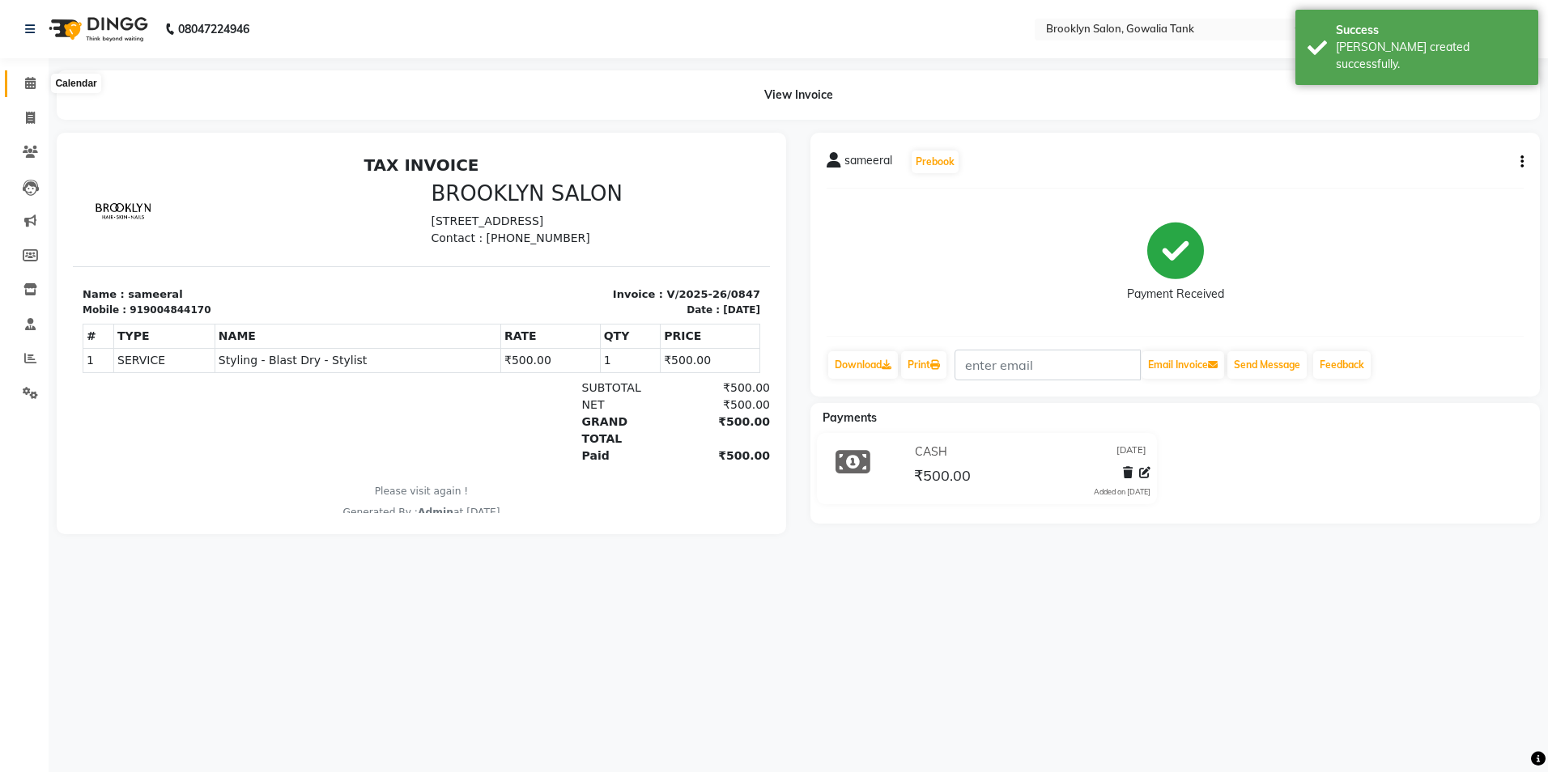
click at [28, 79] on icon at bounding box center [30, 83] width 11 height 12
